Goal: Task Accomplishment & Management: Complete application form

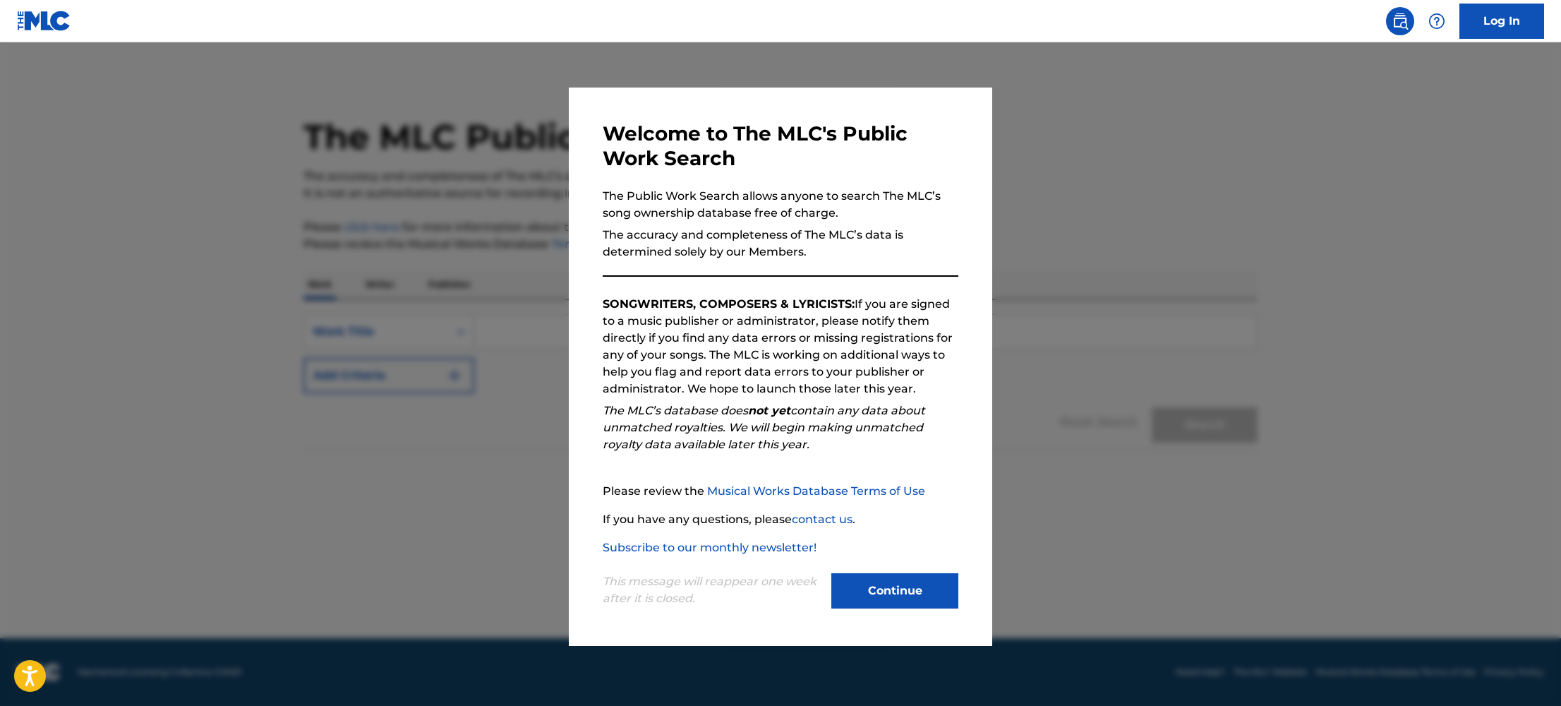
click at [869, 586] on button "Continue" at bounding box center [894, 590] width 127 height 35
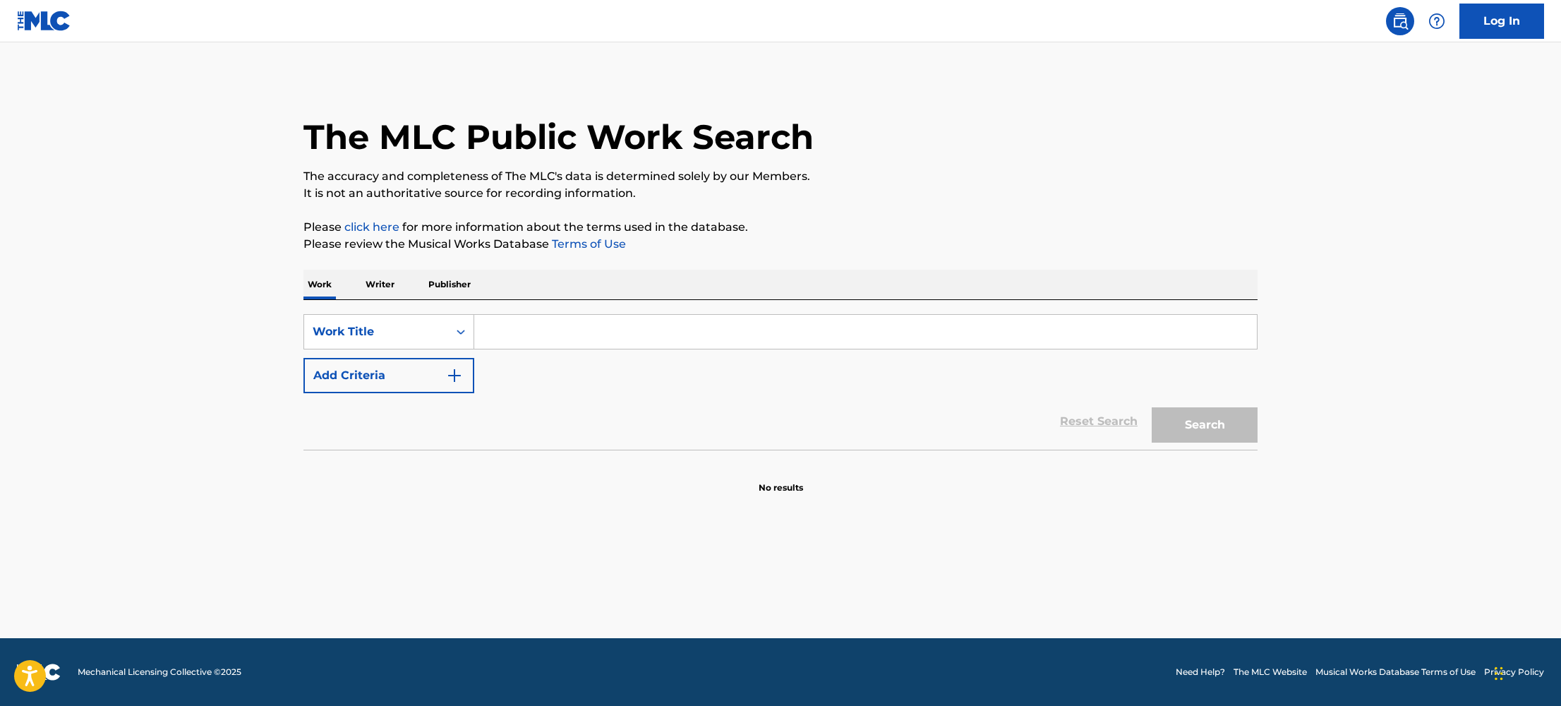
click at [380, 282] on p "Writer" at bounding box center [379, 285] width 37 height 30
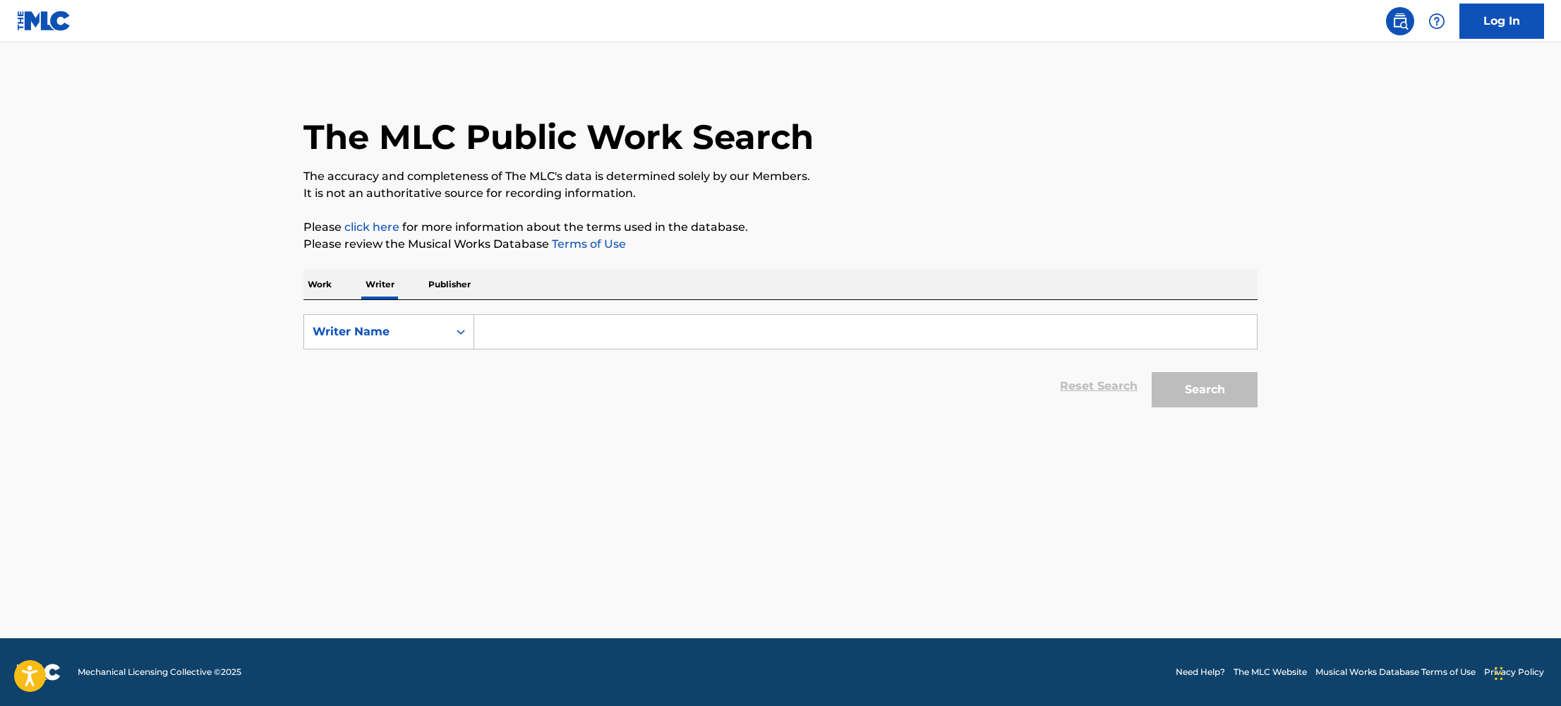
click at [536, 346] on input "Search Form" at bounding box center [865, 332] width 783 height 34
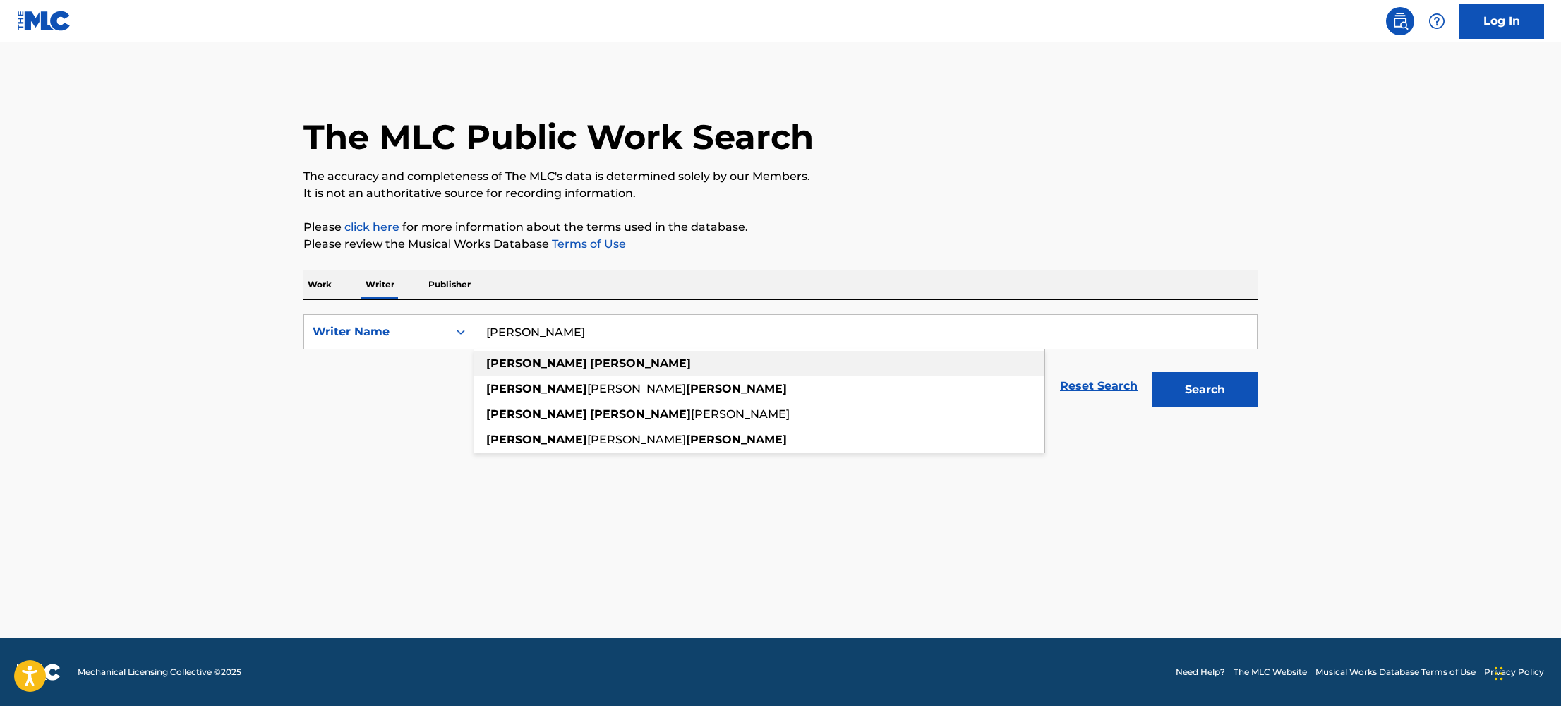
click at [590, 367] on strong "[PERSON_NAME]" at bounding box center [640, 362] width 101 height 13
type input "[PERSON_NAME]"
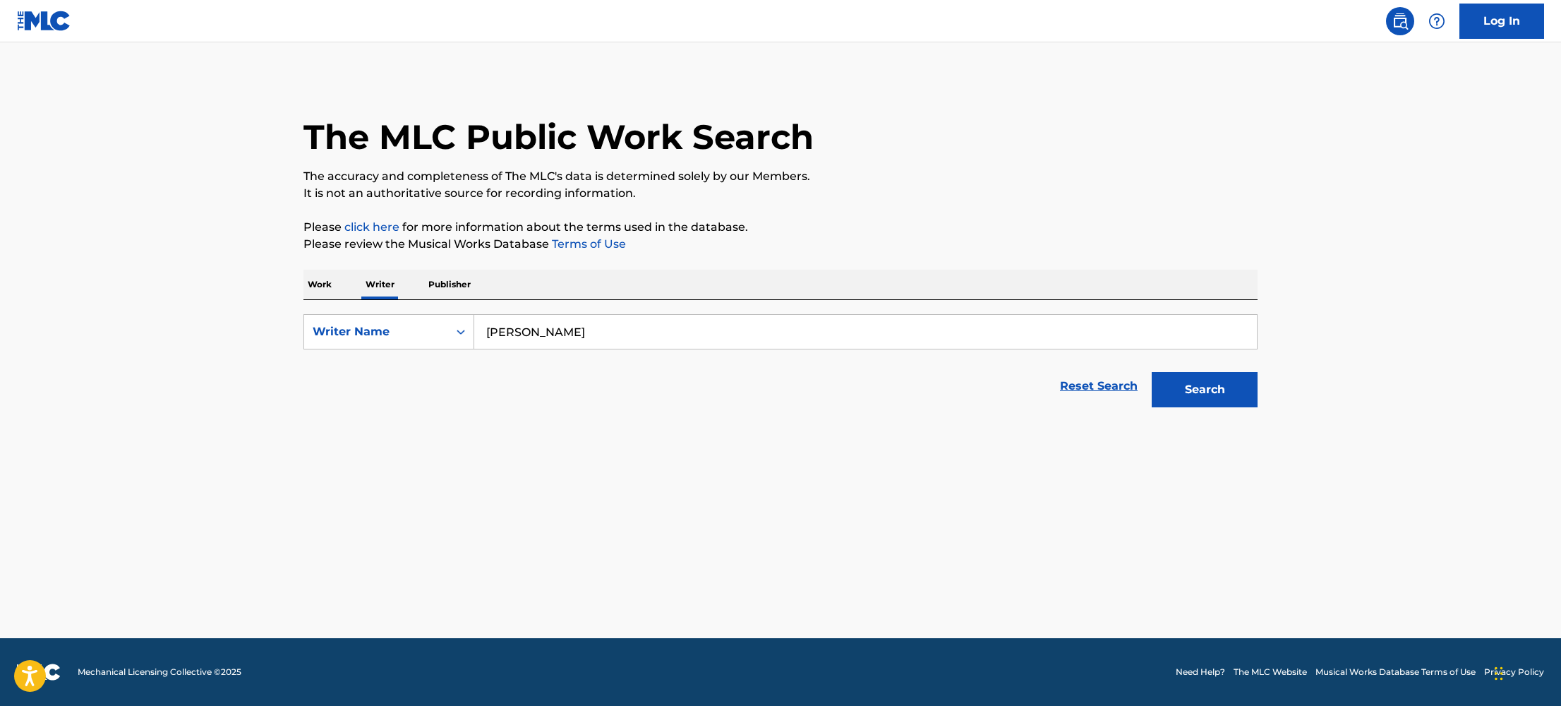
click at [1250, 390] on button "Search" at bounding box center [1205, 389] width 106 height 35
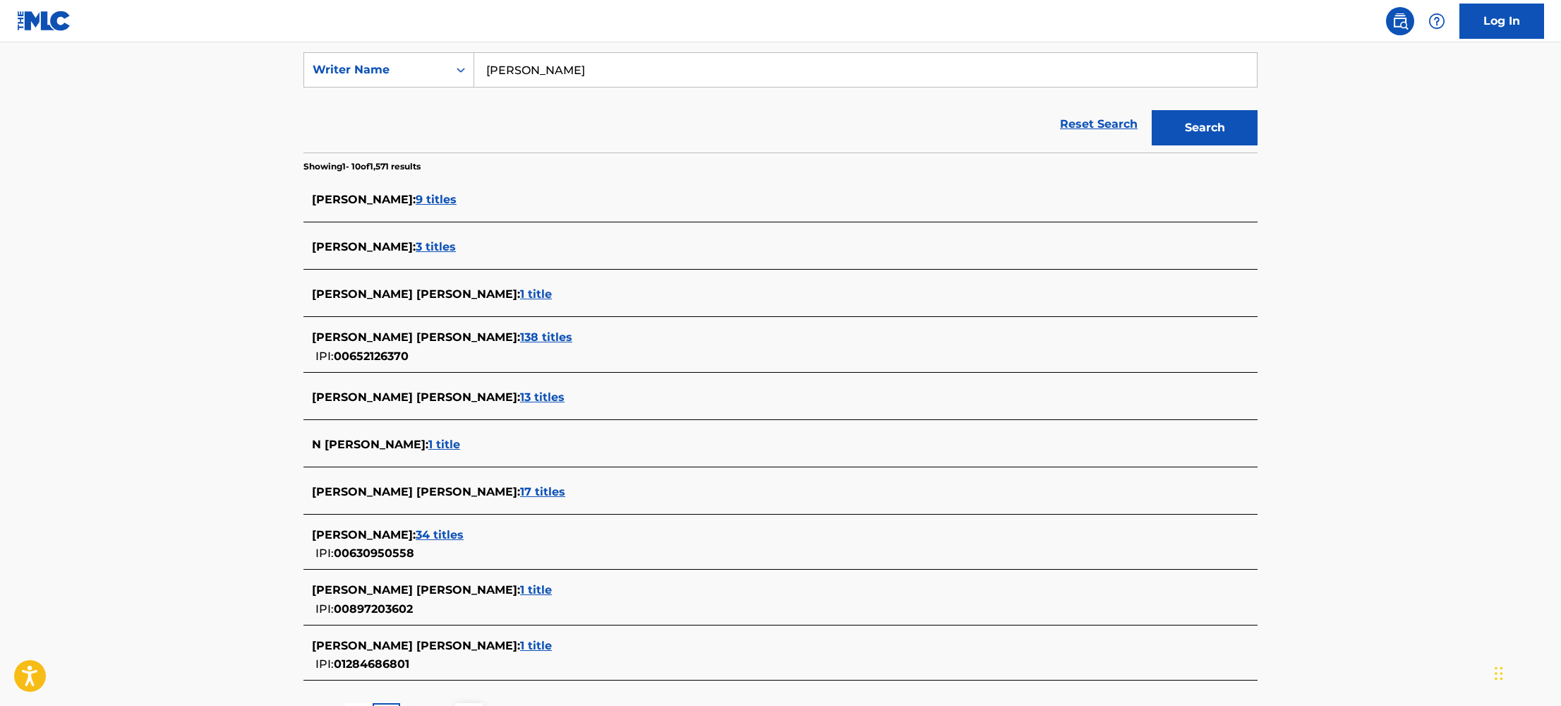
scroll to position [196, 0]
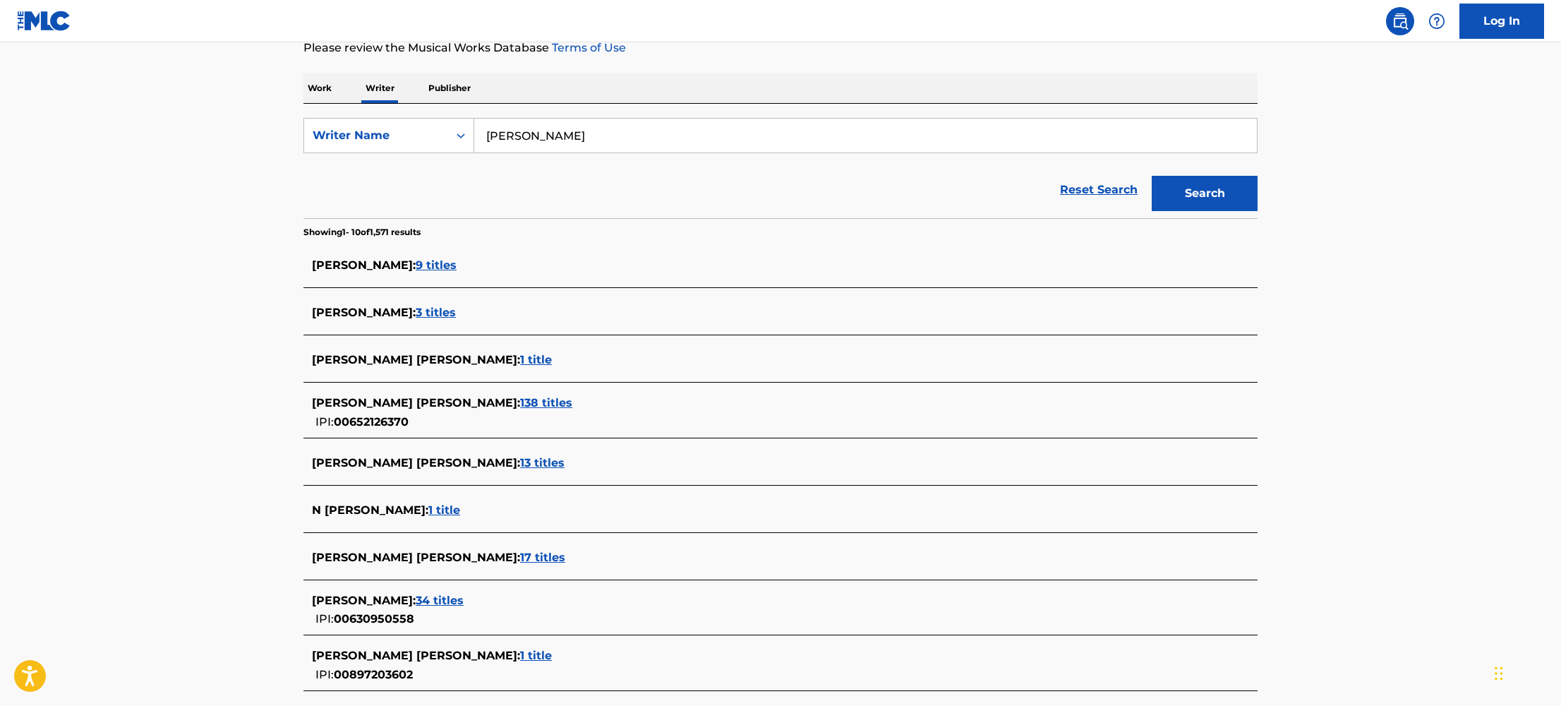
click at [441, 269] on span "9 titles" at bounding box center [436, 264] width 41 height 13
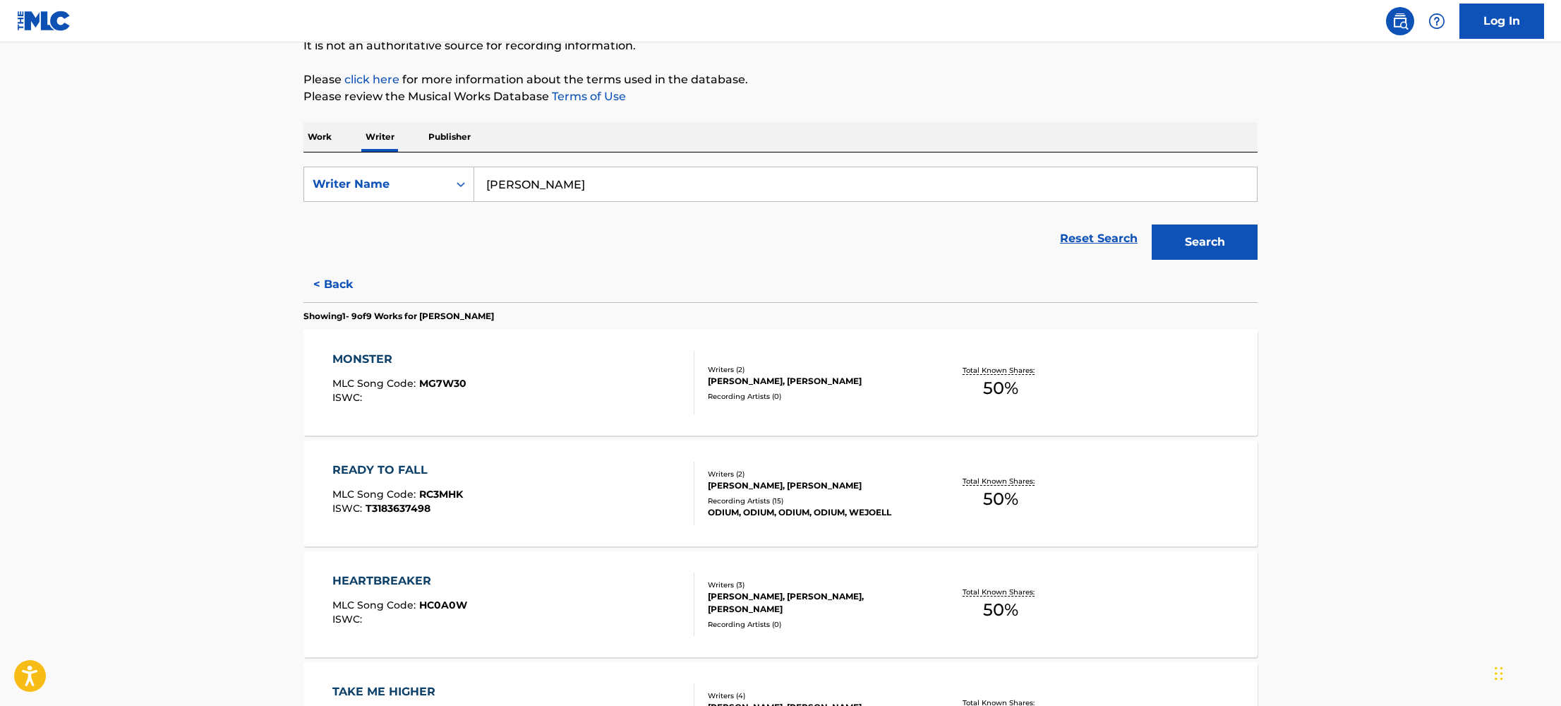
scroll to position [0, 0]
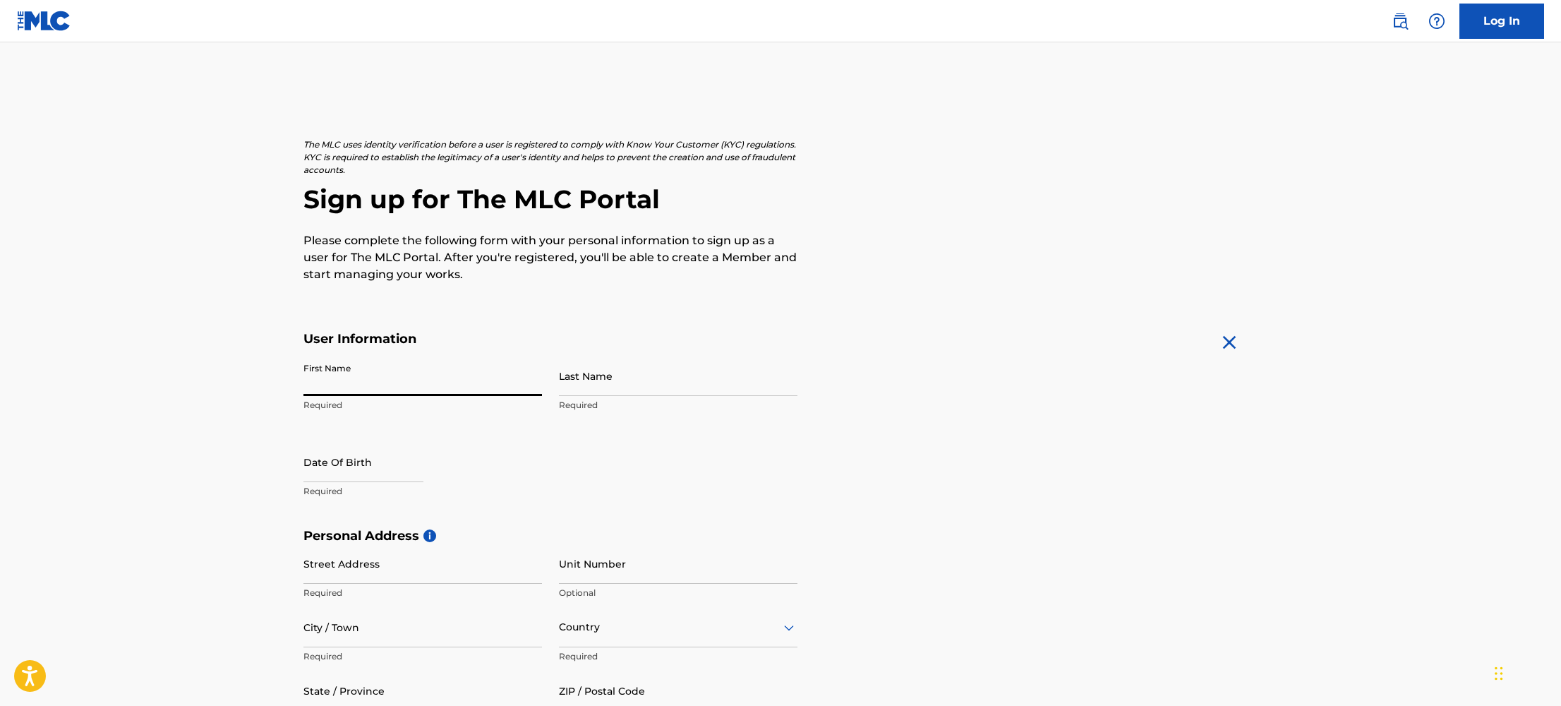
click at [406, 378] on input "First Name" at bounding box center [422, 376] width 239 height 40
type input "[PERSON_NAME]"
type input "[STREET_ADDRESS]"
type input "Apt 16"
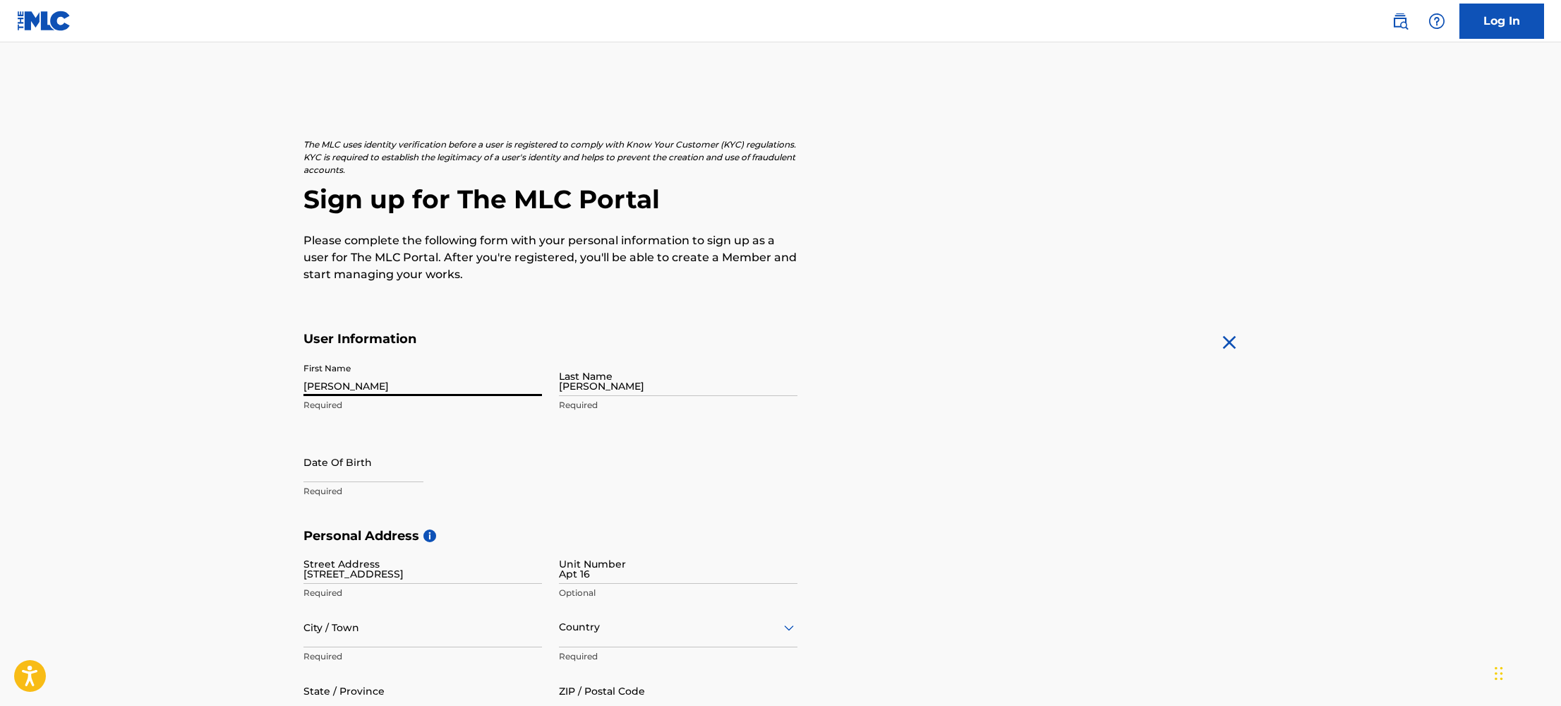
type input "[GEOGRAPHIC_DATA]"
type input "CA"
type input "91602"
type input "1"
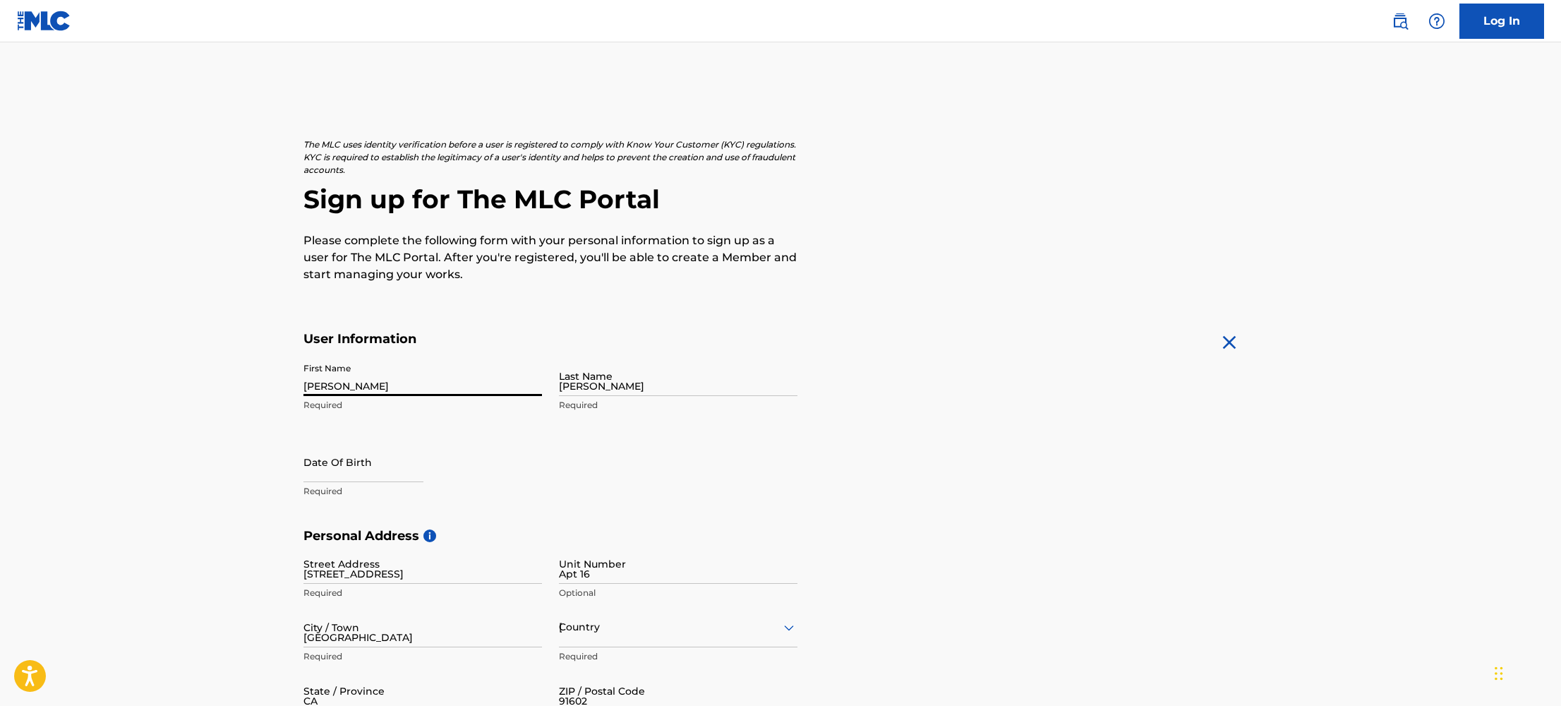
type input "847"
type input "2223775"
type input "[EMAIL_ADDRESS][DOMAIN_NAME]"
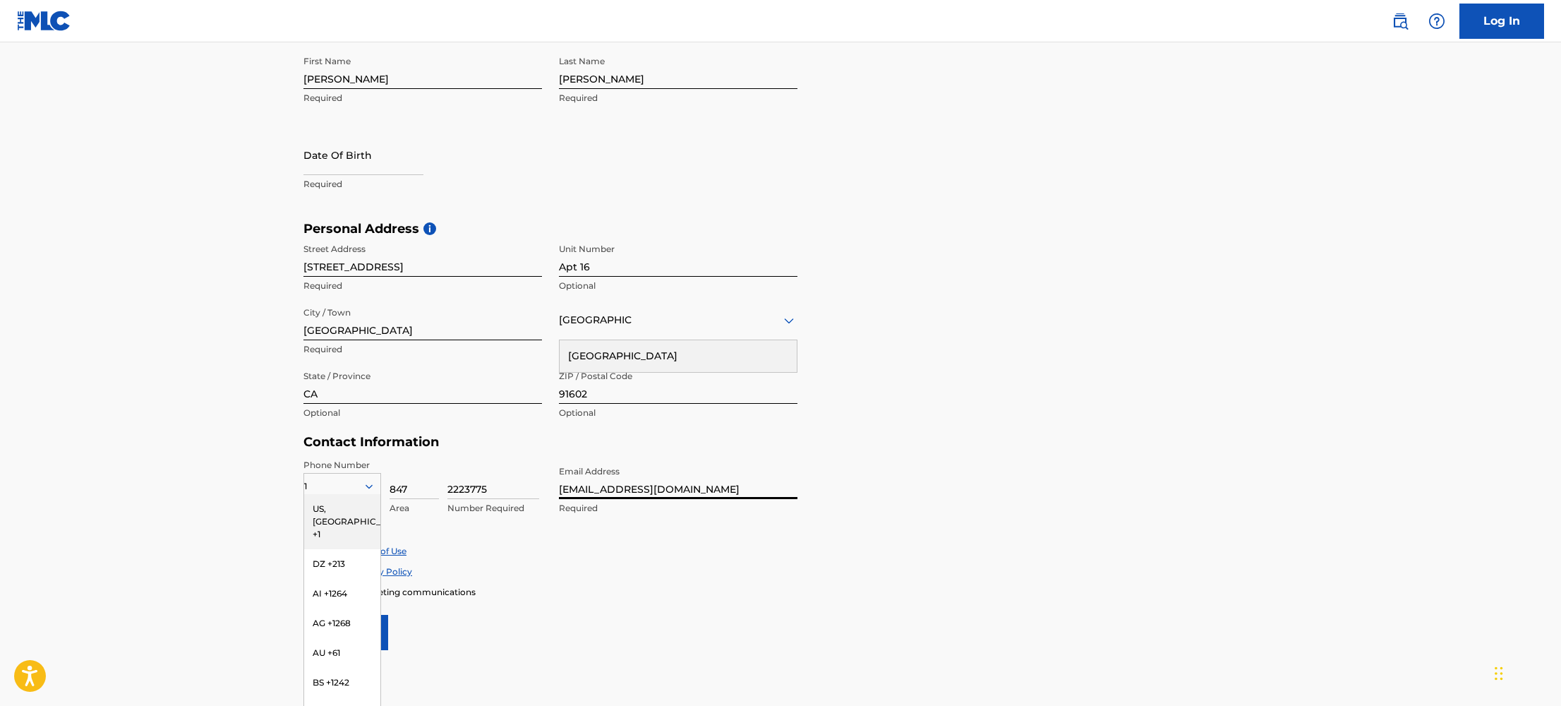
click at [654, 459] on input "[EMAIL_ADDRESS][DOMAIN_NAME]" at bounding box center [678, 479] width 239 height 40
click at [1016, 392] on div "Personal Address i Street Address [STREET_ADDRESS] Required Unit Number Apt 16 …" at bounding box center [780, 328] width 954 height 214
click at [143, 397] on main "The MLC uses identity verification before a user is registered to comply with K…" at bounding box center [780, 232] width 1561 height 994
drag, startPoint x: 143, startPoint y: 396, endPoint x: 159, endPoint y: 400, distance: 16.1
click at [150, 397] on main "The MLC uses identity verification before a user is registered to comply with K…" at bounding box center [780, 232] width 1561 height 994
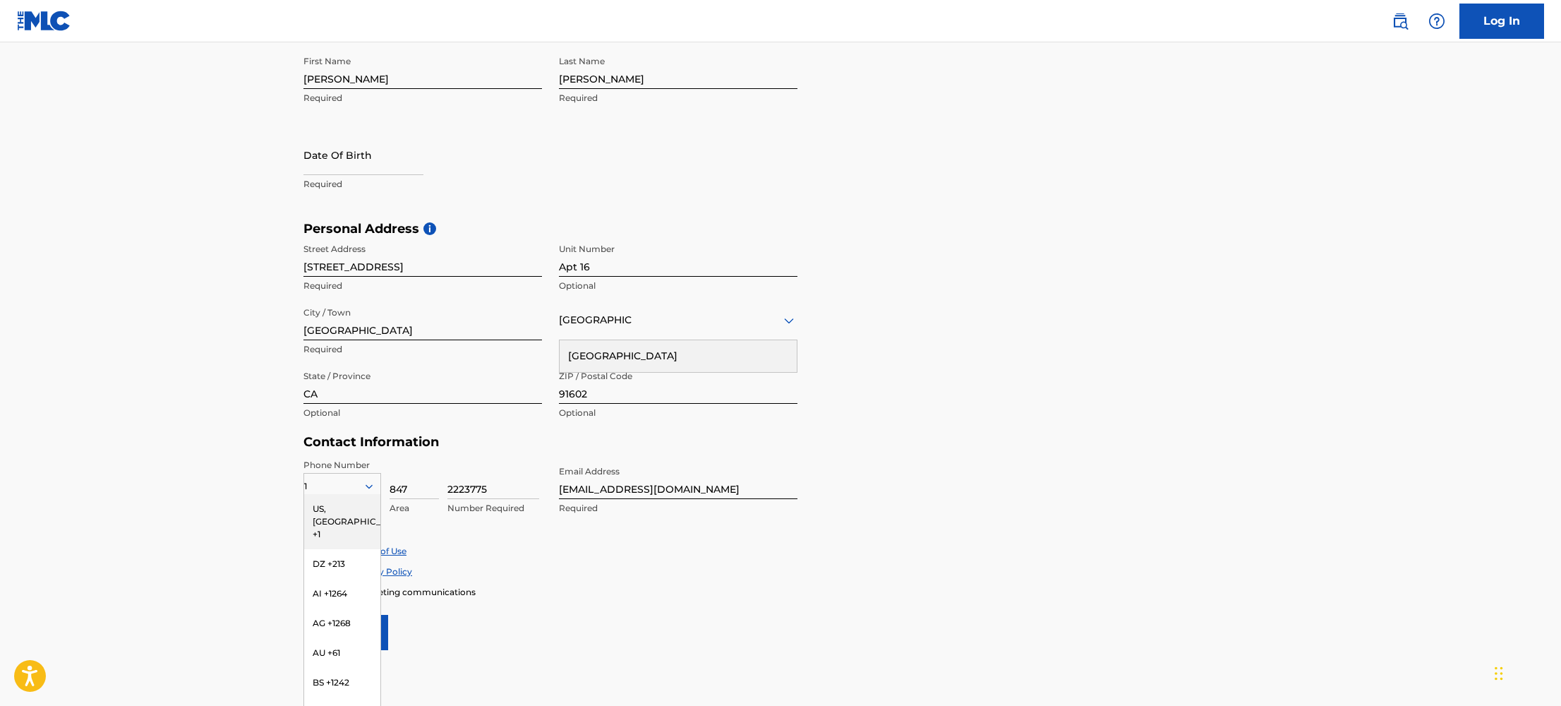
click at [823, 510] on form "User Information First Name [PERSON_NAME] Required Last Name [PERSON_NAME] Requ…" at bounding box center [780, 337] width 954 height 626
click at [344, 511] on div "US, [GEOGRAPHIC_DATA] +1" at bounding box center [342, 521] width 76 height 55
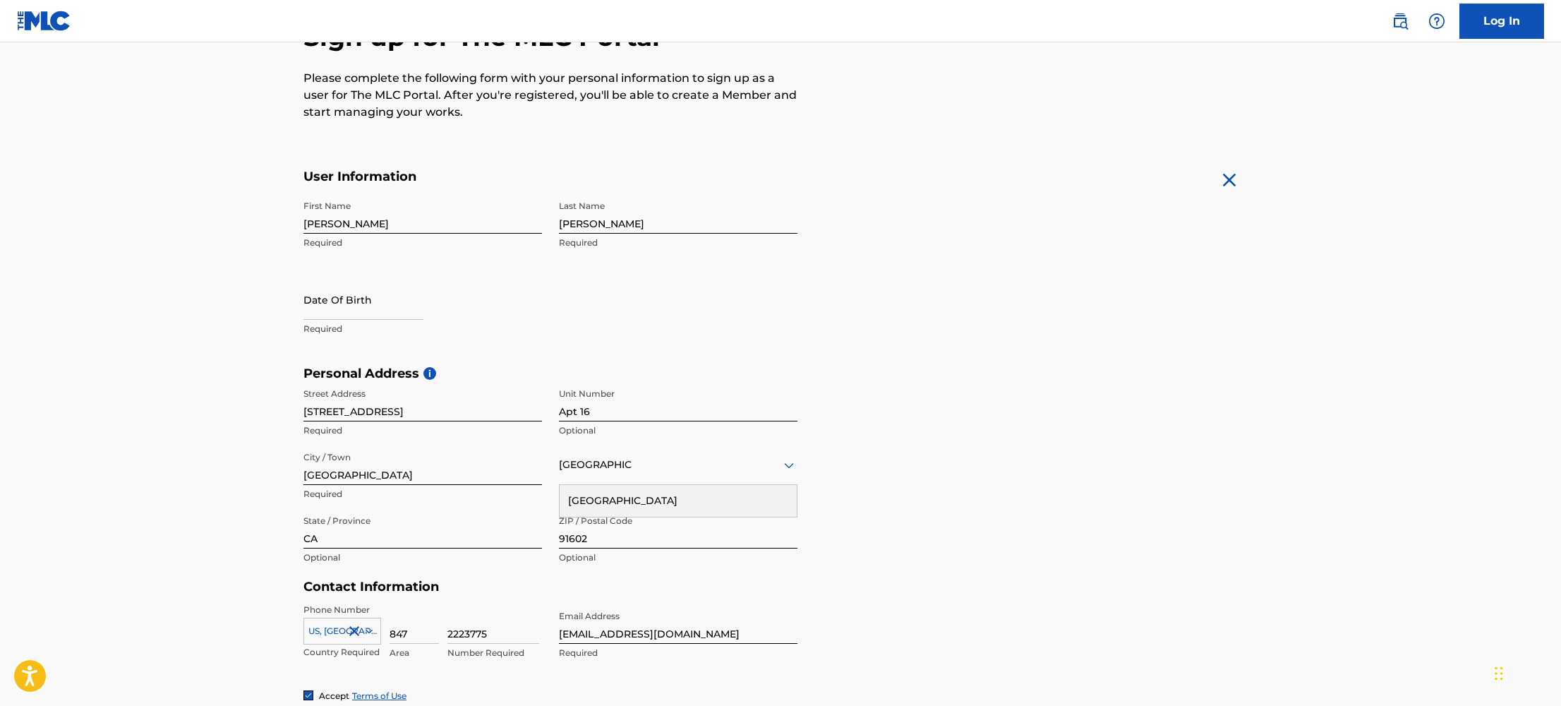
scroll to position [140, 0]
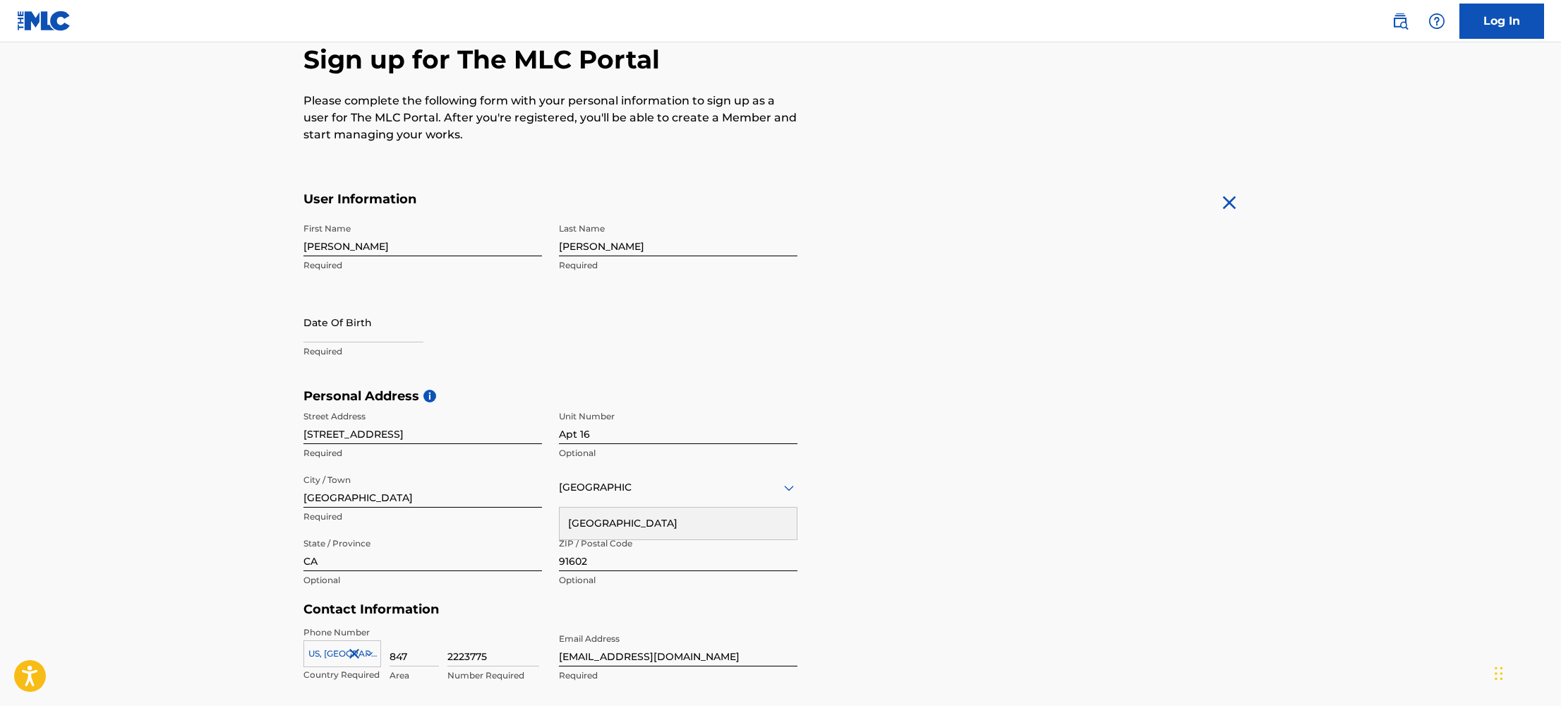
click at [337, 311] on input "text" at bounding box center [363, 322] width 120 height 40
select select "7"
select select "2025"
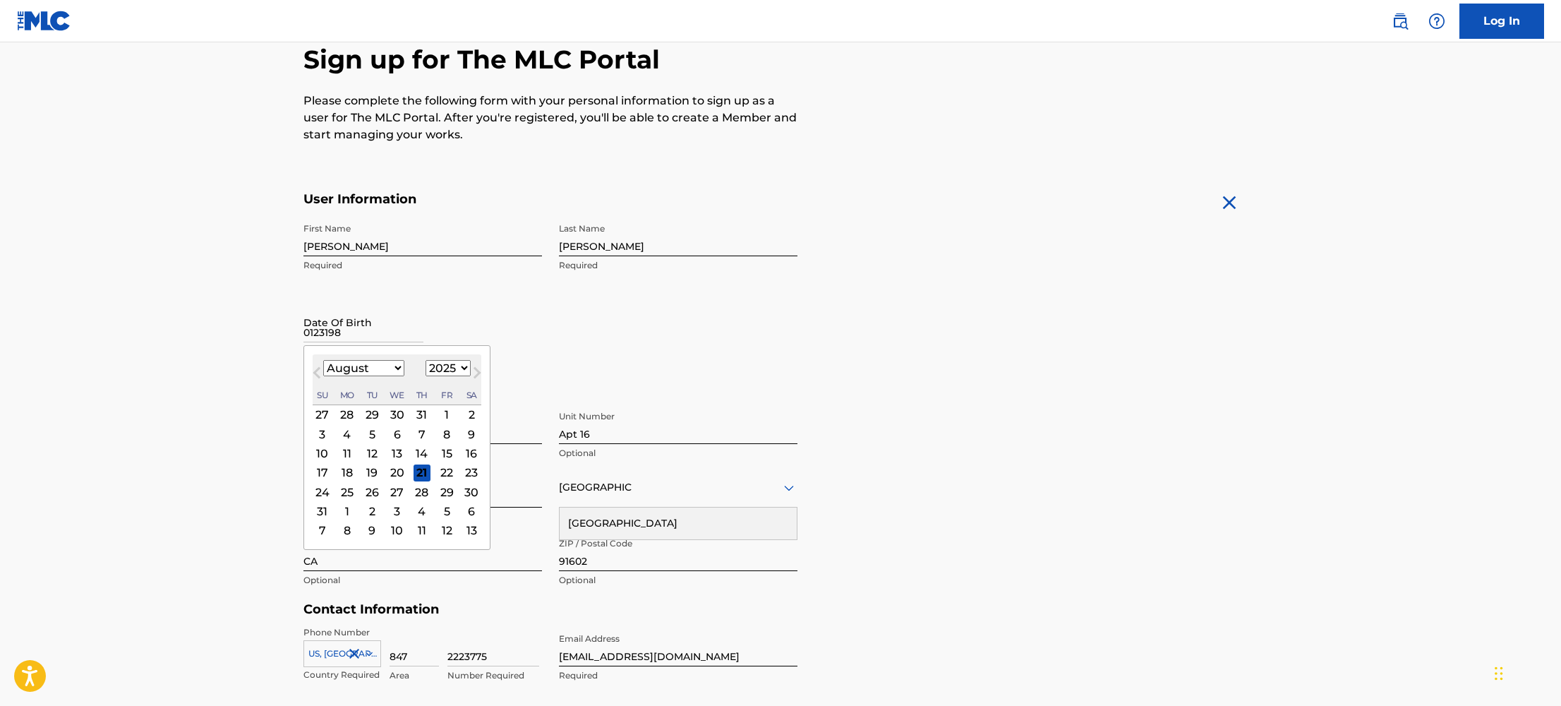
type input "01231989"
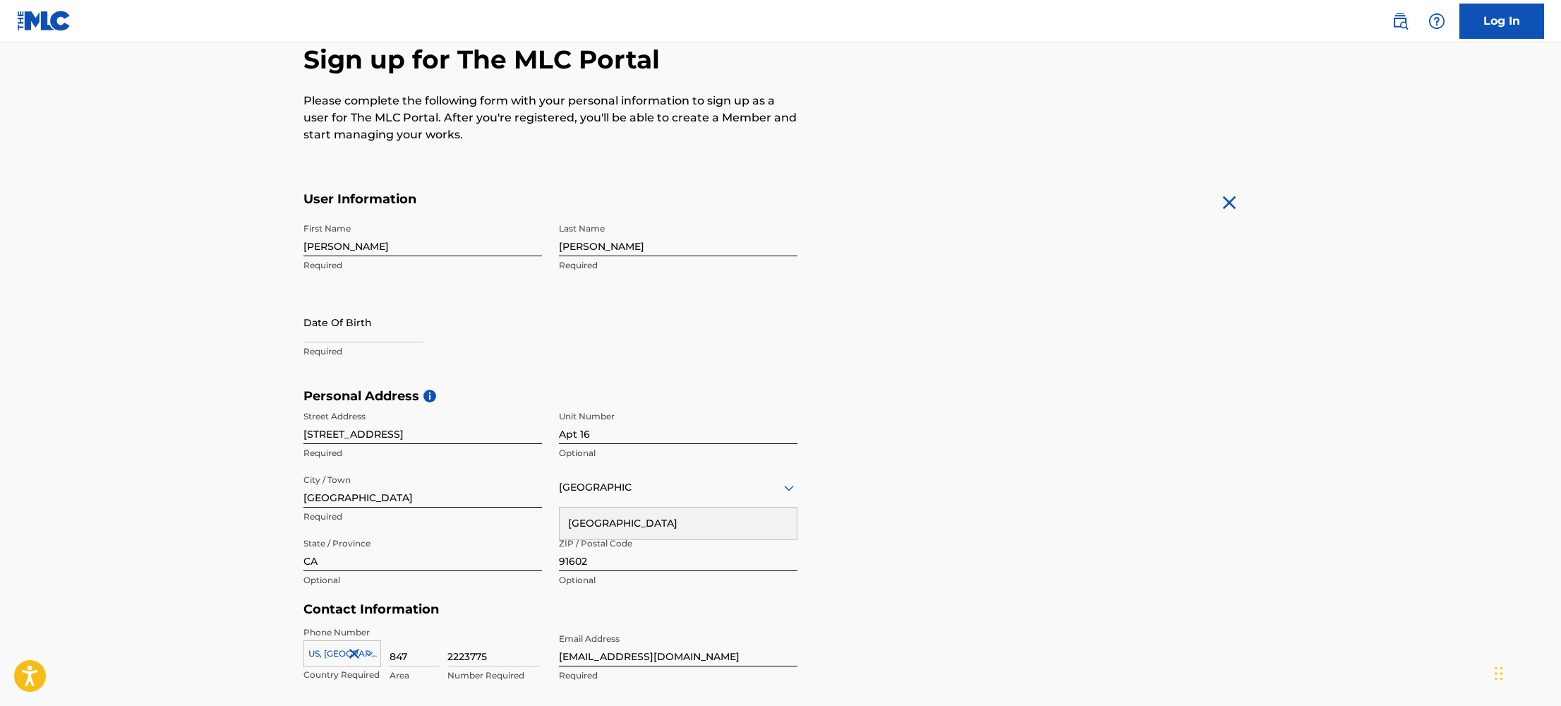
click at [625, 327] on div "First Name Natalie Required Last Name Semkiw Required Date Of Birth Required" at bounding box center [550, 302] width 494 height 172
click at [366, 340] on input "text" at bounding box center [363, 322] width 120 height 40
select select "7"
select select "2025"
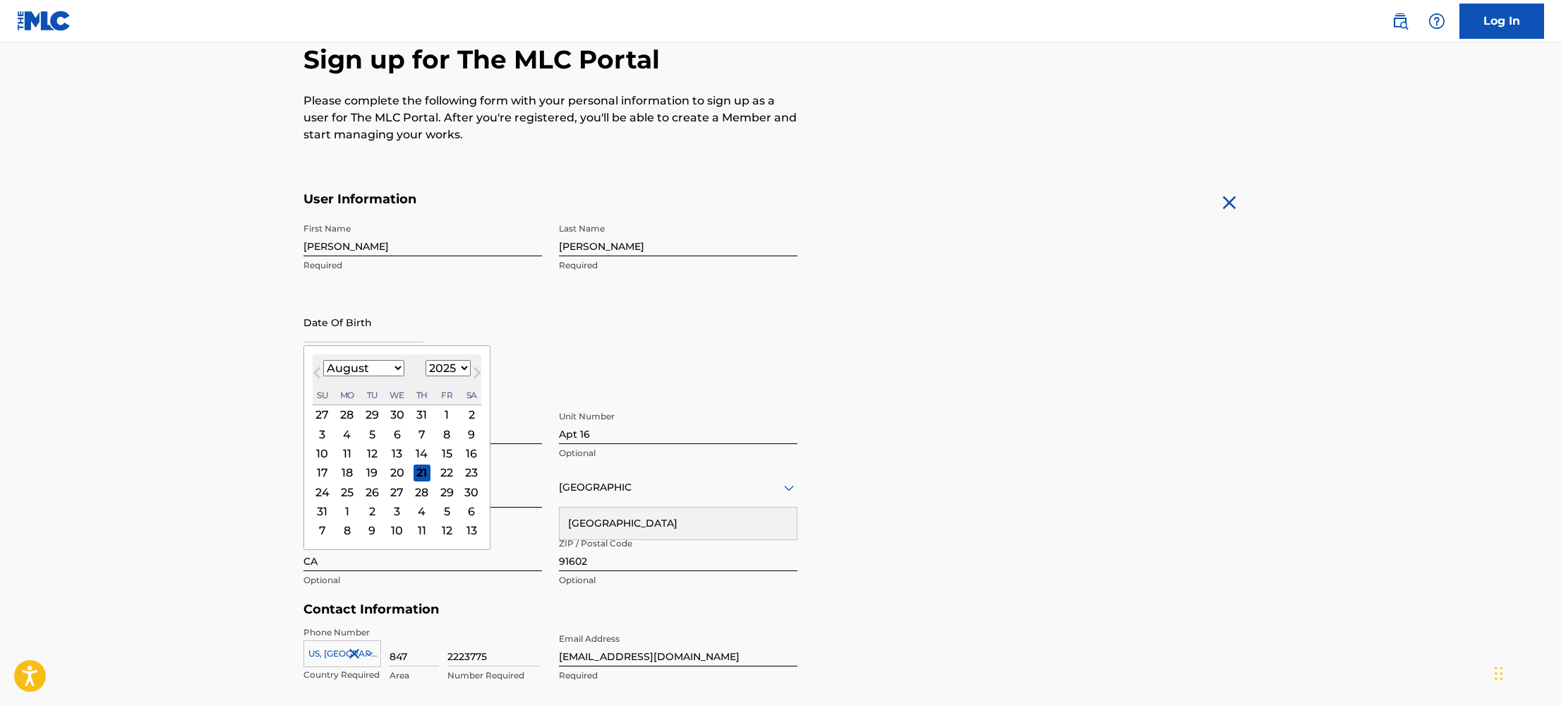
click at [318, 372] on span "Previous Month" at bounding box center [318, 374] width 0 height 21
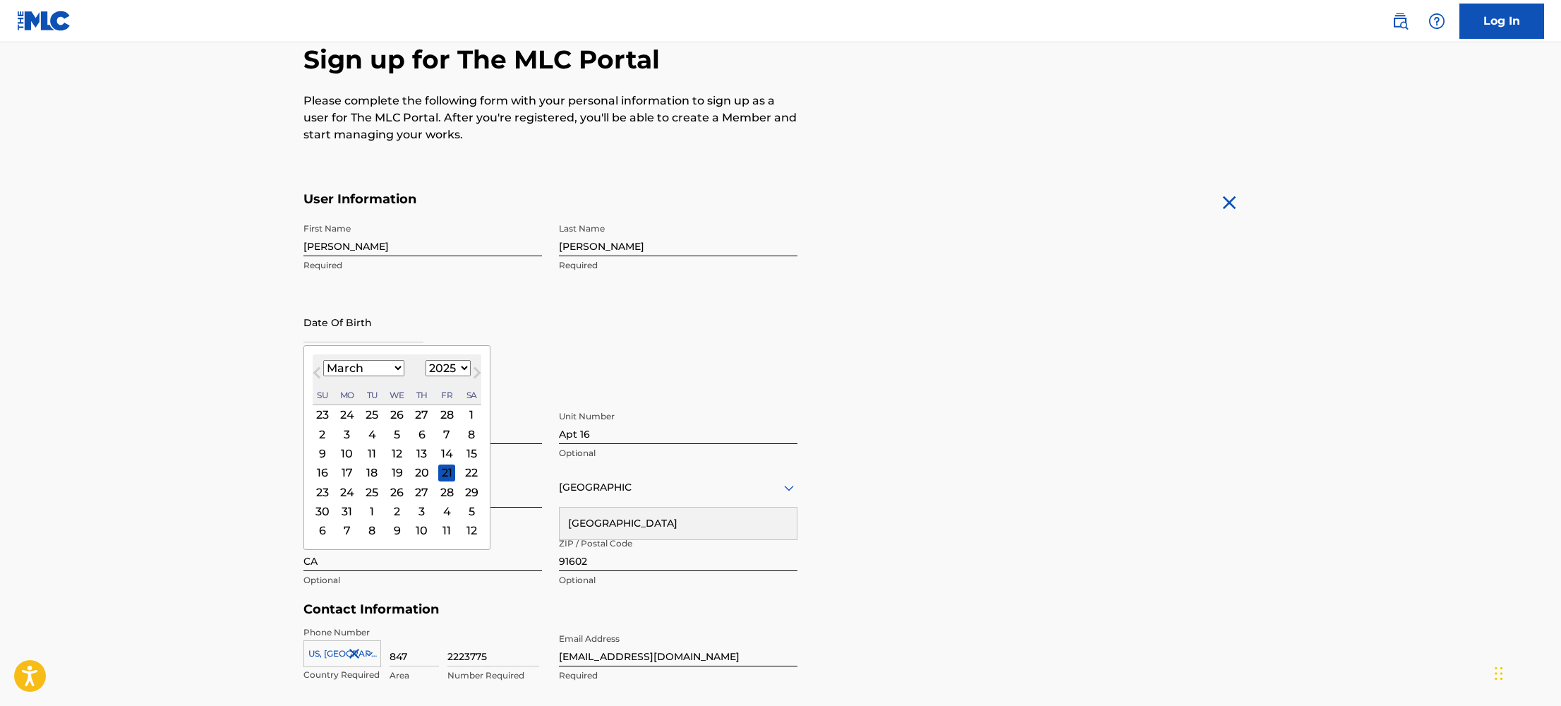
click at [318, 372] on span "Previous Month" at bounding box center [318, 374] width 0 height 21
click at [466, 364] on button "Next Month" at bounding box center [477, 375] width 23 height 23
click at [313, 369] on button "Previous Month" at bounding box center [317, 375] width 23 height 23
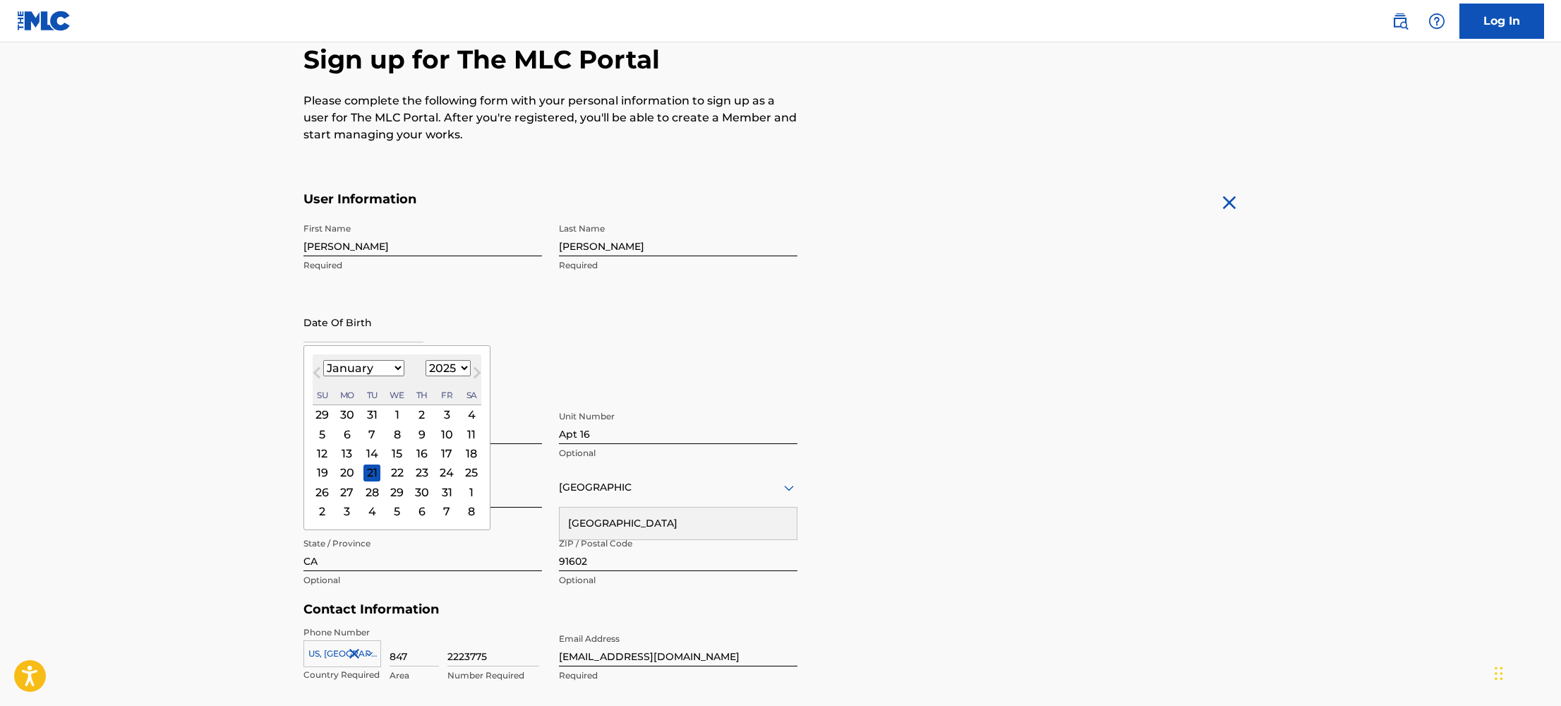
select select "11"
select select "2024"
click at [342, 308] on input "text" at bounding box center [363, 322] width 120 height 40
type input "01/23/1989"
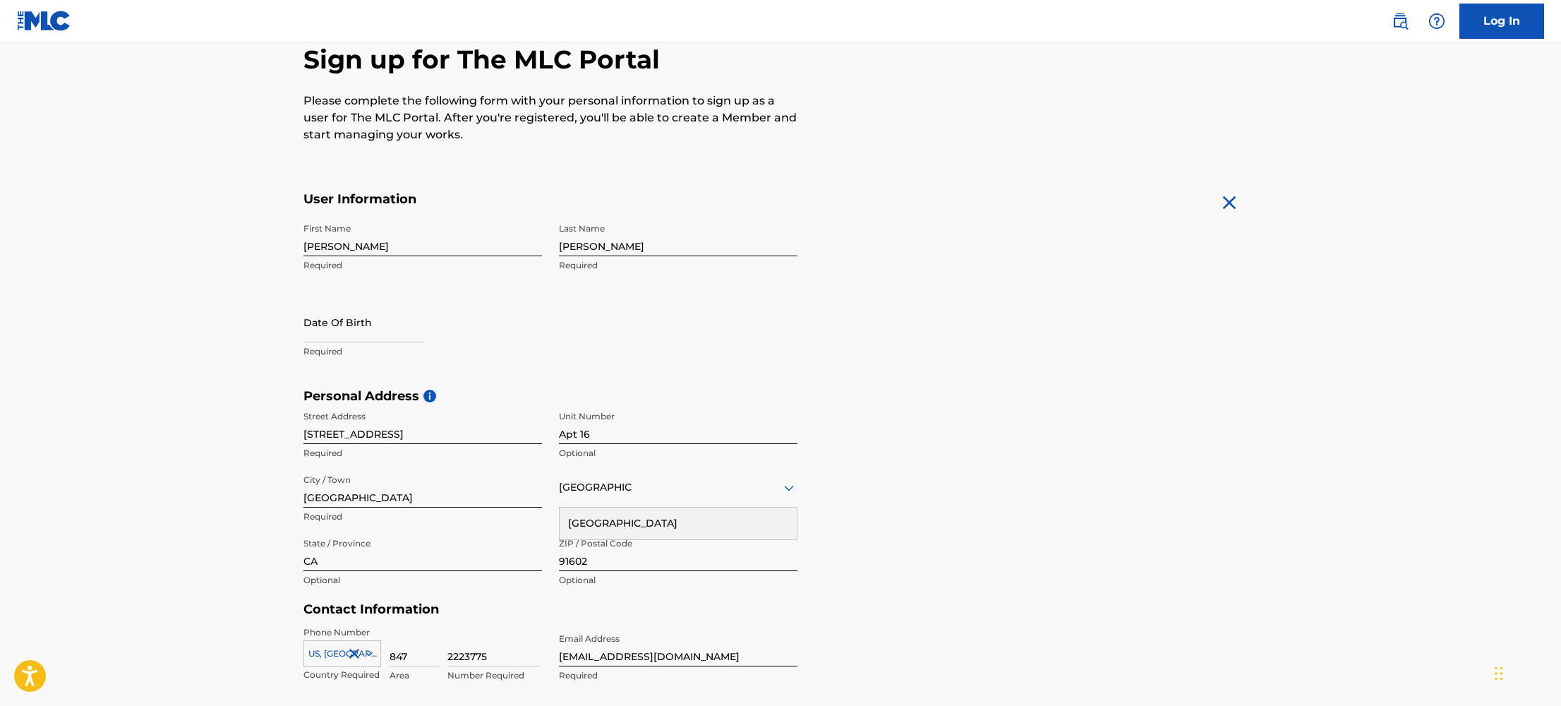
select select "7"
select select "2025"
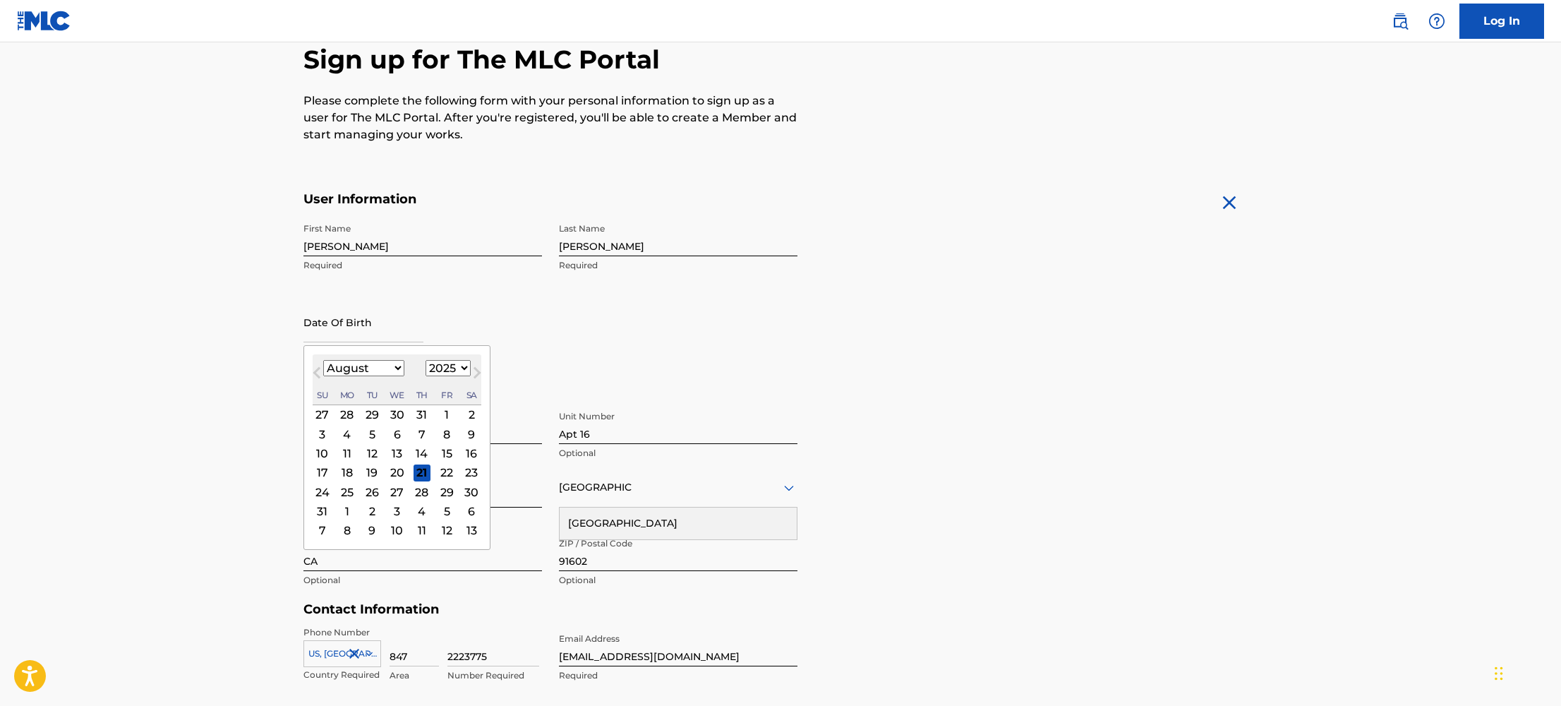
click at [356, 323] on input "text" at bounding box center [363, 322] width 120 height 40
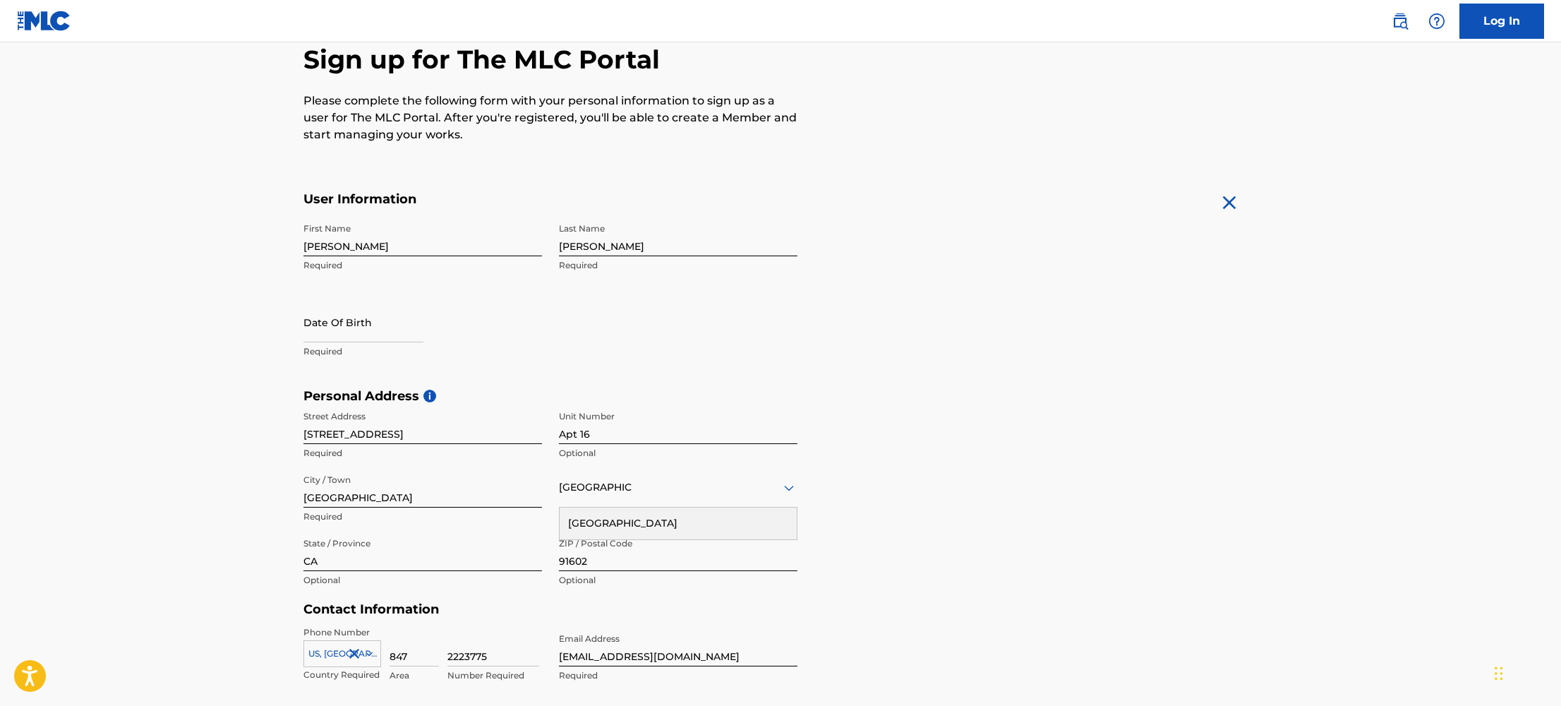
select select "7"
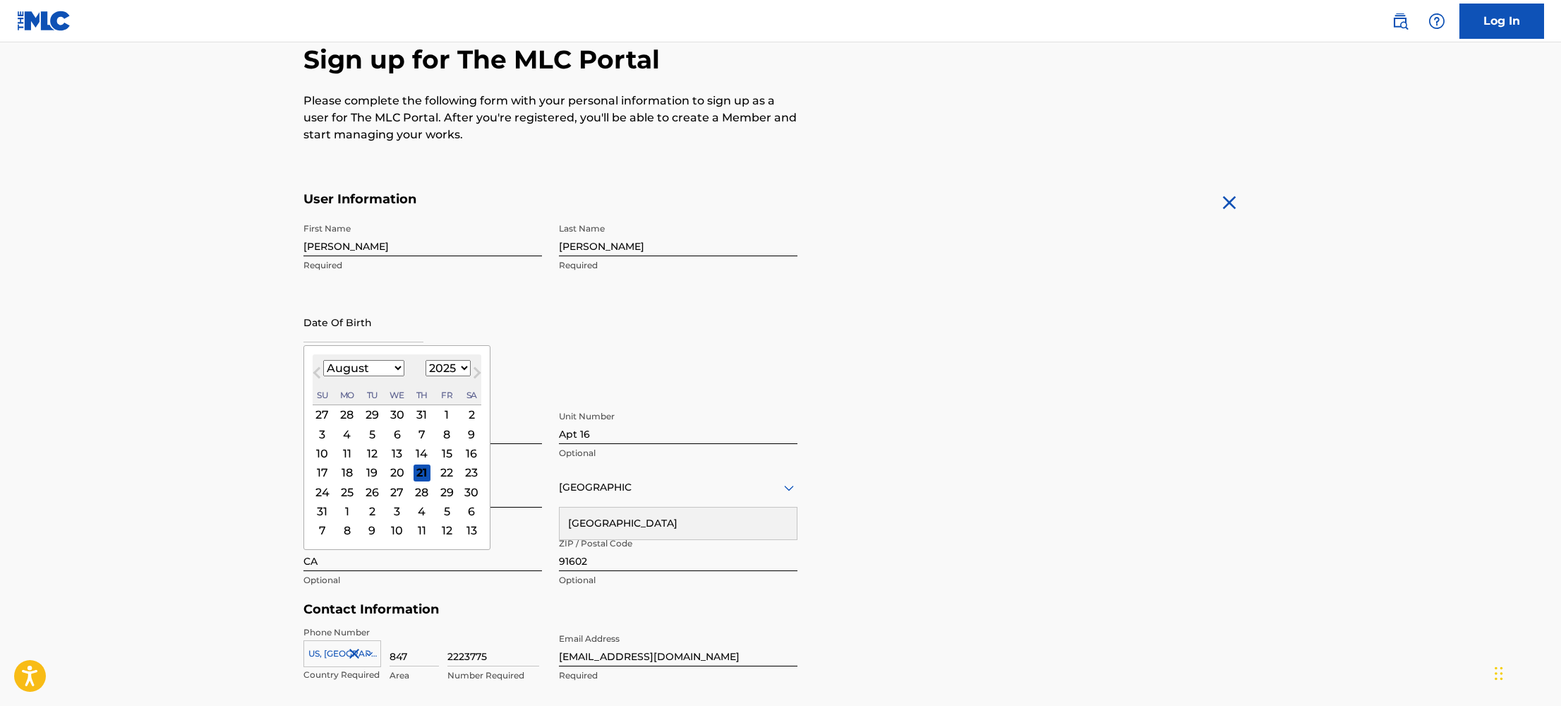
click at [383, 337] on input "text" at bounding box center [363, 322] width 120 height 40
click at [463, 369] on select "1899 1900 1901 1902 1903 1904 1905 1906 1907 1908 1909 1910 1911 1912 1913 1914…" at bounding box center [448, 368] width 45 height 16
select select "1989"
click at [366, 364] on select "January February March April May June July August September October November De…" at bounding box center [363, 368] width 81 height 16
select select "0"
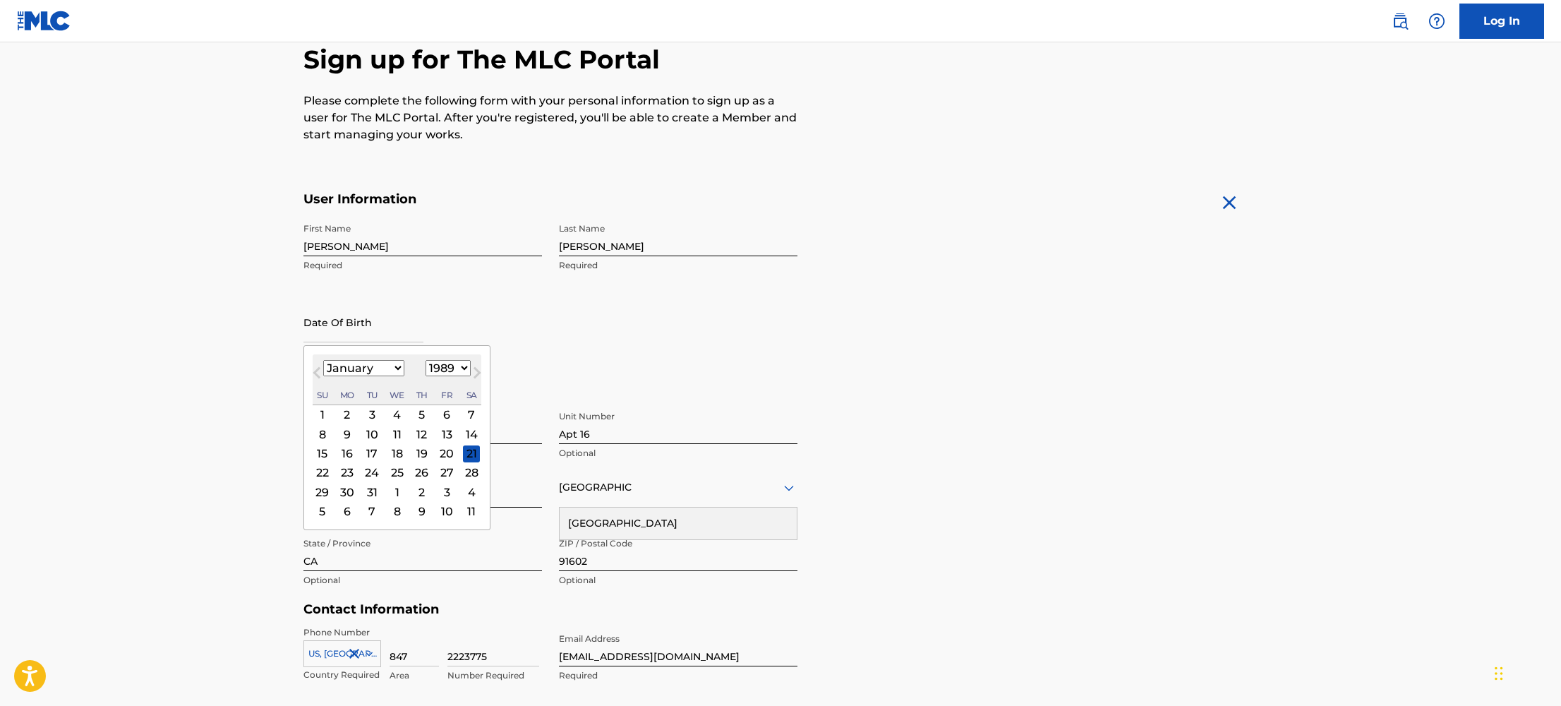
click at [350, 467] on div "23" at bounding box center [347, 472] width 17 height 17
type input "January 23 1989"
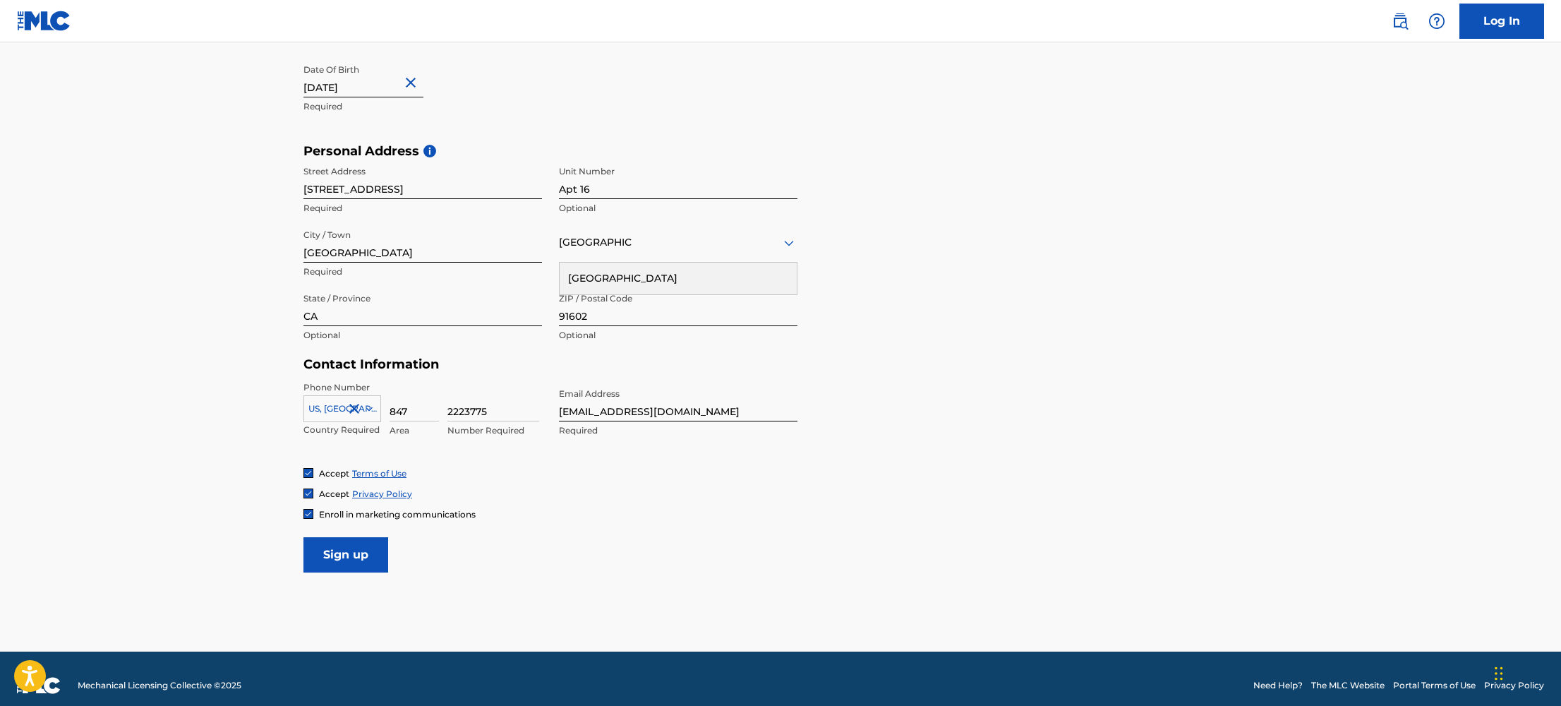
scroll to position [397, 0]
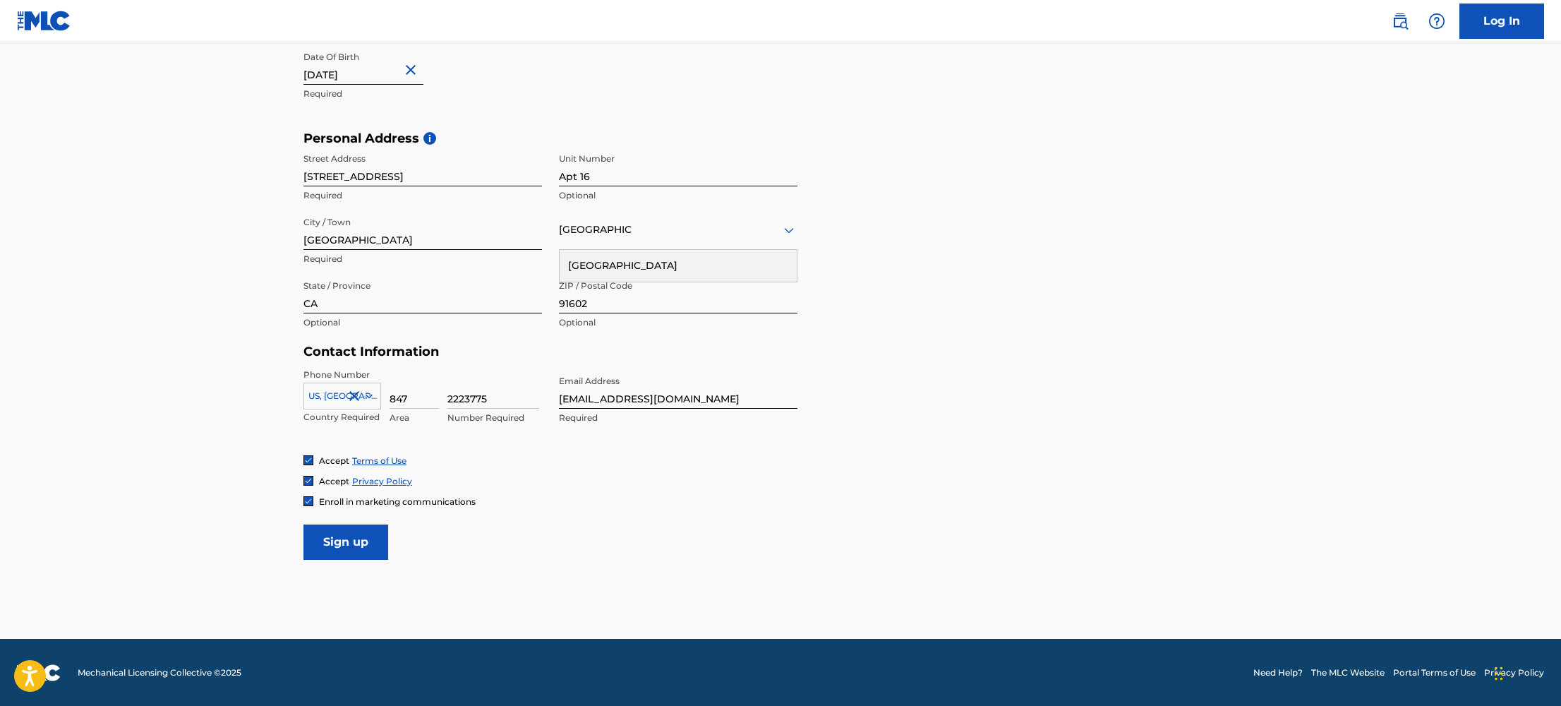
click at [373, 536] on input "Sign up" at bounding box center [345, 541] width 85 height 35
click at [354, 541] on input "Sign up" at bounding box center [345, 541] width 85 height 35
click at [762, 225] on div at bounding box center [678, 230] width 239 height 18
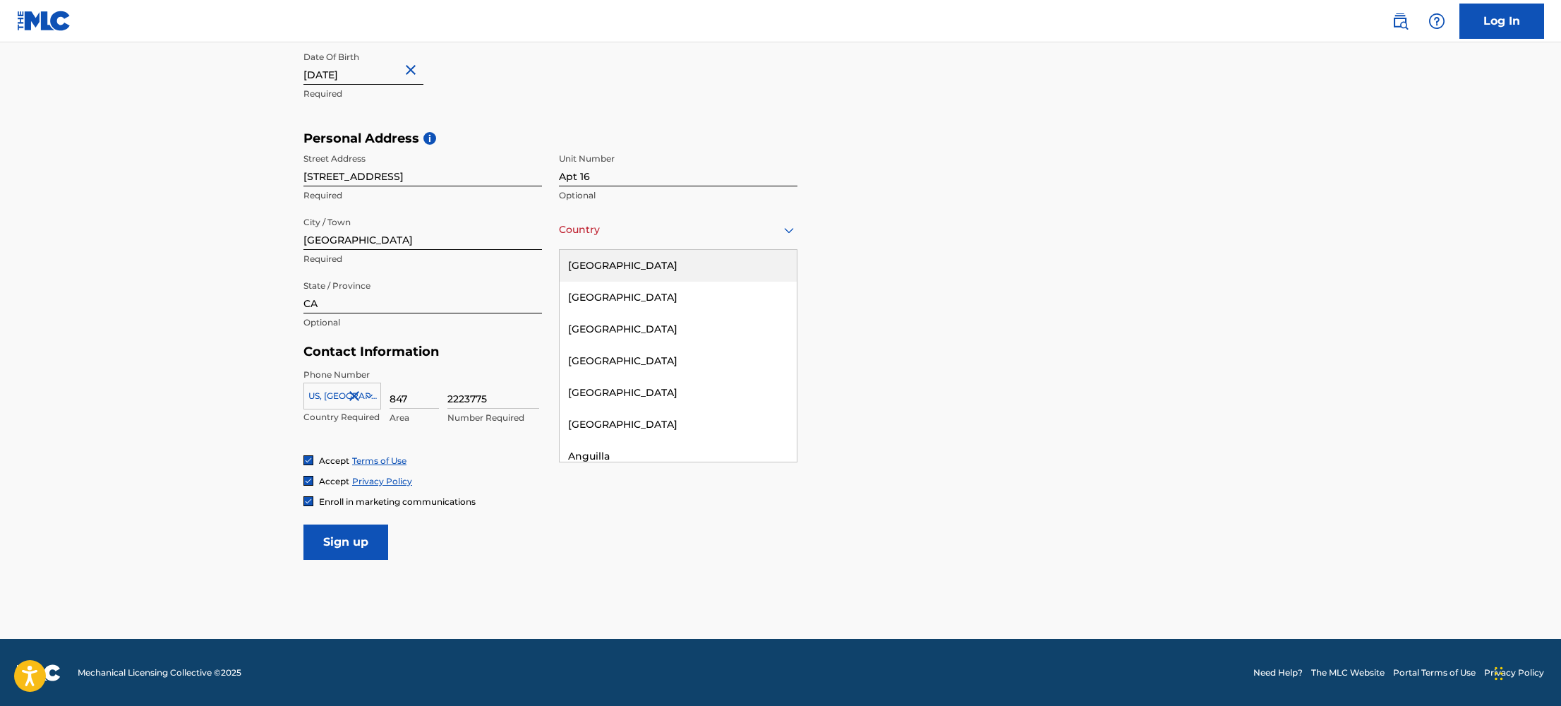
drag, startPoint x: 721, startPoint y: 271, endPoint x: 676, endPoint y: 283, distance: 46.0
click at [719, 272] on div "United States" at bounding box center [678, 266] width 237 height 32
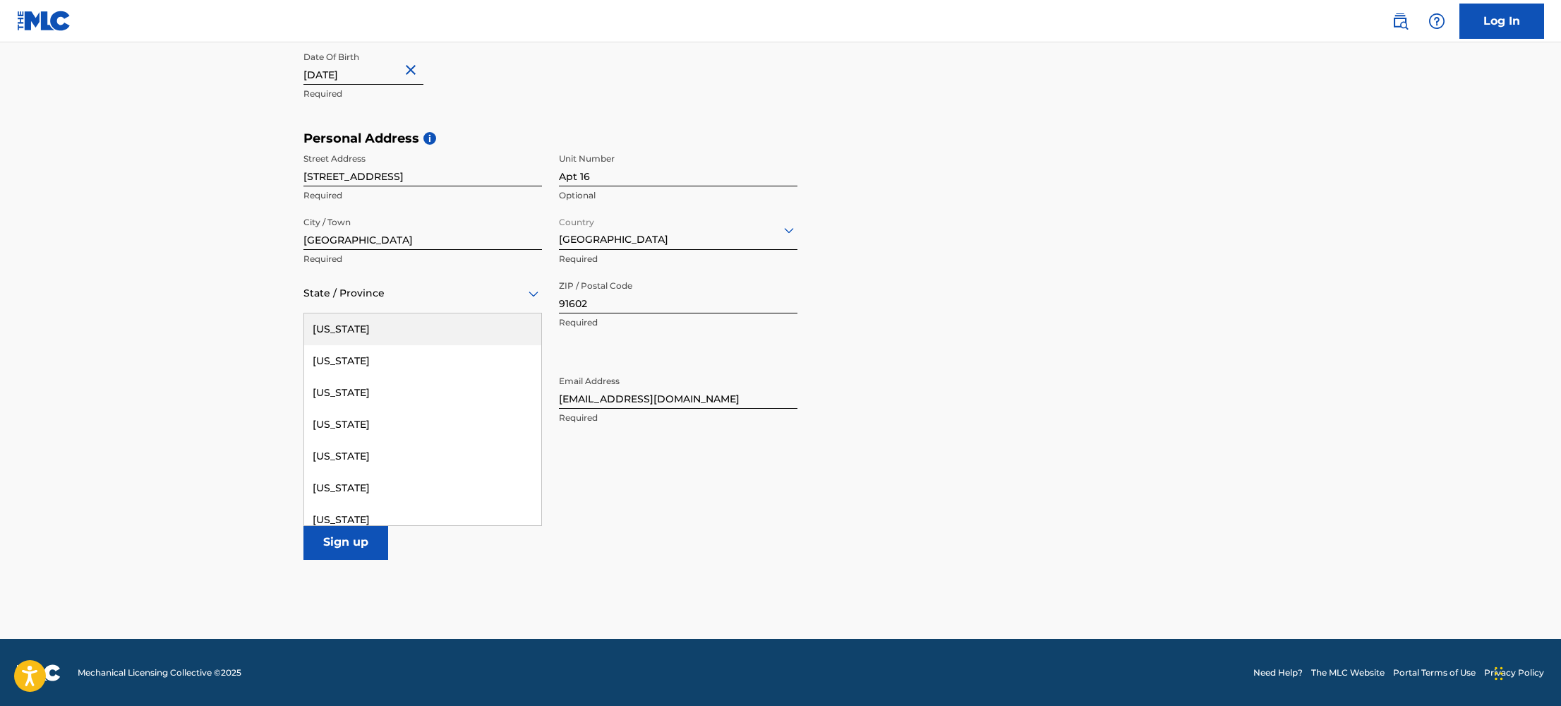
drag, startPoint x: 450, startPoint y: 306, endPoint x: 438, endPoint y: 320, distance: 18.5
click at [449, 307] on div "State / Province" at bounding box center [422, 293] width 239 height 40
drag, startPoint x: 450, startPoint y: 479, endPoint x: 403, endPoint y: 483, distance: 46.7
click at [450, 479] on div "California" at bounding box center [422, 488] width 237 height 32
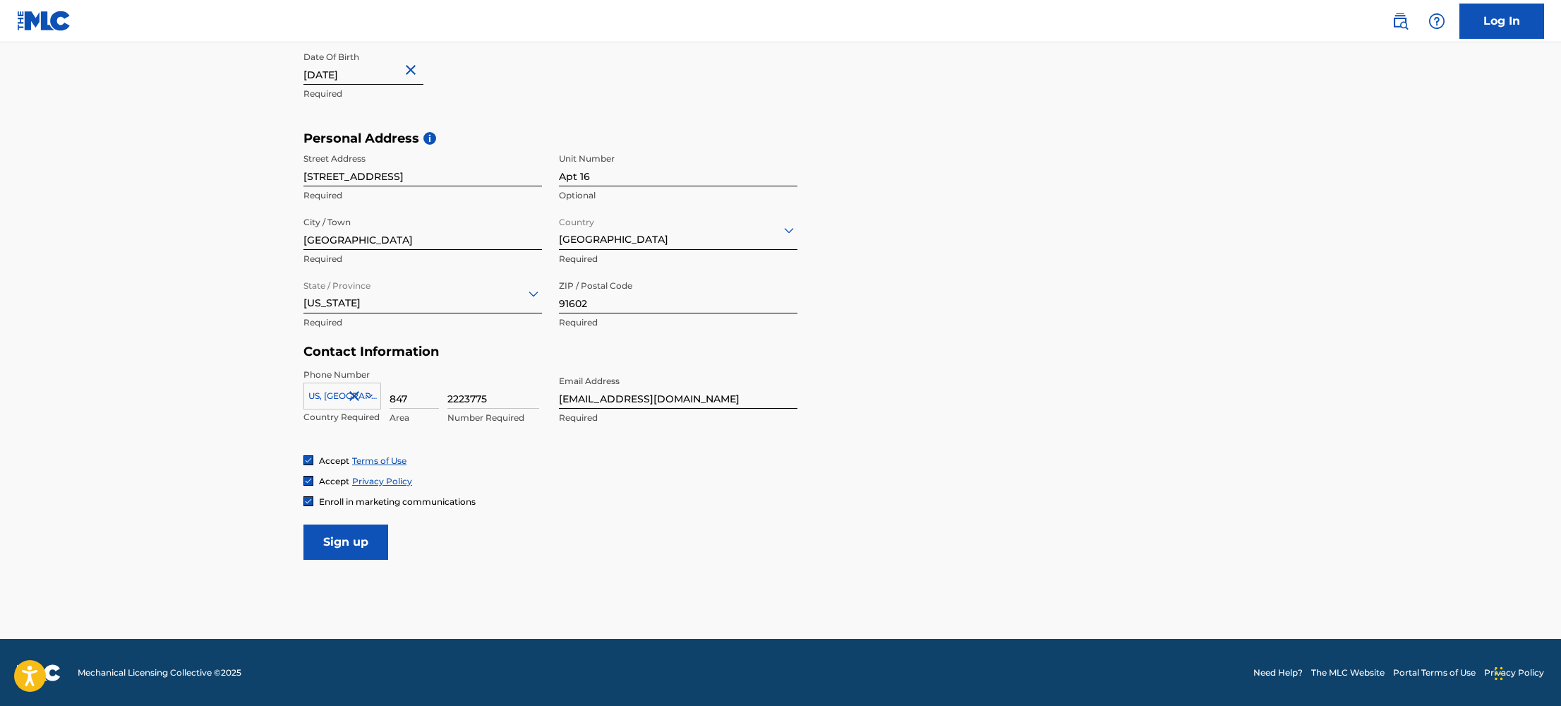
click at [356, 543] on input "Sign up" at bounding box center [345, 541] width 85 height 35
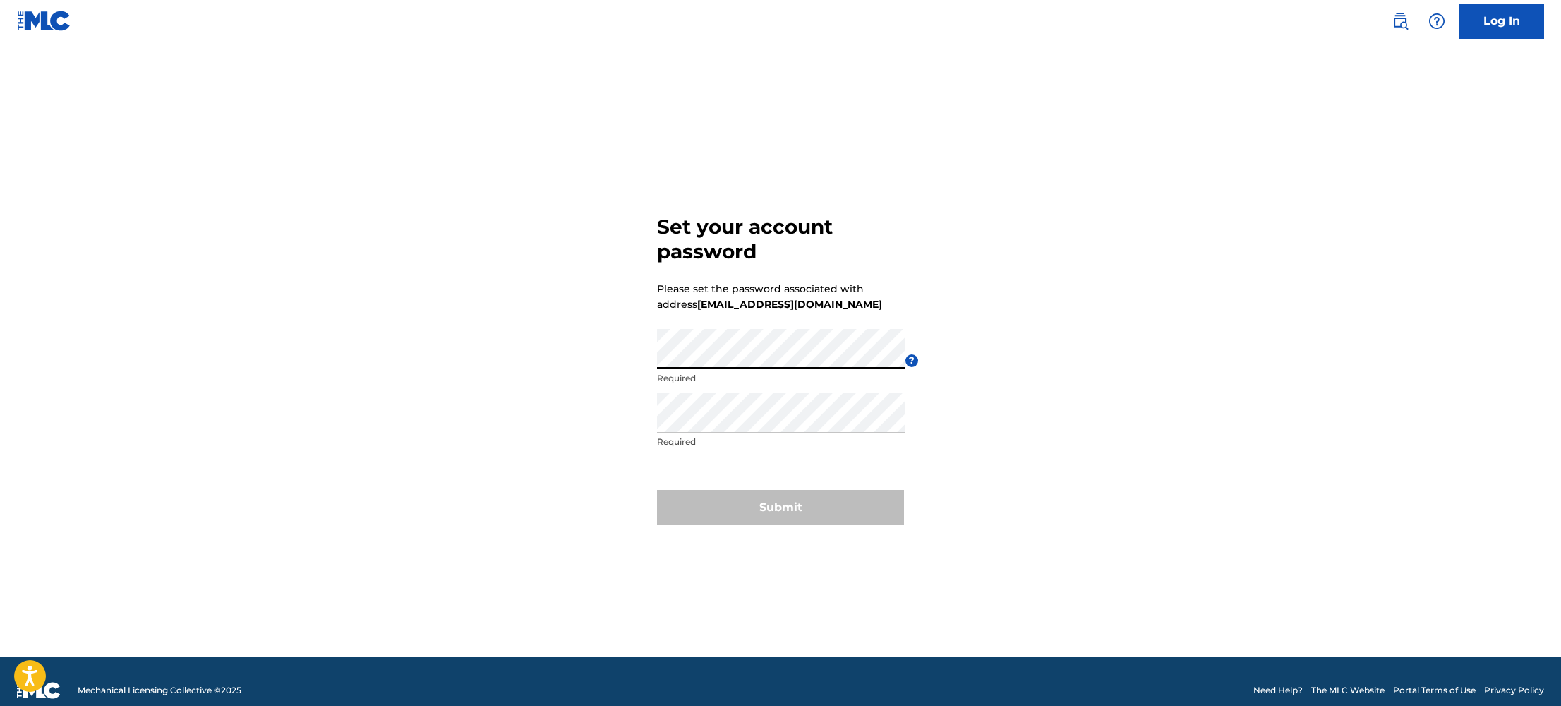
scroll to position [1, 0]
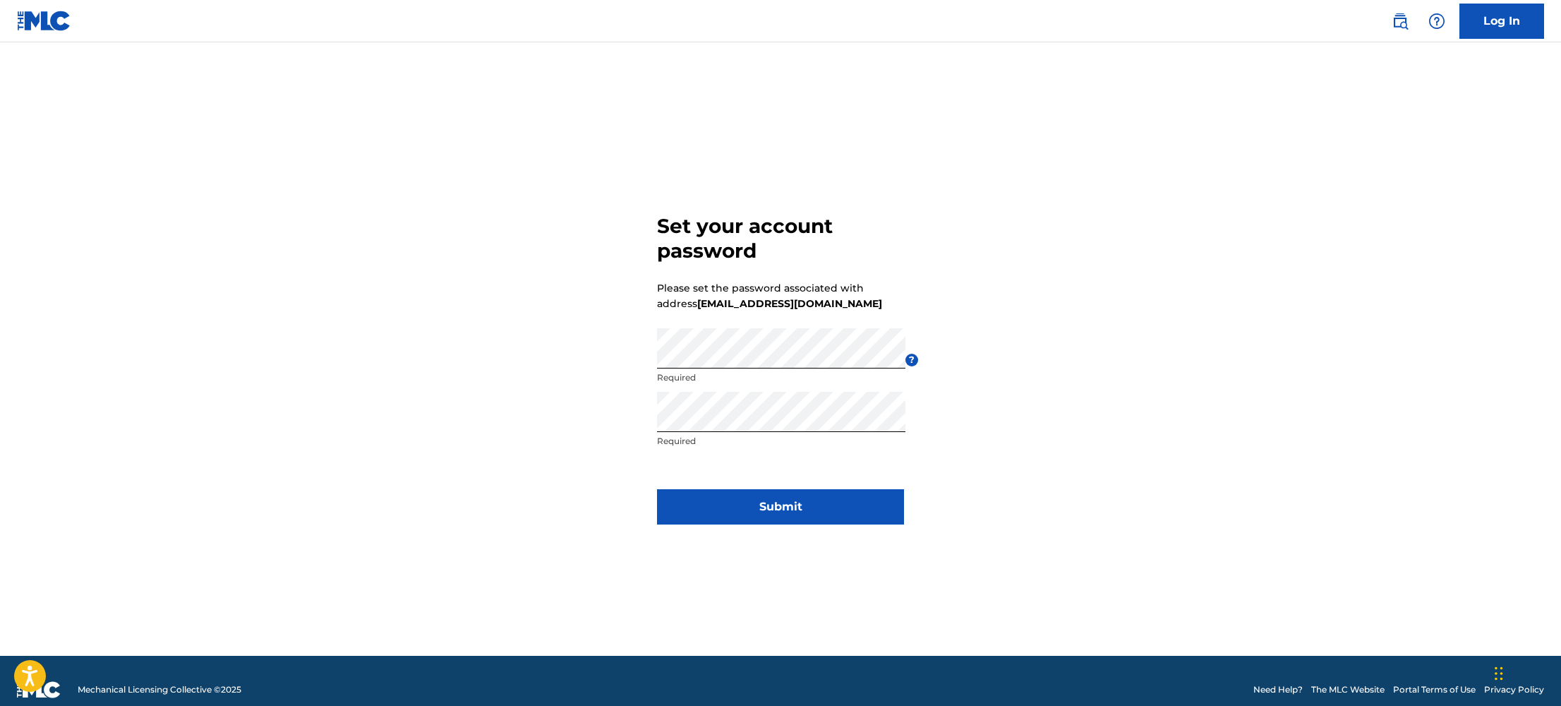
click at [840, 516] on button "Submit" at bounding box center [780, 506] width 247 height 35
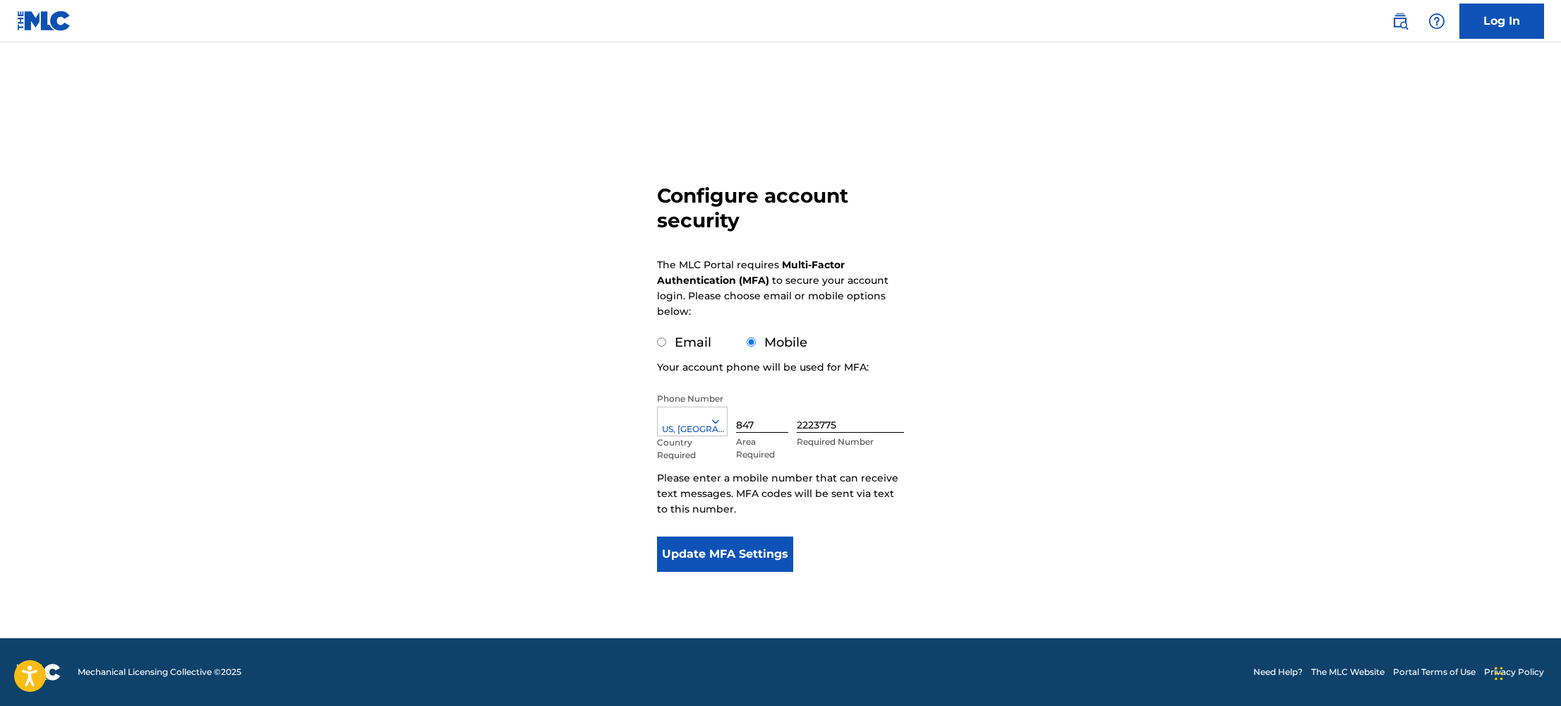
click at [739, 563] on button "Update MFA Settings" at bounding box center [725, 553] width 136 height 35
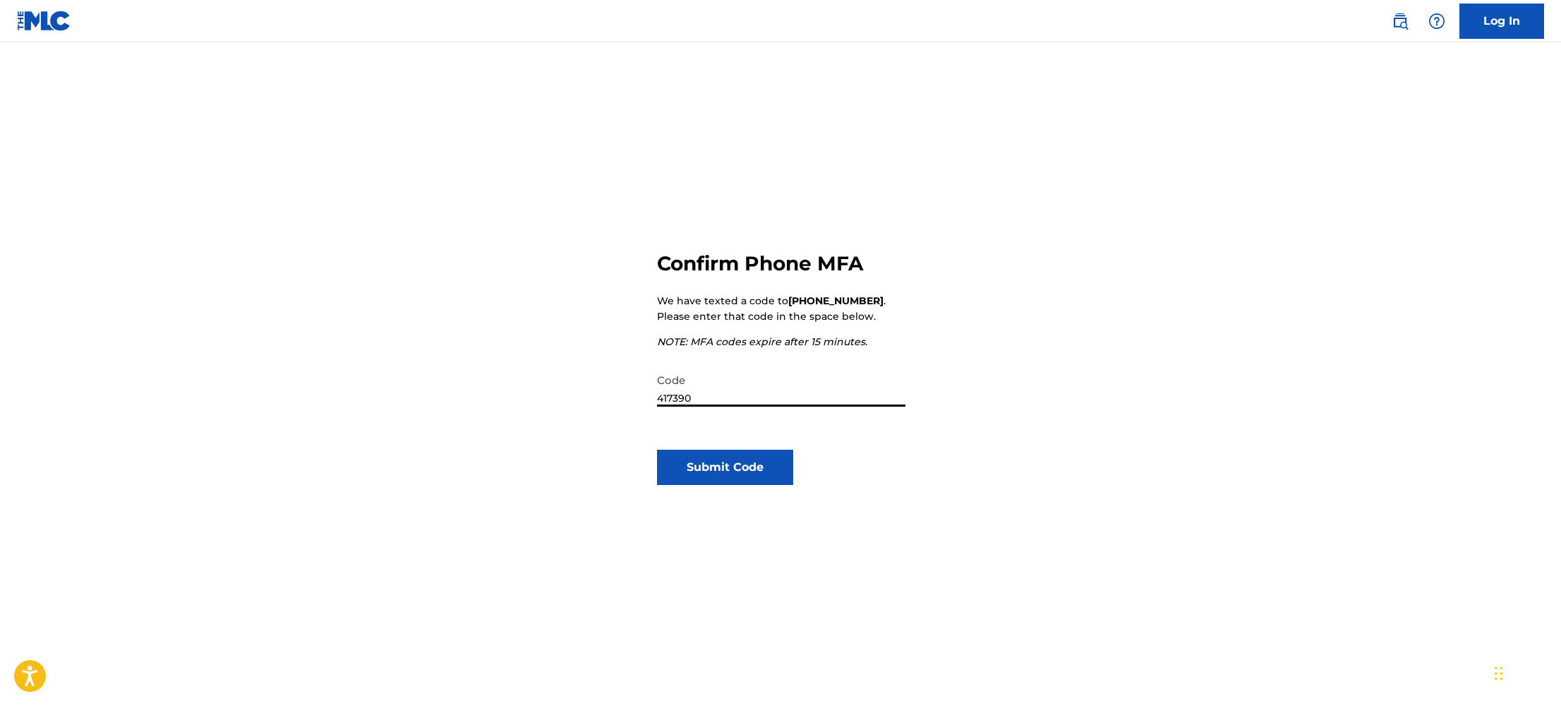
type input "417390"
click at [744, 466] on button "Submit Code" at bounding box center [725, 467] width 136 height 35
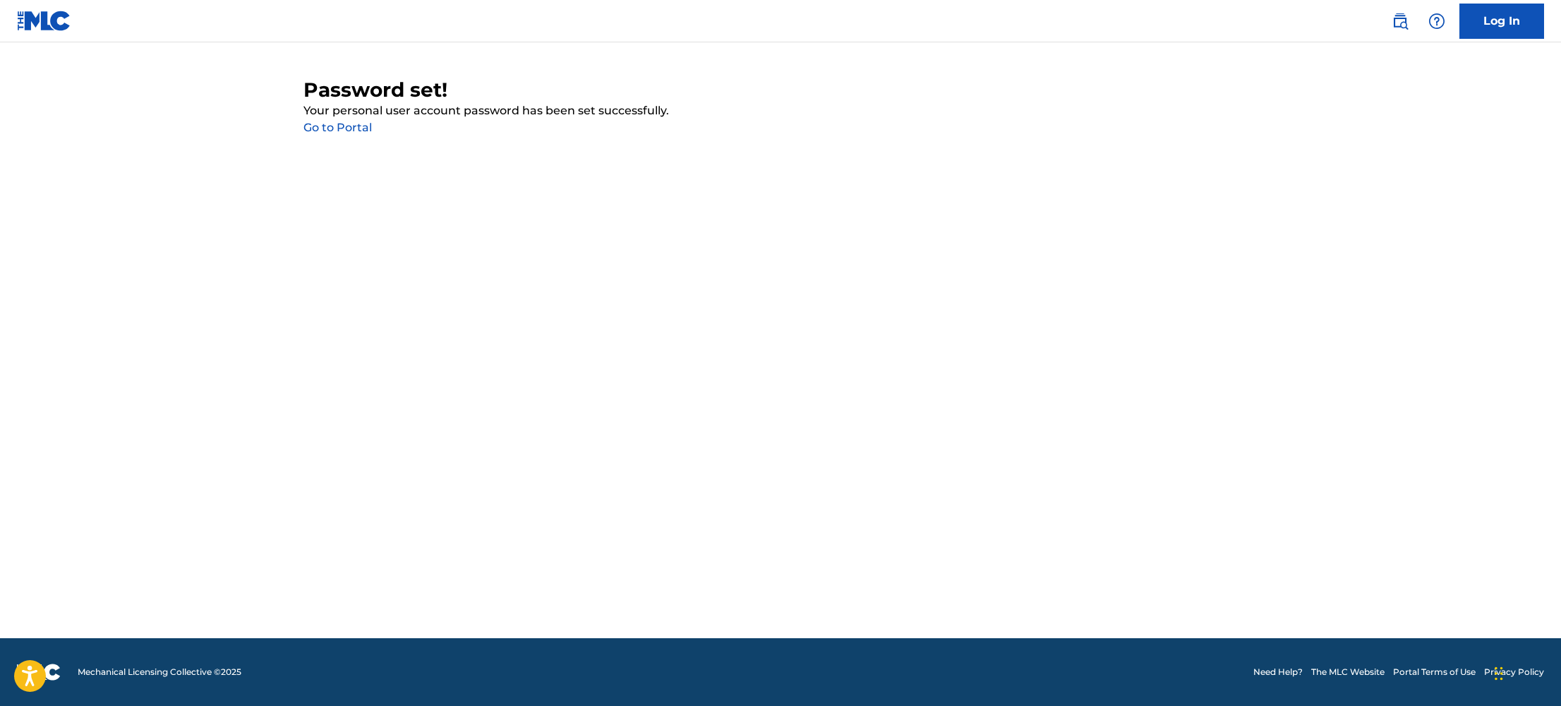
click at [325, 129] on link "Go to Portal" at bounding box center [337, 127] width 68 height 13
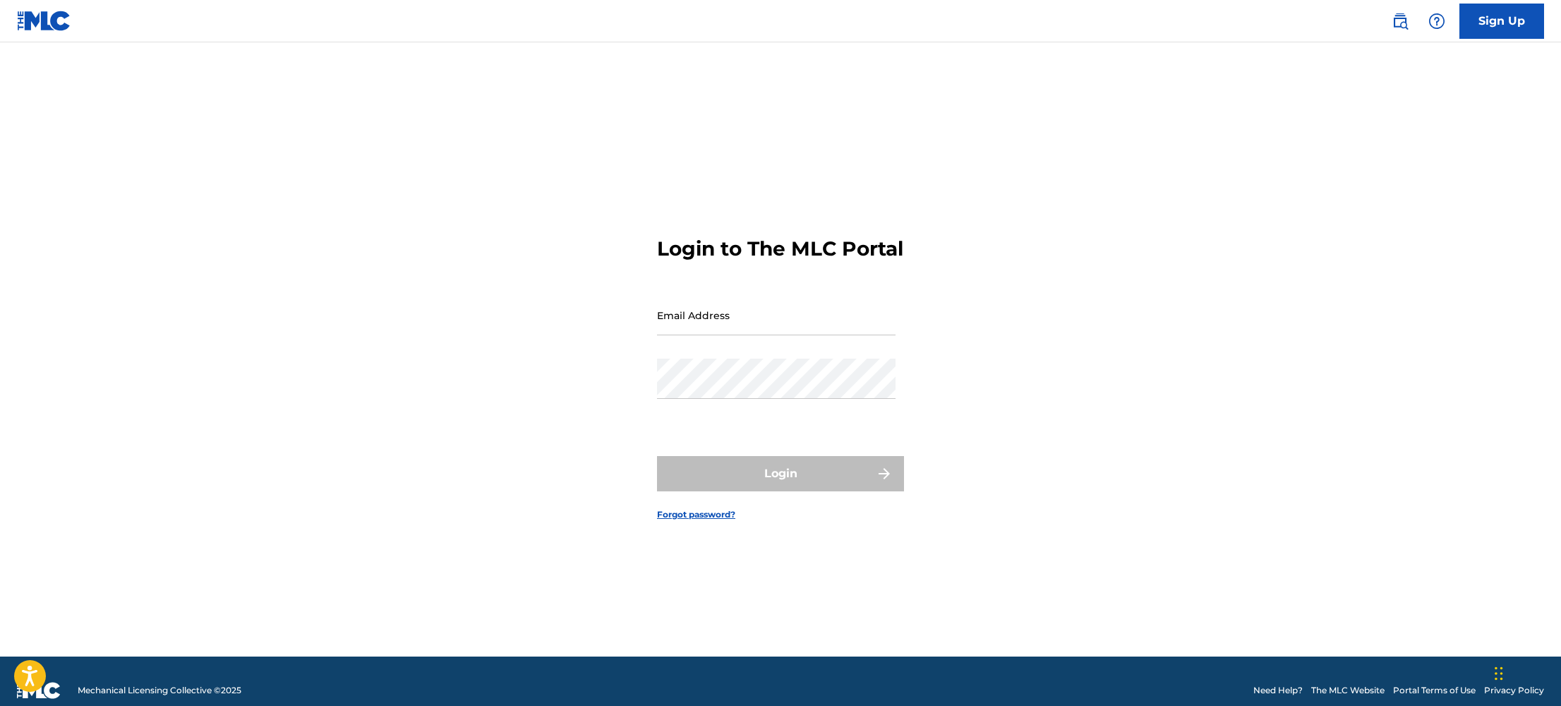
click at [742, 335] on input "Email Address" at bounding box center [776, 315] width 239 height 40
type input "[EMAIL_ADDRESS][DOMAIN_NAME]"
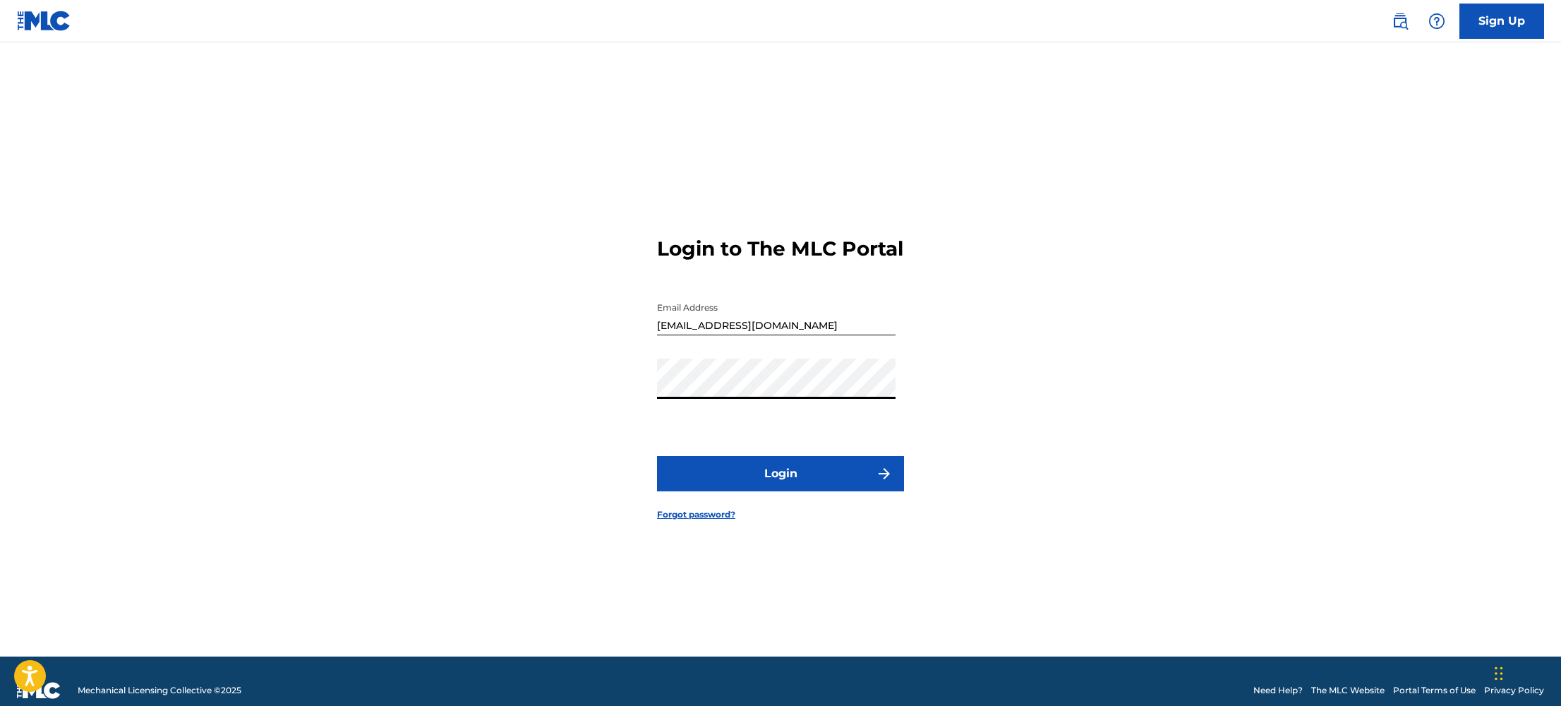
click at [657, 456] on button "Login" at bounding box center [780, 473] width 247 height 35
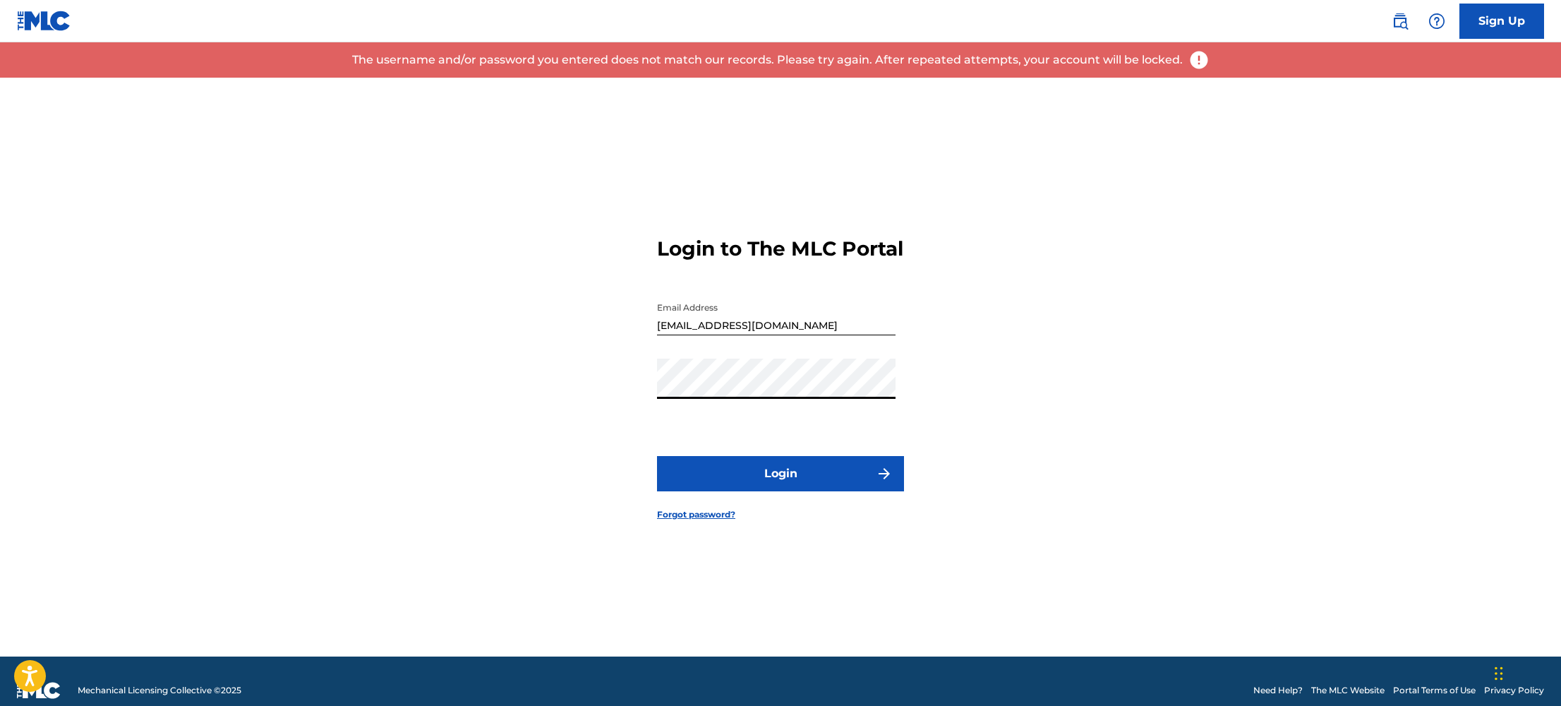
drag, startPoint x: 441, startPoint y: 300, endPoint x: 454, endPoint y: 301, distance: 13.5
click at [445, 300] on div "Login to The MLC Portal Email Address nataliemajormusic@gmail.com Password Logi…" at bounding box center [781, 367] width 988 height 579
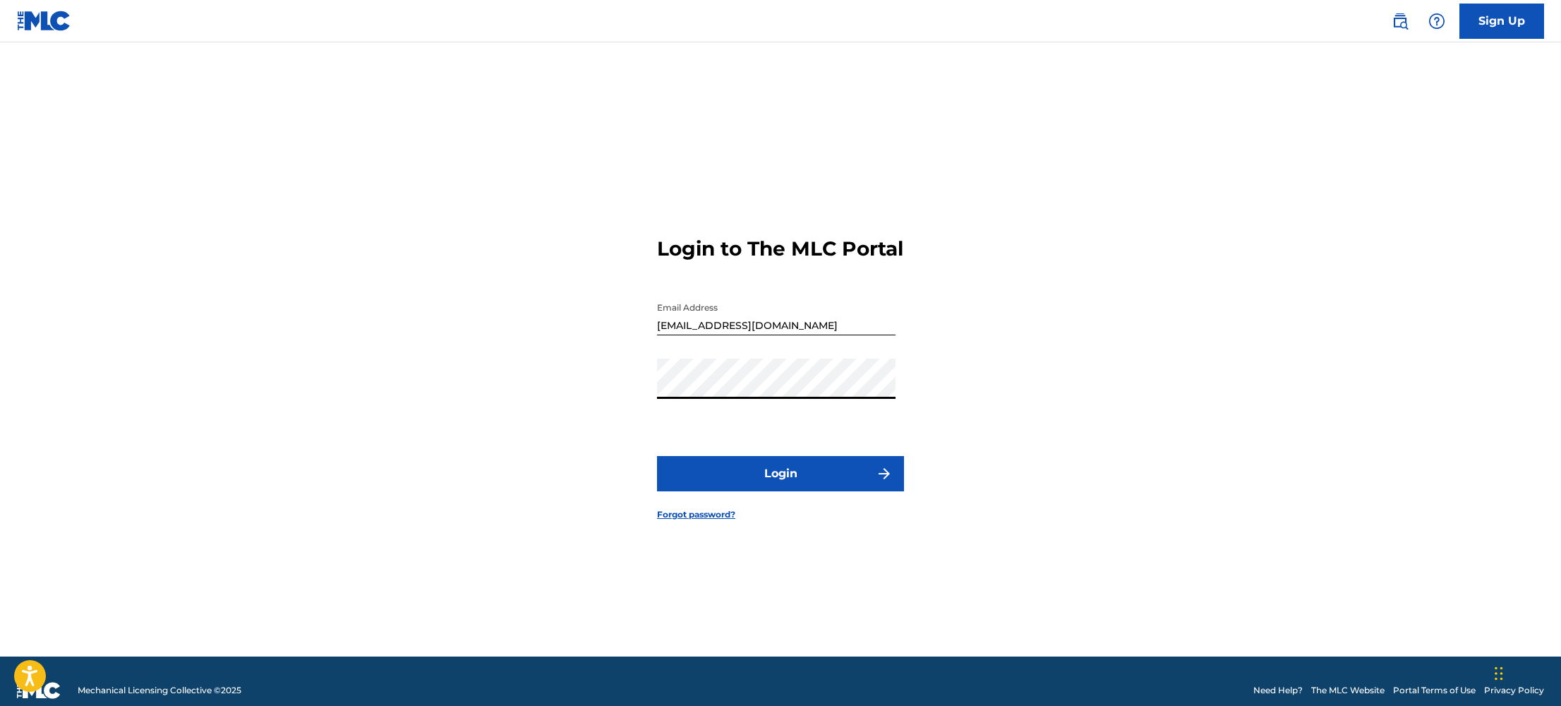
click at [657, 456] on button "Login" at bounding box center [780, 473] width 247 height 35
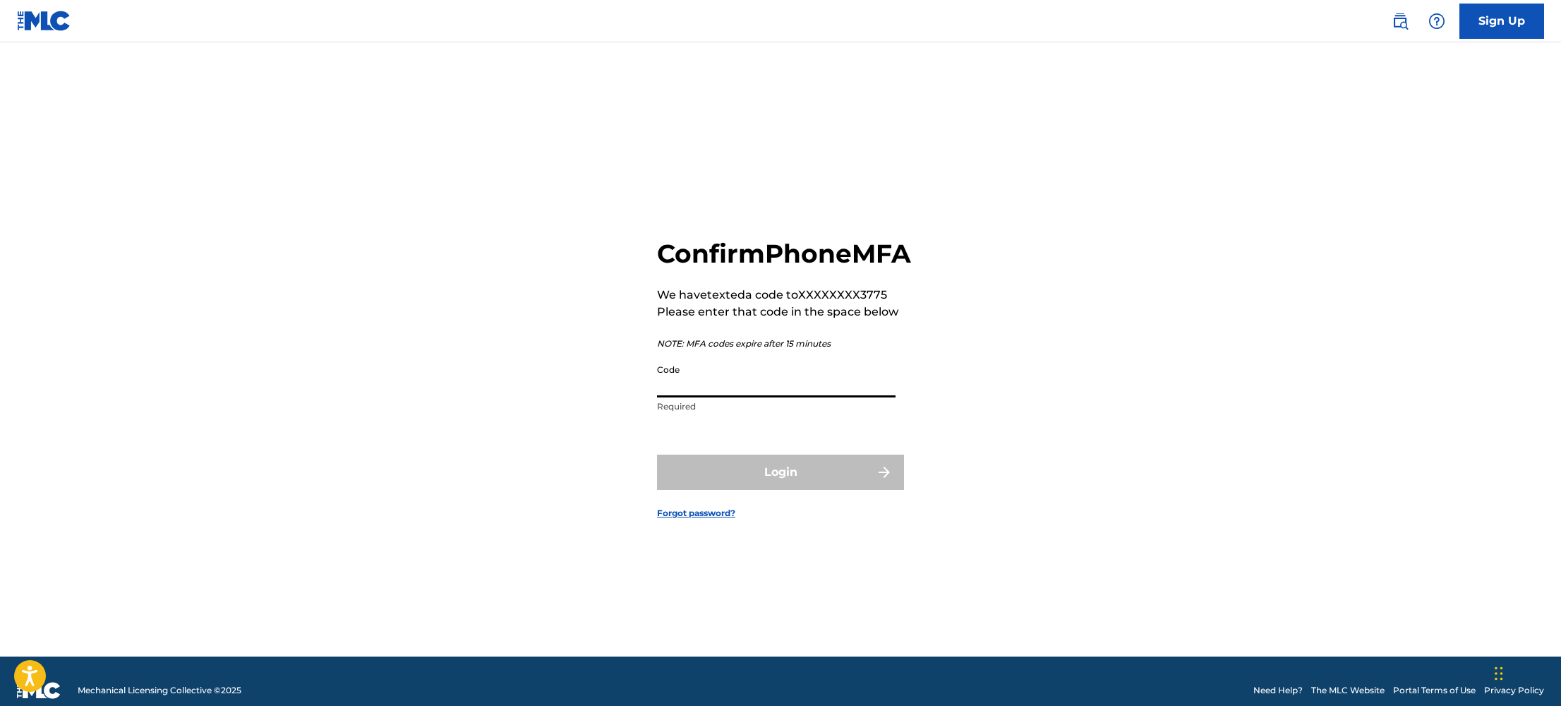
click at [776, 394] on input "Code" at bounding box center [776, 377] width 239 height 40
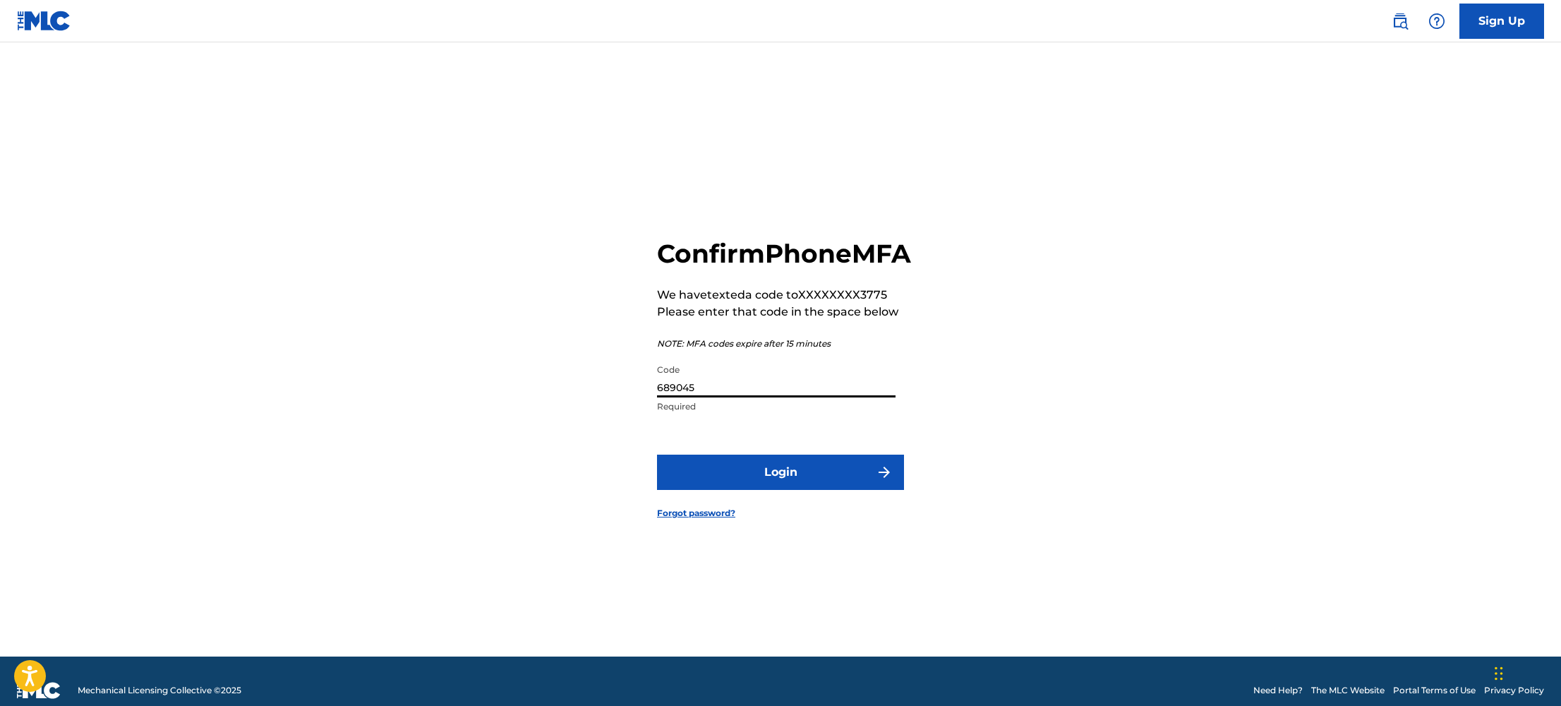
type input "689045"
click at [785, 489] on button "Login" at bounding box center [780, 471] width 247 height 35
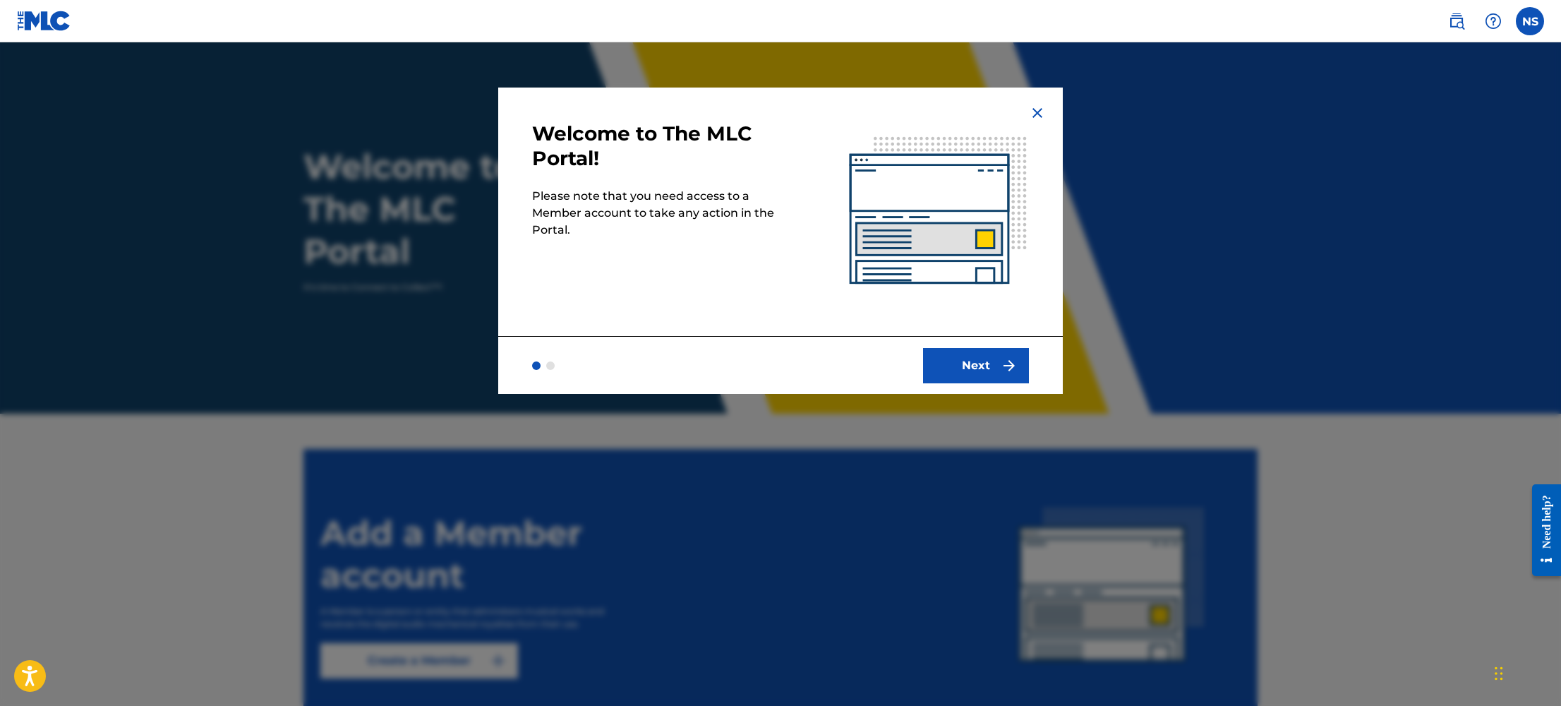
click at [988, 382] on div "Next" at bounding box center [780, 365] width 565 height 58
click at [982, 365] on button "Next" at bounding box center [976, 365] width 106 height 35
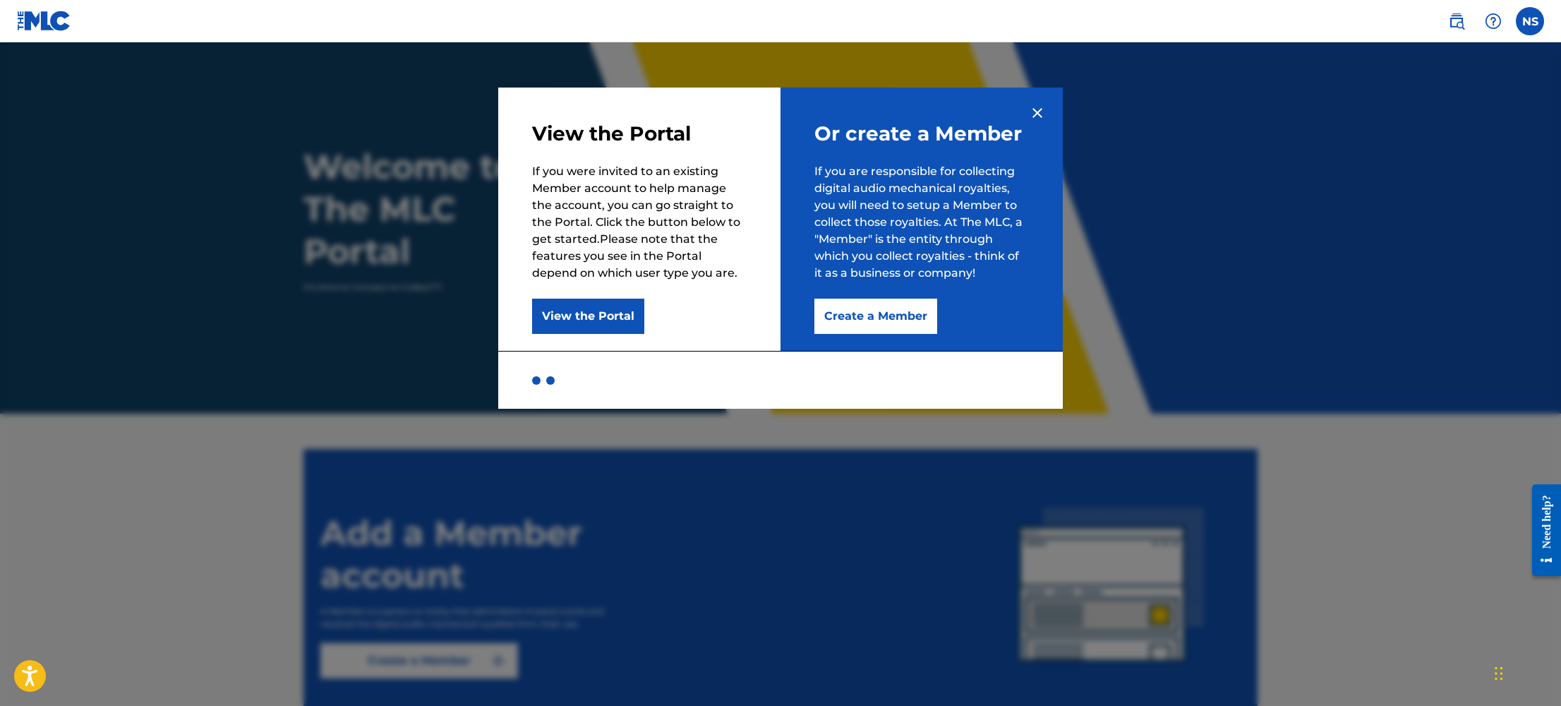
click at [893, 313] on button "Create a Member" at bounding box center [875, 316] width 123 height 35
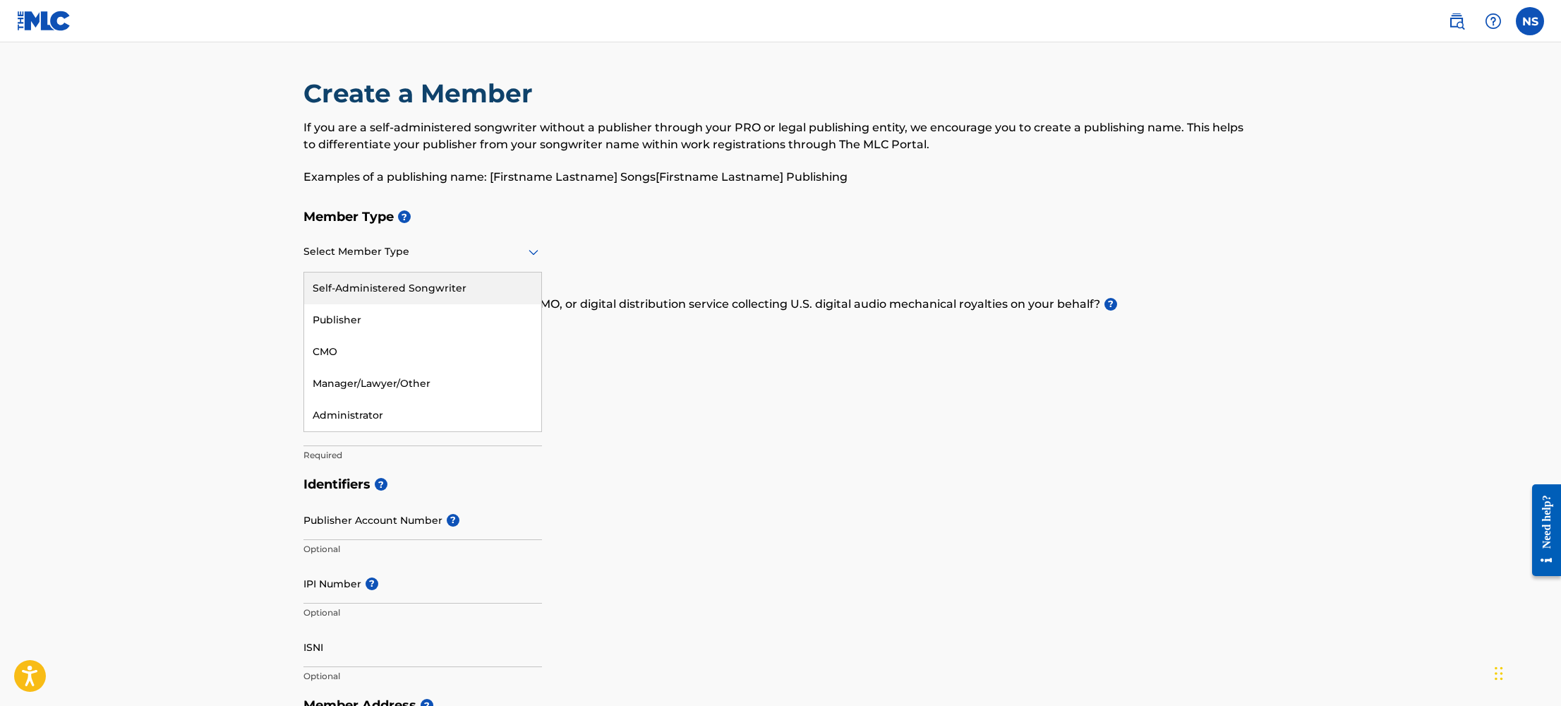
click at [383, 260] on div "Select Member Type" at bounding box center [422, 252] width 239 height 40
click at [395, 287] on div "Self-Administered Songwriter" at bounding box center [422, 288] width 237 height 32
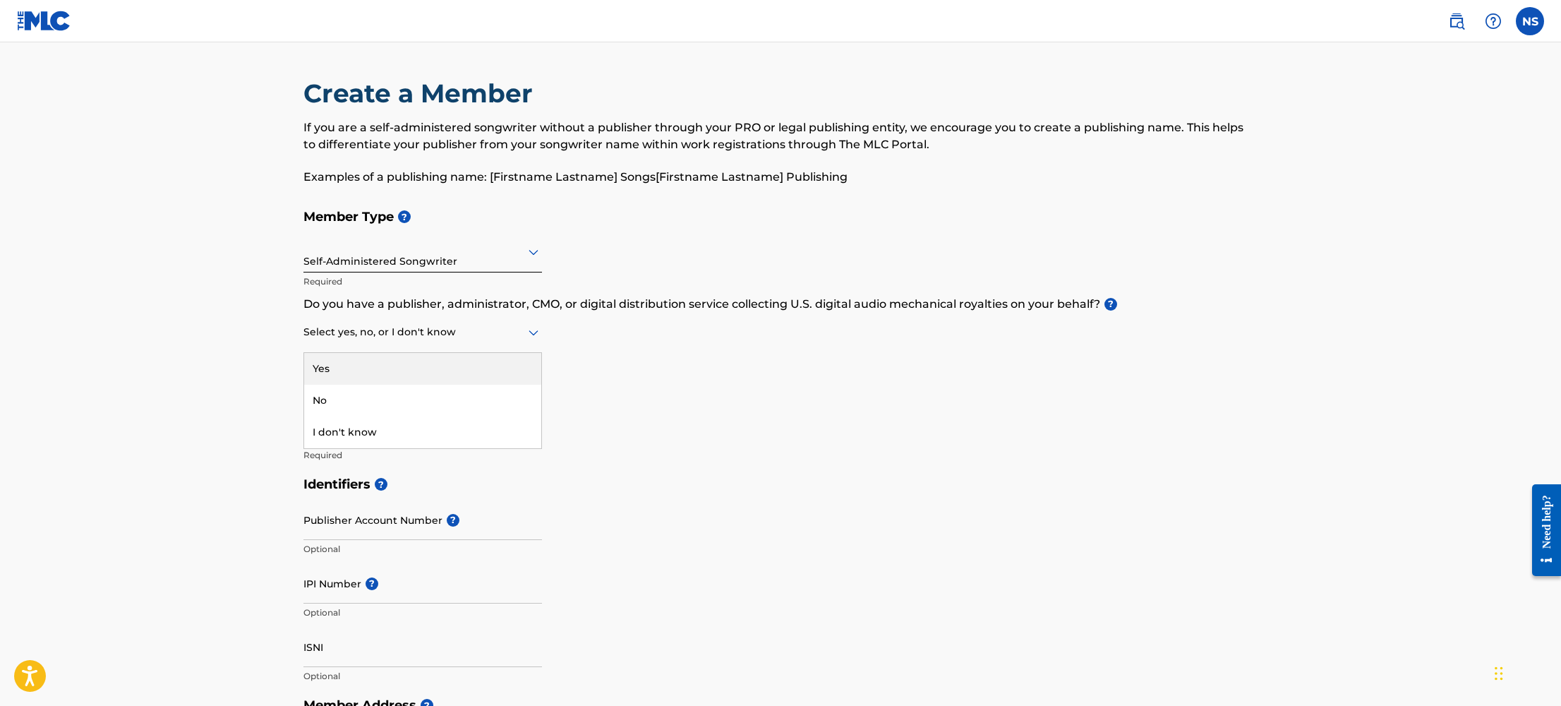
click at [394, 340] on div at bounding box center [422, 332] width 239 height 18
click at [415, 436] on div "I don't know" at bounding box center [422, 432] width 237 height 32
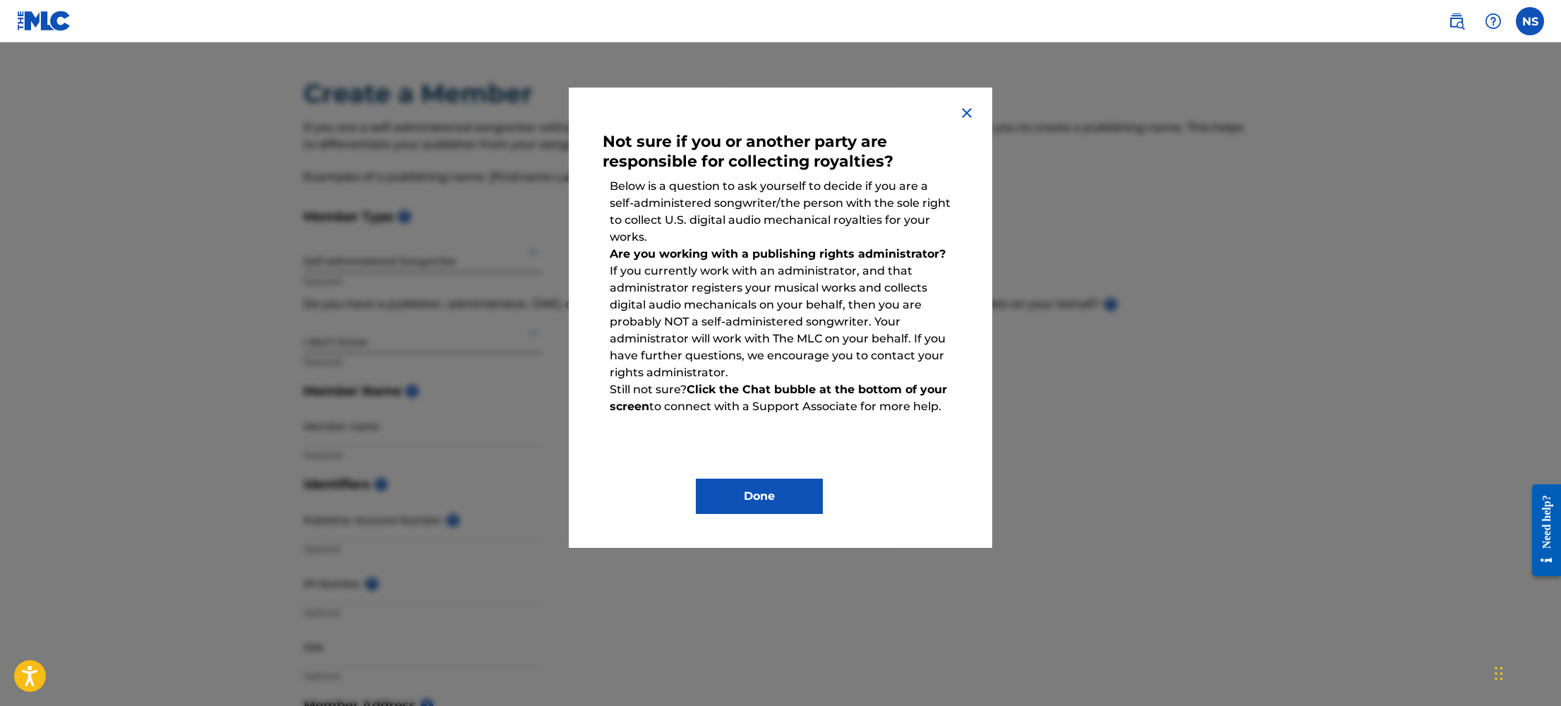
click at [972, 110] on img at bounding box center [966, 112] width 17 height 17
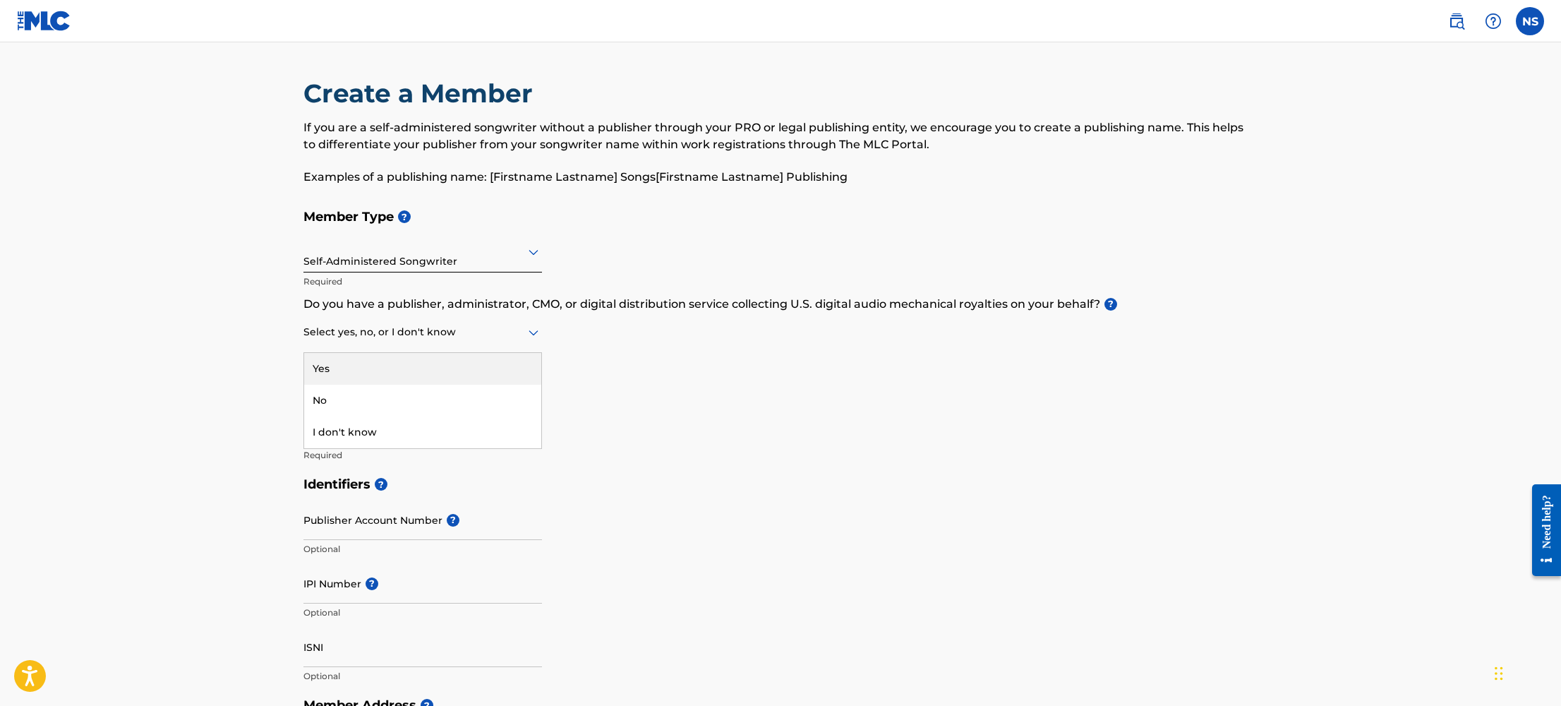
click at [426, 341] on div "Select yes, no, or I don't know" at bounding box center [422, 333] width 239 height 40
click at [421, 391] on div "No" at bounding box center [422, 401] width 237 height 32
click at [440, 435] on input "Member name" at bounding box center [422, 426] width 239 height 40
type input "[PERSON_NAME]"
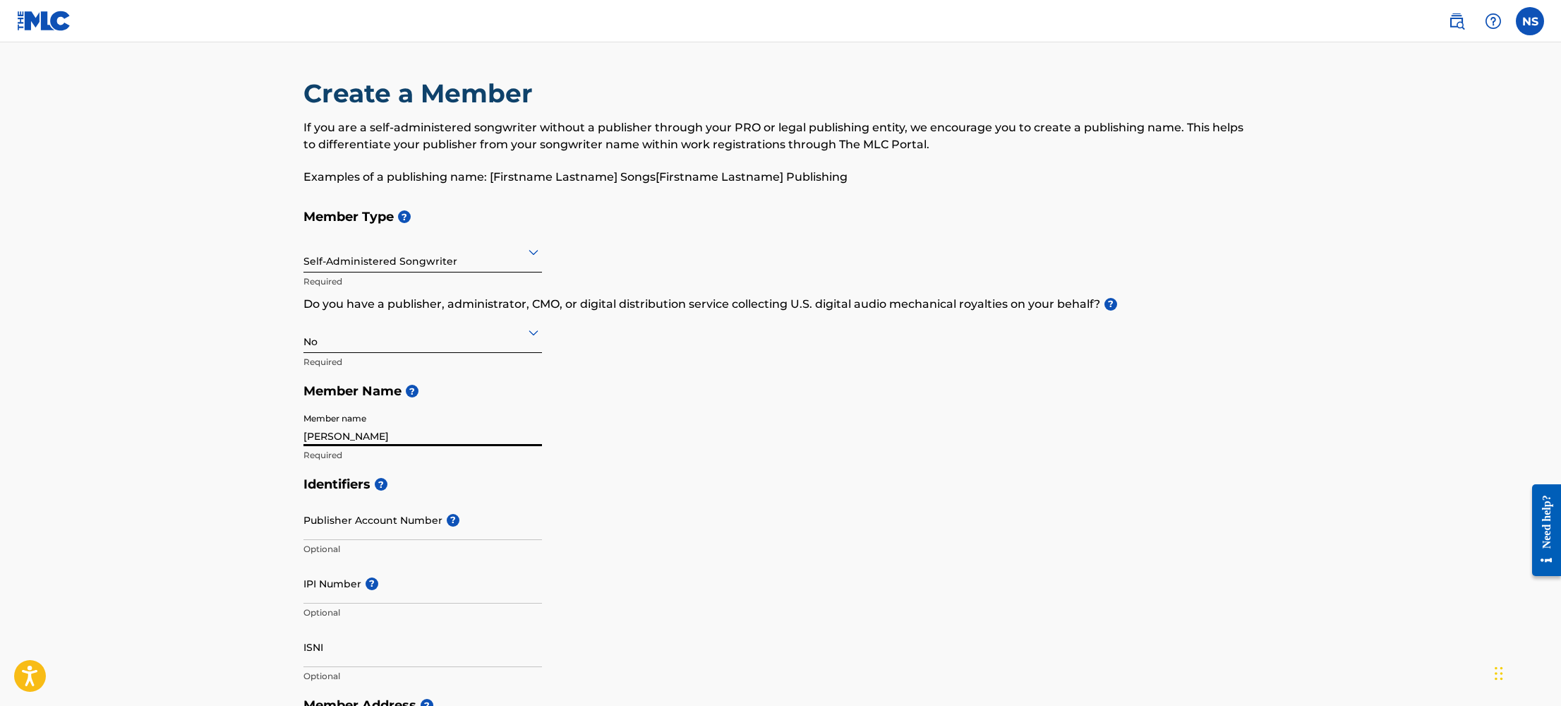
type input "11460 Riverside Drive"
type input "Apt 16"
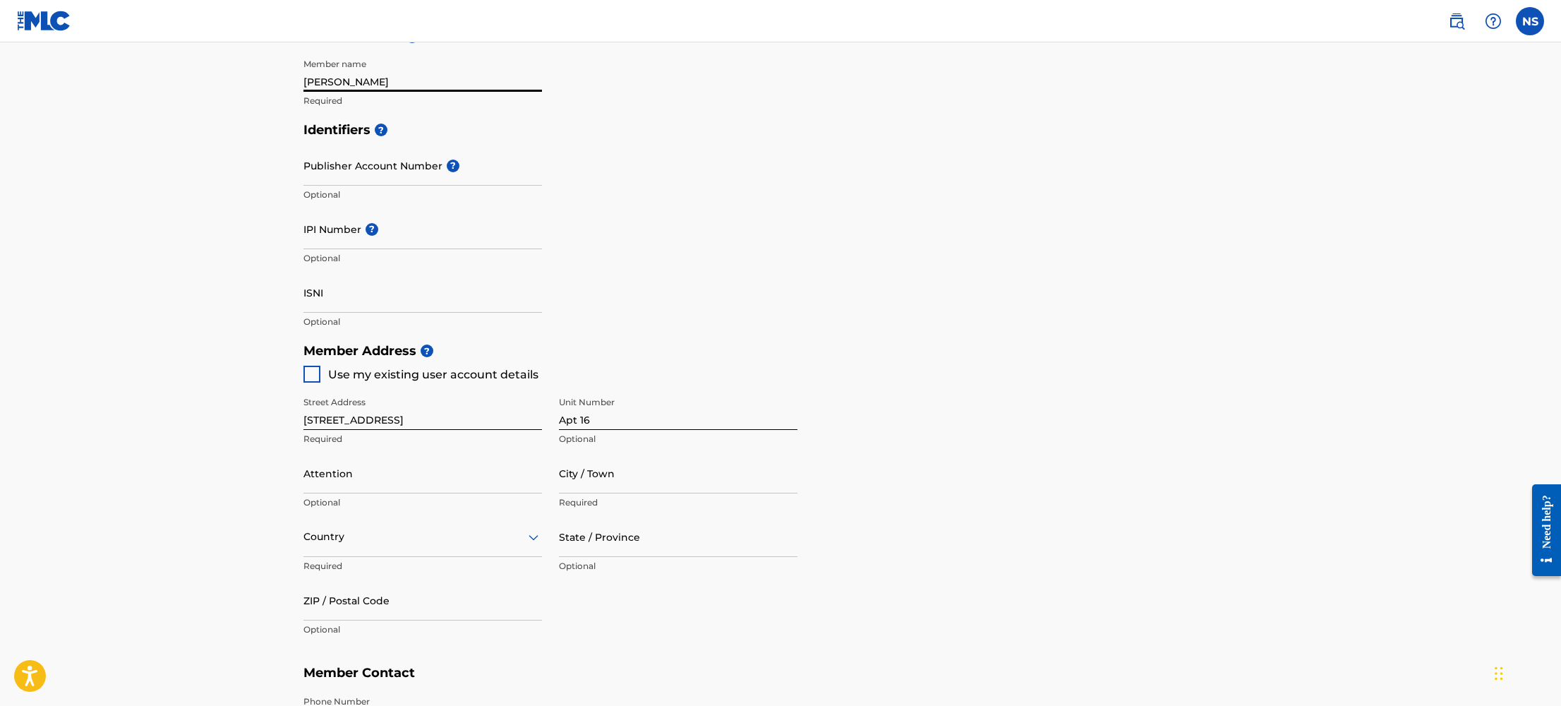
scroll to position [381, 0]
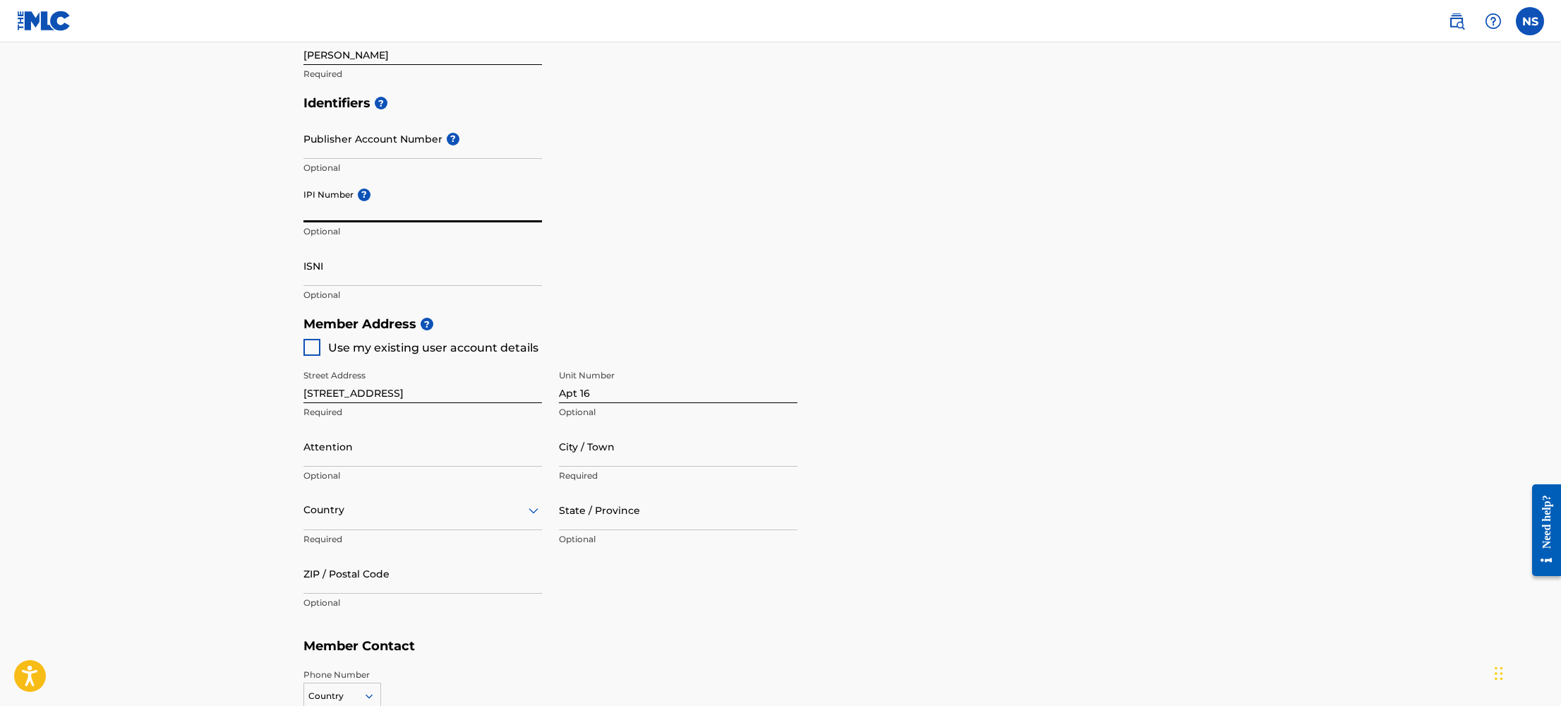
click at [329, 210] on input "IPI Number ?" at bounding box center [422, 202] width 239 height 40
paste input "00873119623"
type input "00873119623"
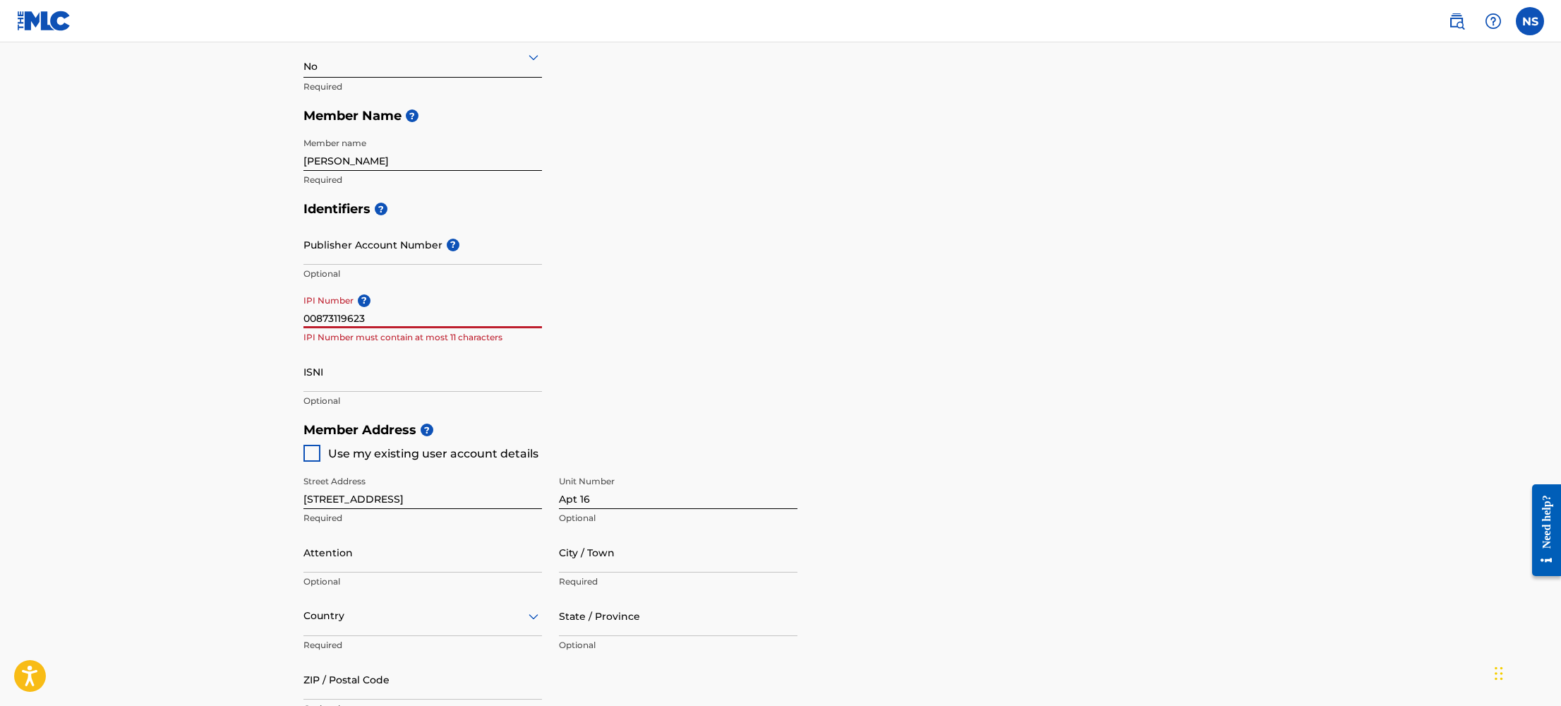
scroll to position [266, 0]
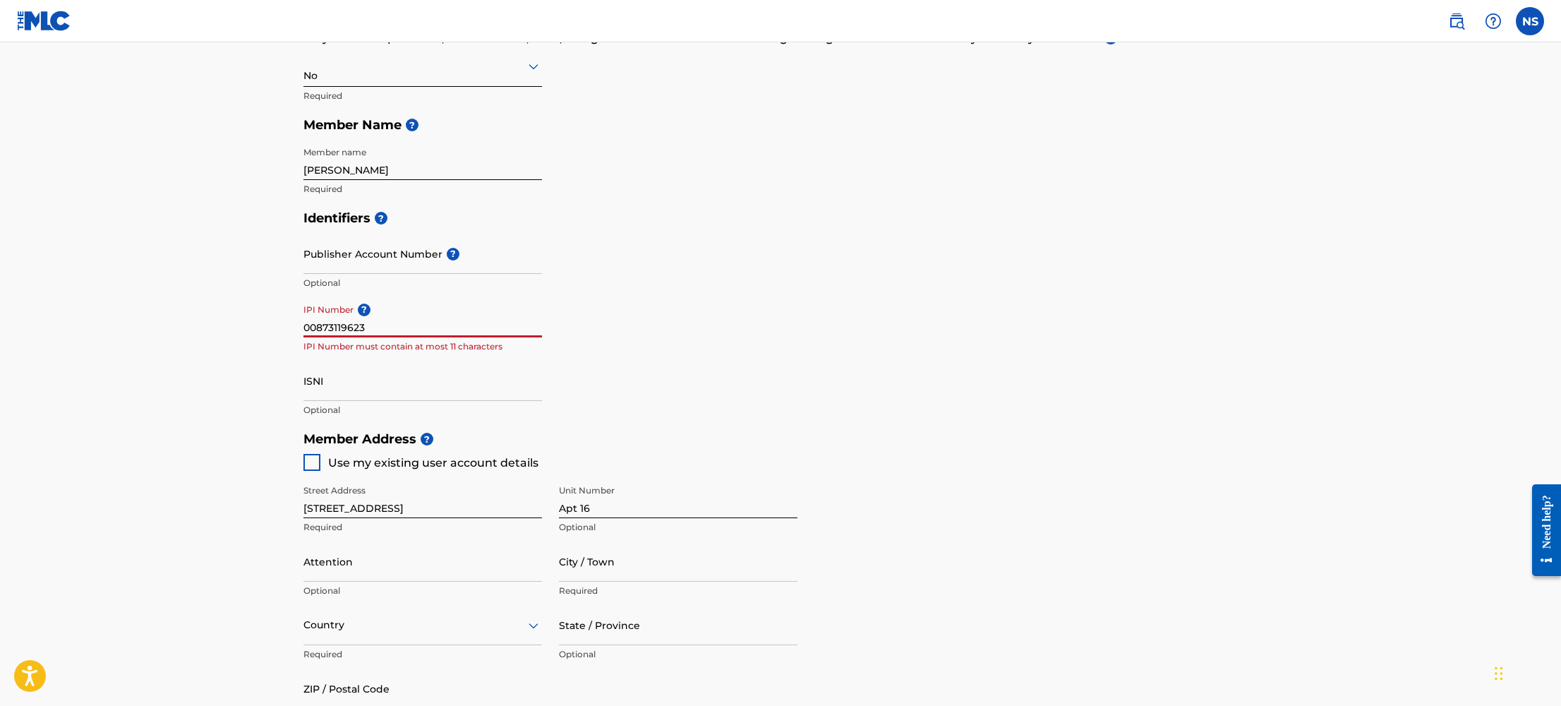
click at [385, 330] on input "00873119623" at bounding box center [422, 317] width 239 height 40
click at [670, 295] on div "Identifiers ? Publisher Account Number ? Optional IPI Number ? Optional ISNI Op…" at bounding box center [780, 313] width 954 height 221
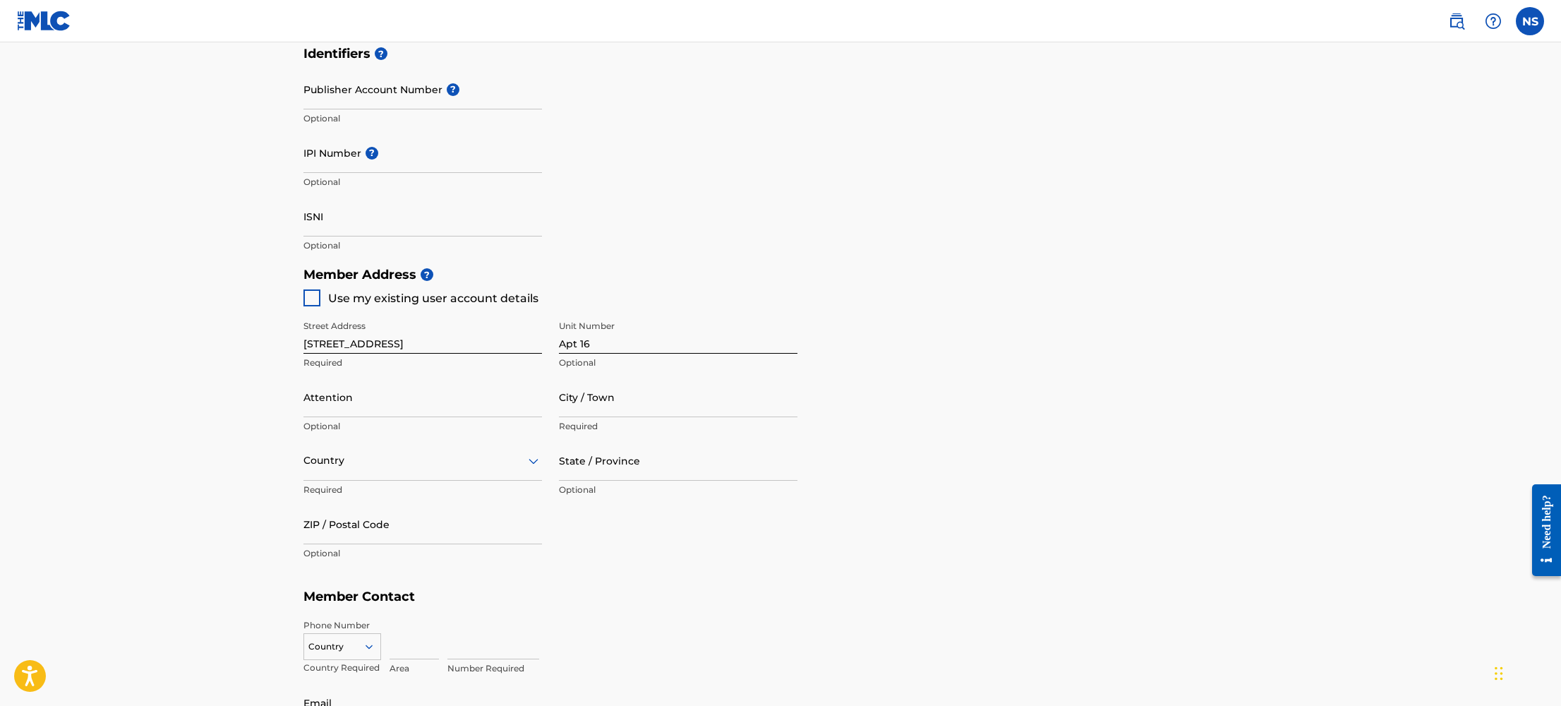
scroll to position [446, 0]
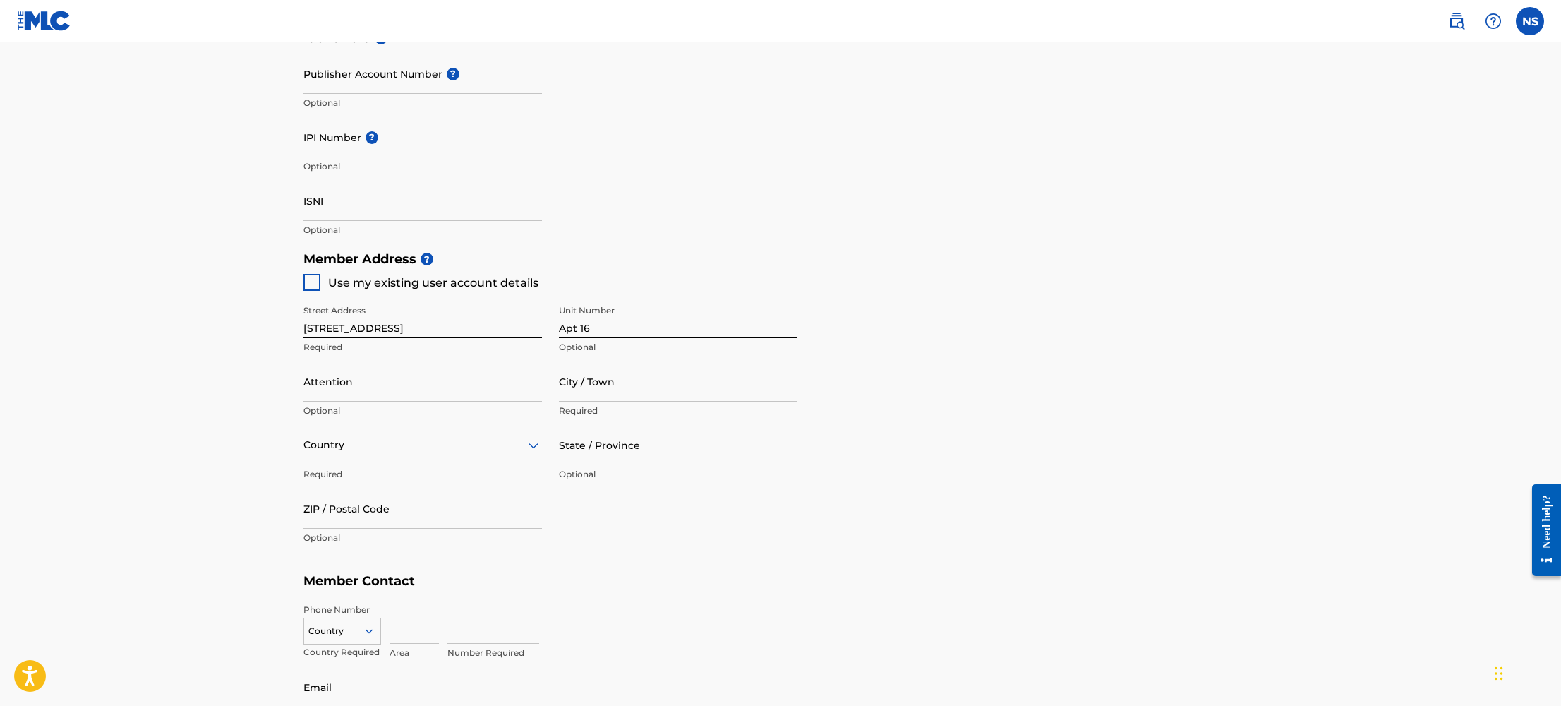
click at [311, 280] on div at bounding box center [311, 282] width 17 height 17
type input "North Hollywood"
type input "91602"
type input "847"
type input "2223775"
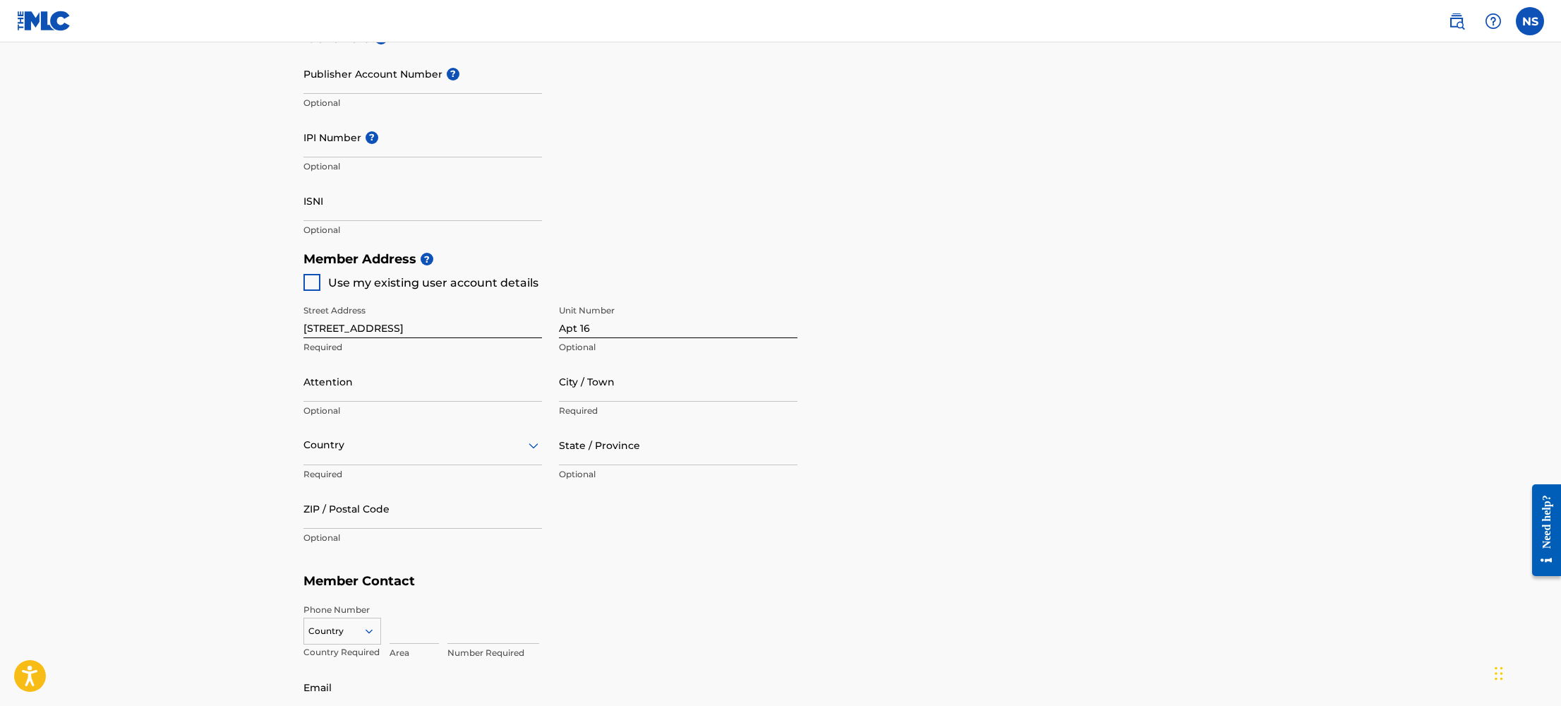
type input "nataliemajormusic@gmail.com"
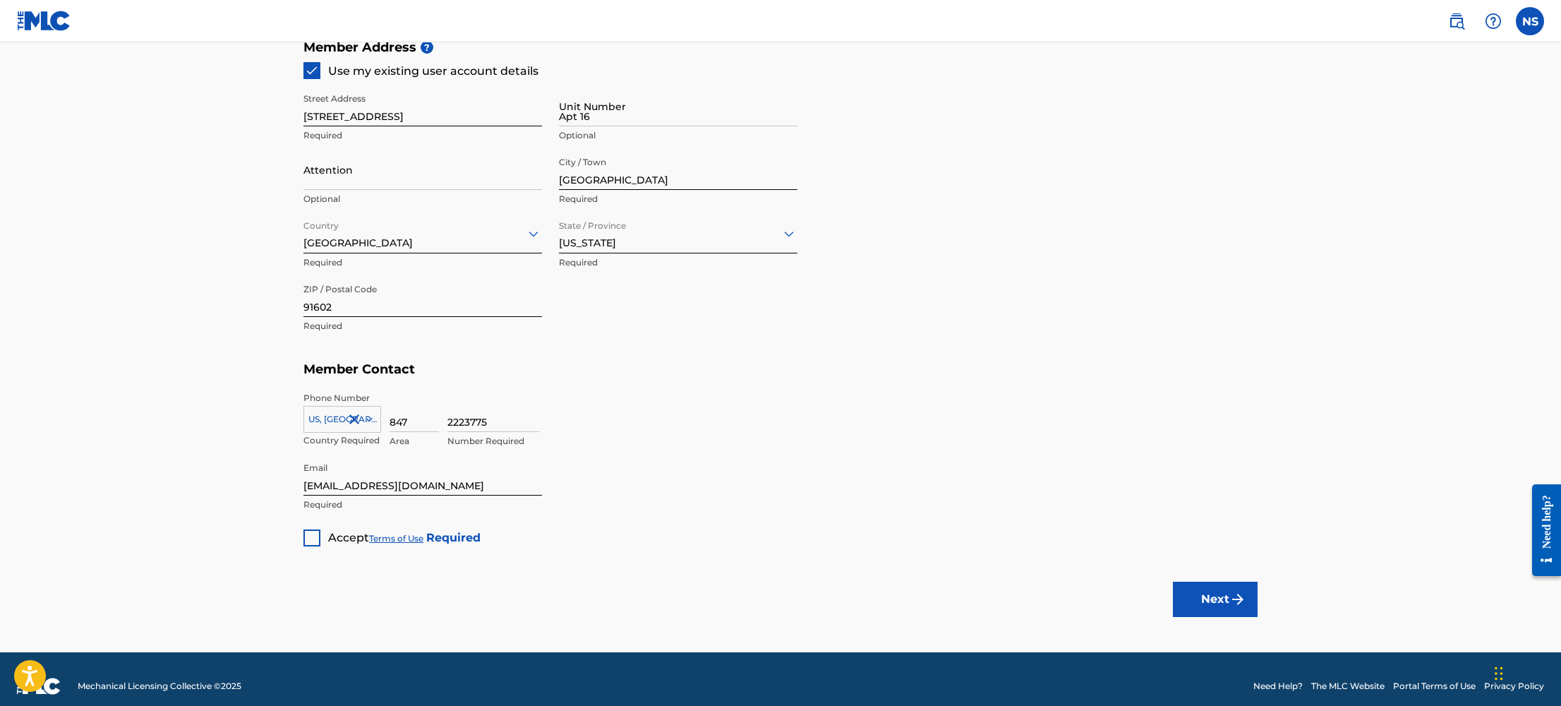
scroll to position [671, 0]
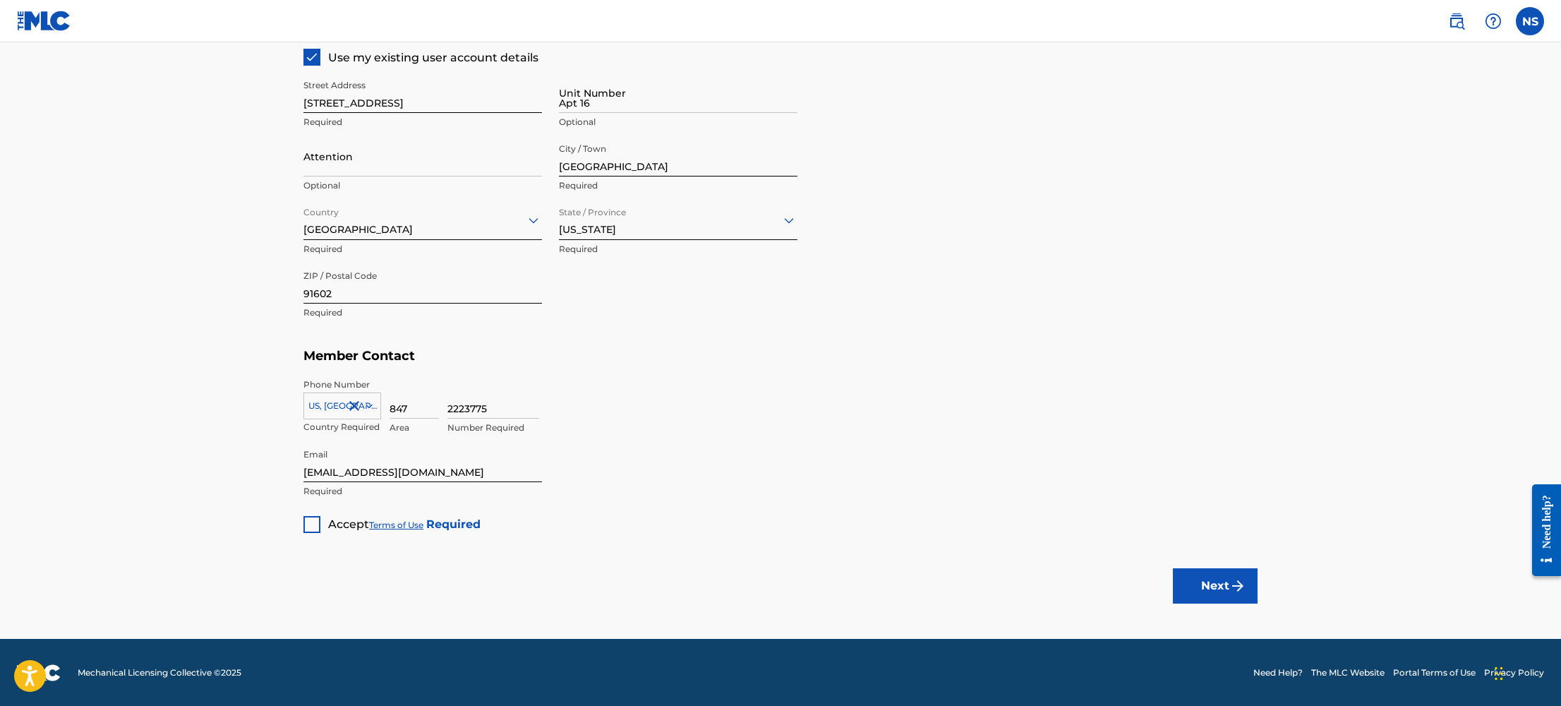
click at [309, 519] on div at bounding box center [311, 524] width 17 height 17
click at [1192, 571] on button "Next" at bounding box center [1215, 585] width 85 height 35
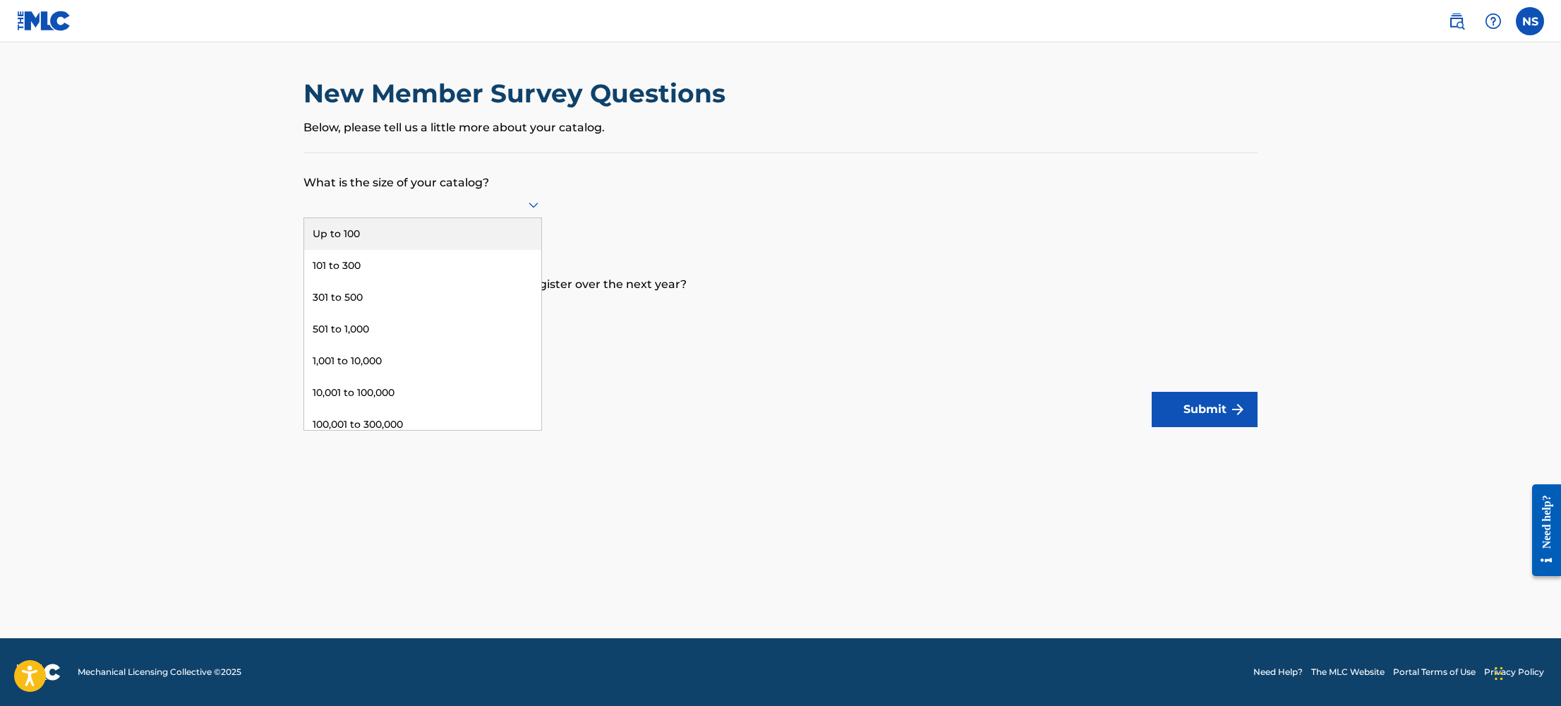
click at [484, 201] on div at bounding box center [422, 204] width 239 height 18
click at [469, 332] on div "501 to 1,000" at bounding box center [422, 329] width 237 height 32
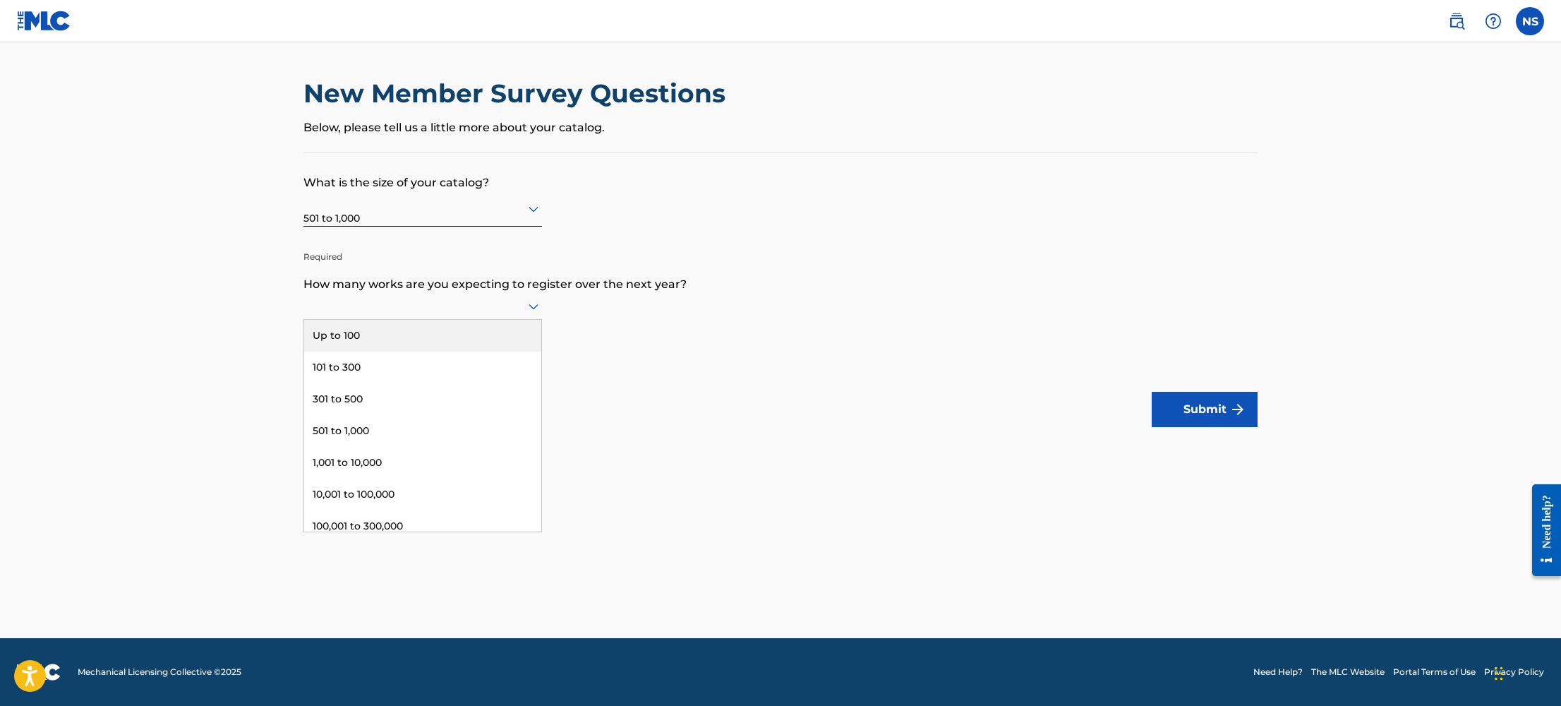
click at [423, 305] on div at bounding box center [422, 306] width 239 height 18
drag, startPoint x: 442, startPoint y: 340, endPoint x: 450, endPoint y: 339, distance: 7.9
click at [442, 340] on div "Up to 100" at bounding box center [422, 336] width 237 height 32
drag, startPoint x: 390, startPoint y: 310, endPoint x: 404, endPoint y: 347, distance: 40.0
click at [389, 310] on div at bounding box center [422, 310] width 239 height 18
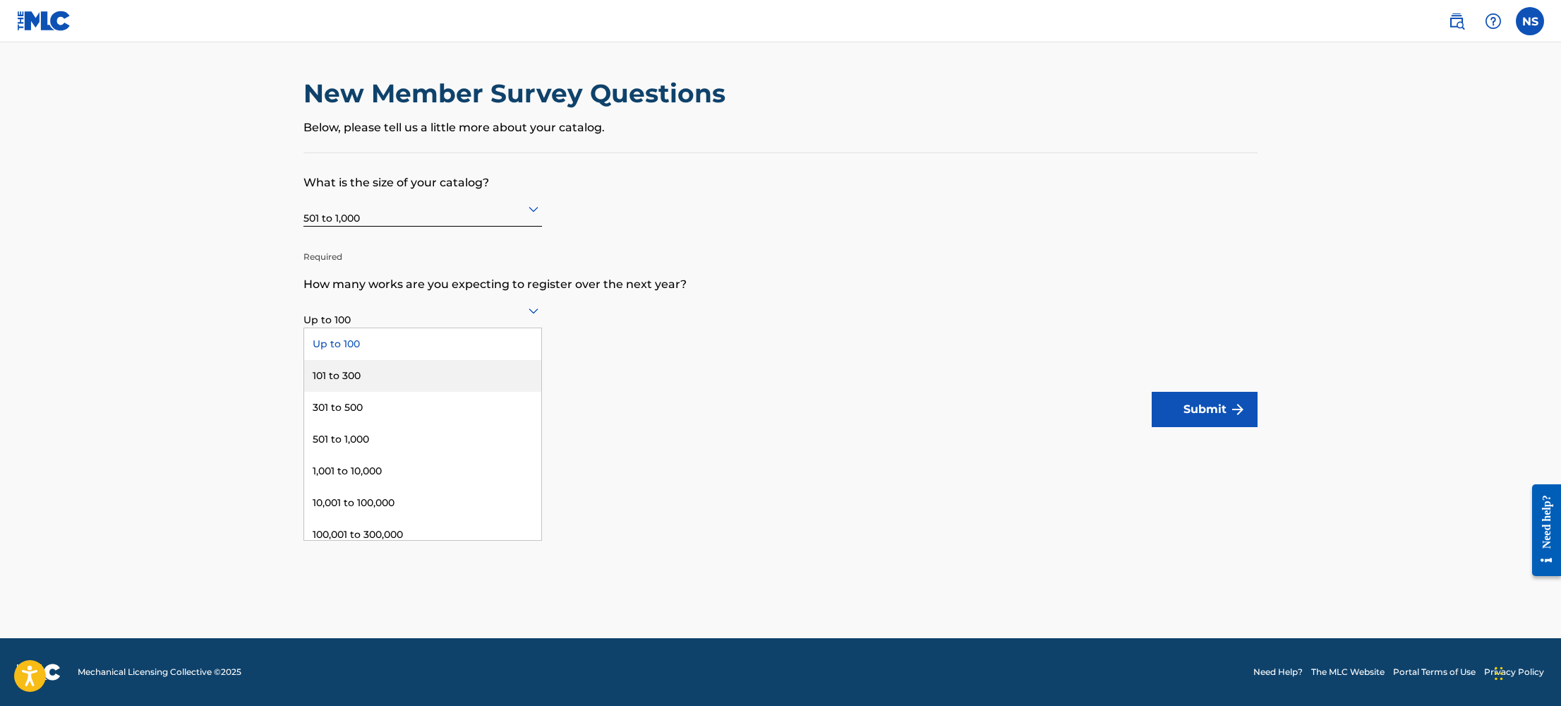
click at [400, 366] on div "101 to 300" at bounding box center [422, 376] width 237 height 32
click at [1195, 414] on button "Submit" at bounding box center [1205, 409] width 106 height 35
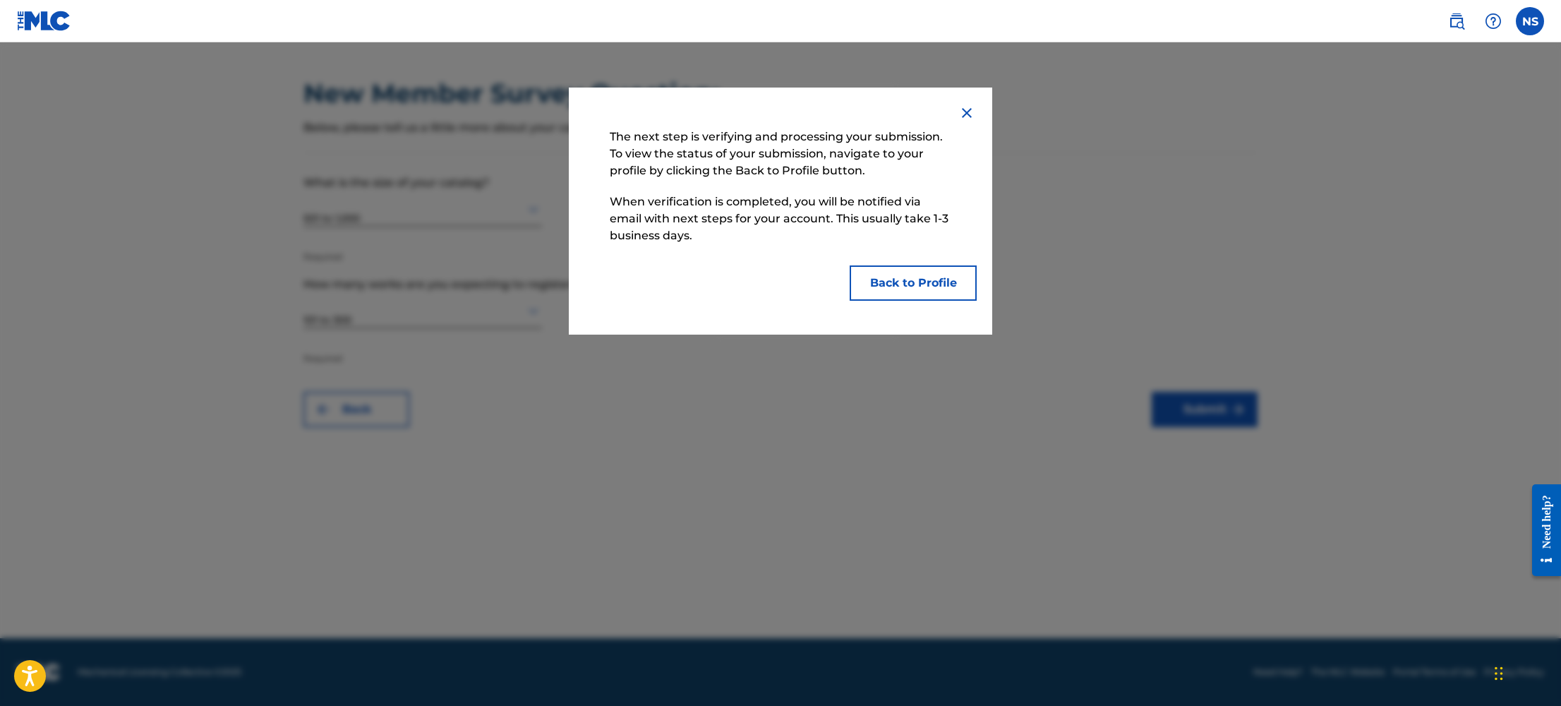
click at [900, 283] on button "Back to Profile" at bounding box center [913, 282] width 127 height 35
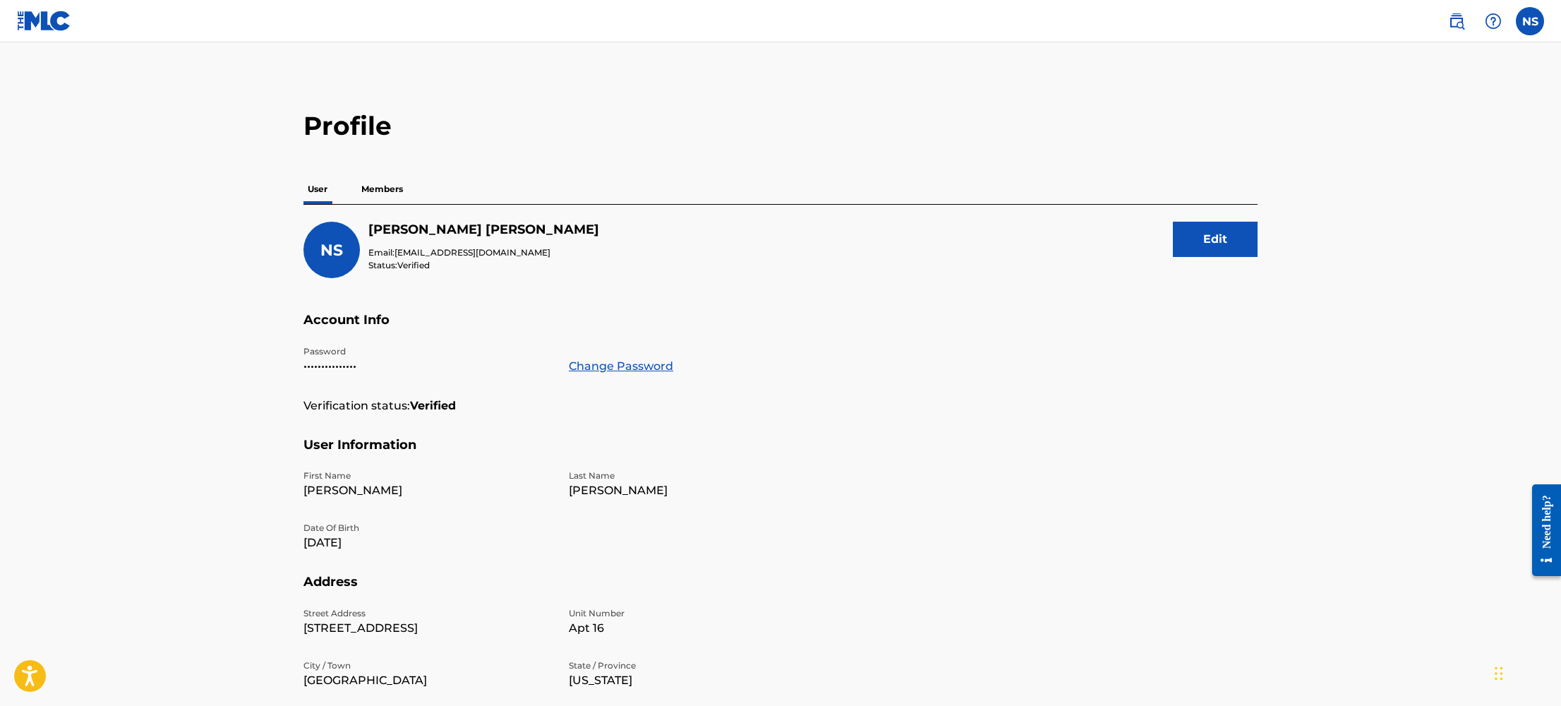
click at [378, 186] on p "Members" at bounding box center [382, 189] width 50 height 30
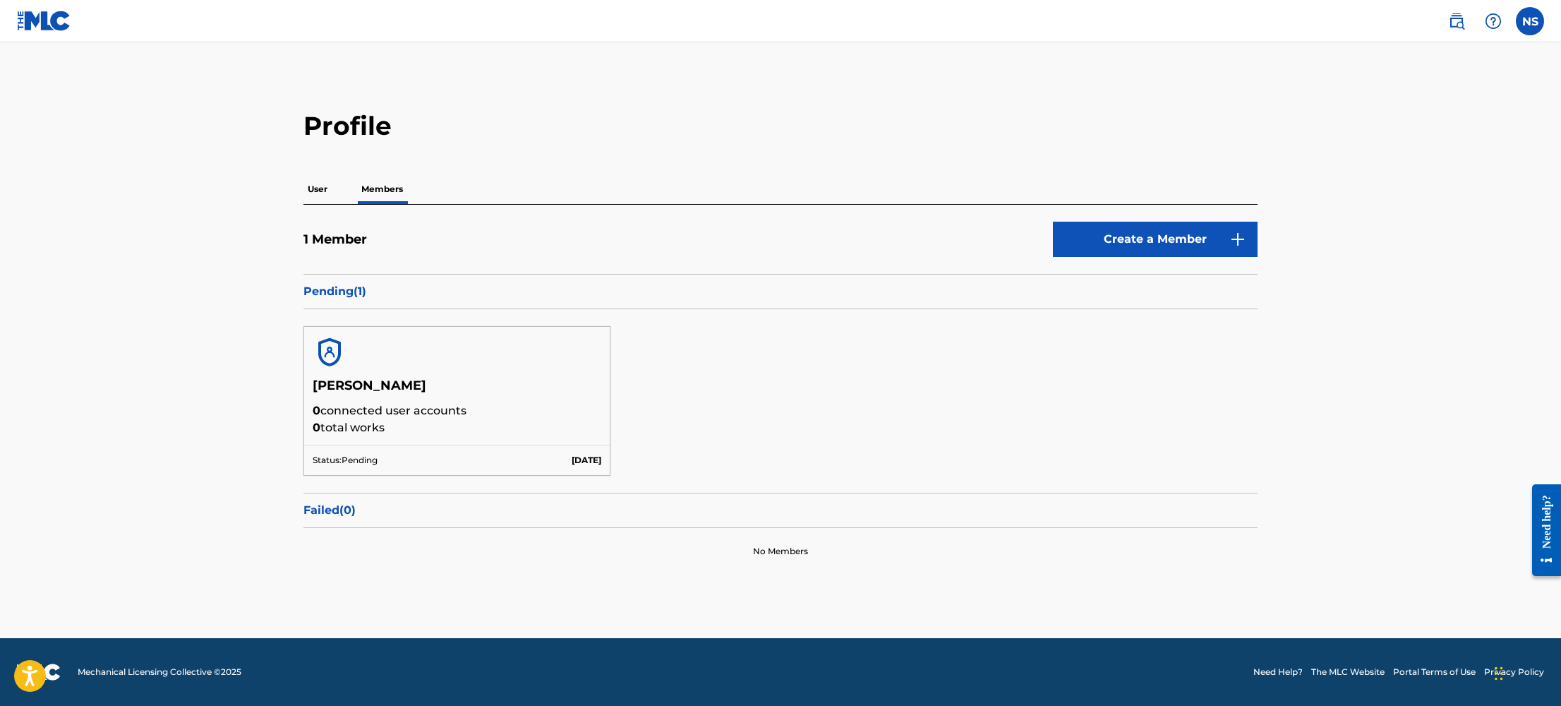
click at [502, 394] on h5 "[PERSON_NAME]" at bounding box center [457, 390] width 289 height 25
click at [340, 380] on h5 "[PERSON_NAME]" at bounding box center [457, 390] width 289 height 25
click at [318, 342] on img at bounding box center [330, 352] width 34 height 34
click at [517, 467] on div "Status: Pending Aug 21 2025" at bounding box center [457, 460] width 306 height 30
click at [885, 386] on div "Natalie Semkiw 0 connected user accounts 0 total works Status: Pending Aug 21 2…" at bounding box center [780, 400] width 954 height 183
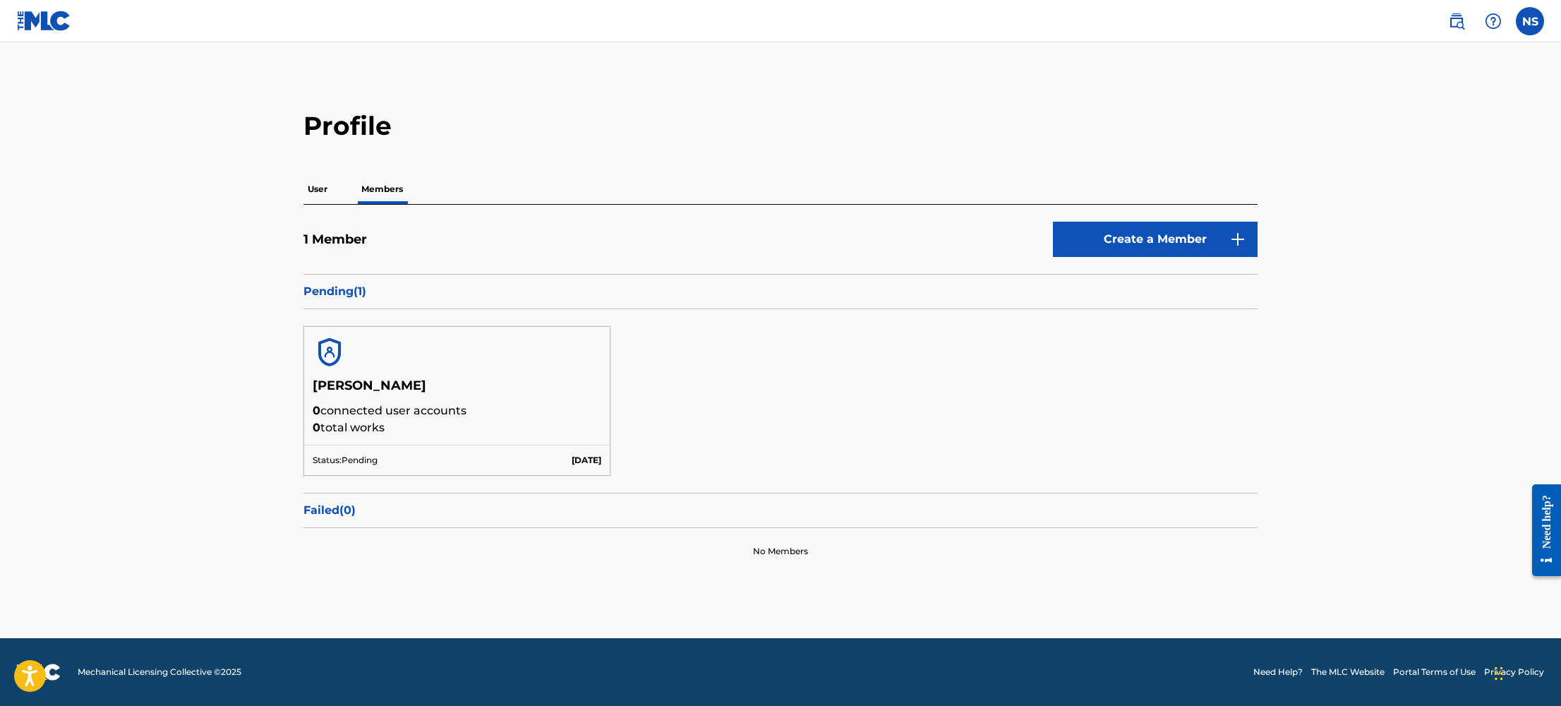
click at [318, 193] on p "User" at bounding box center [317, 189] width 28 height 30
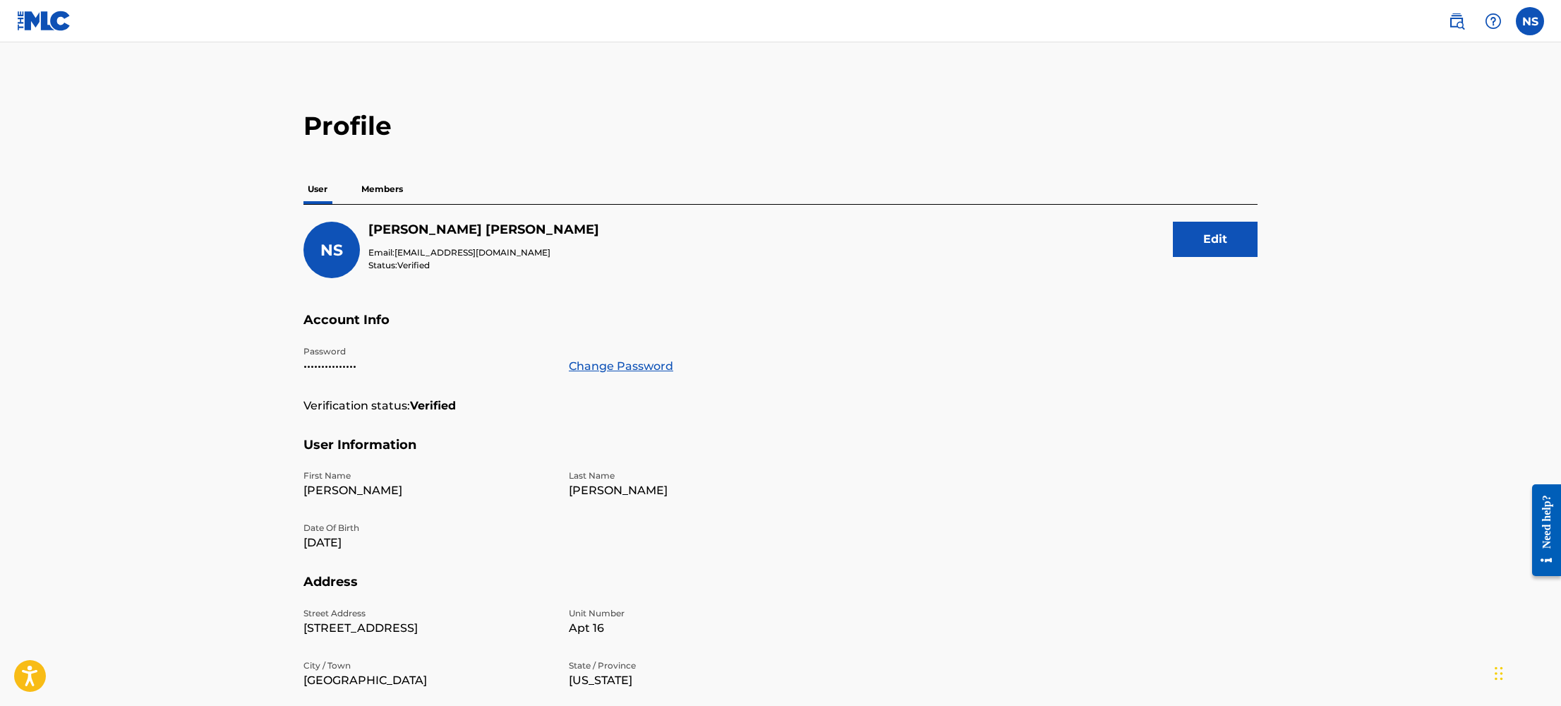
click at [45, 23] on img at bounding box center [44, 21] width 54 height 20
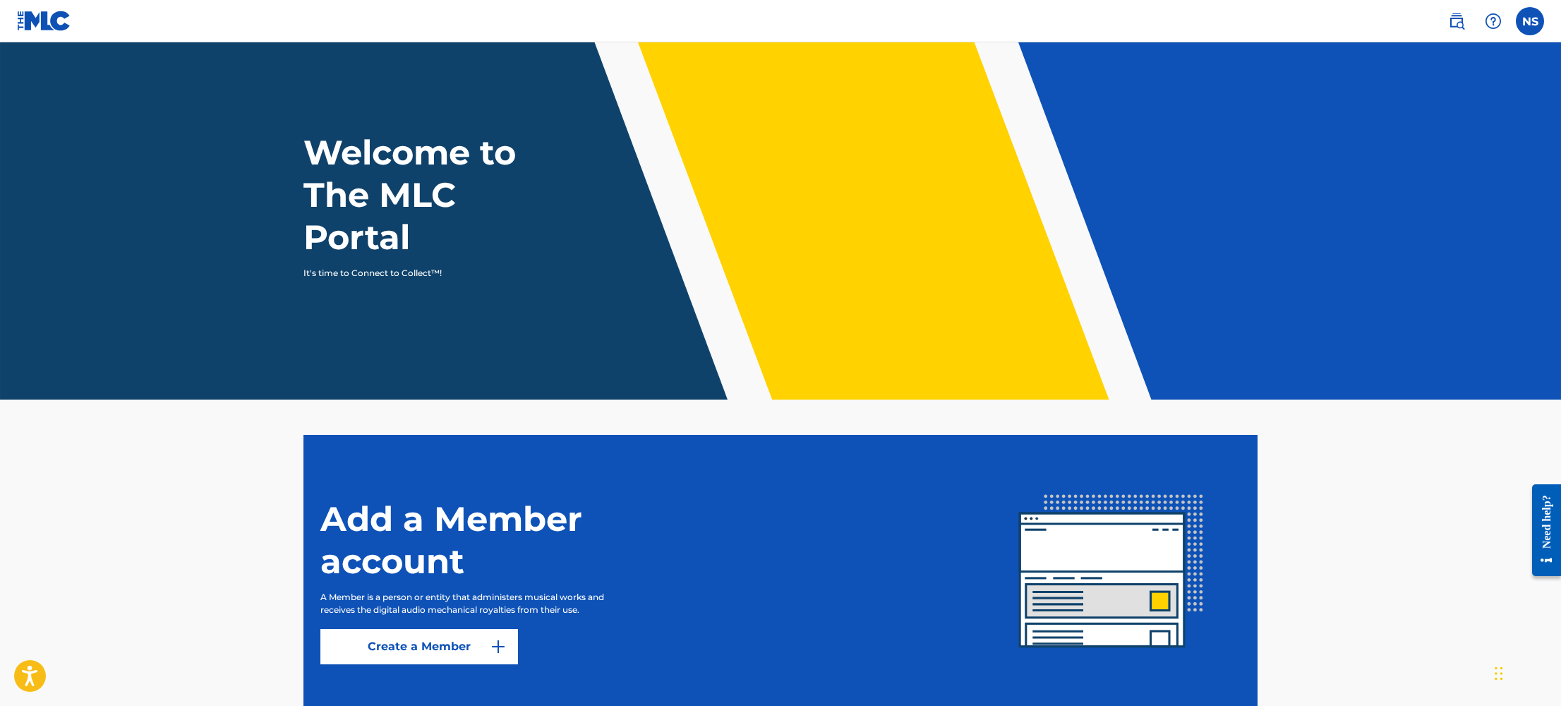
scroll to position [13, 0]
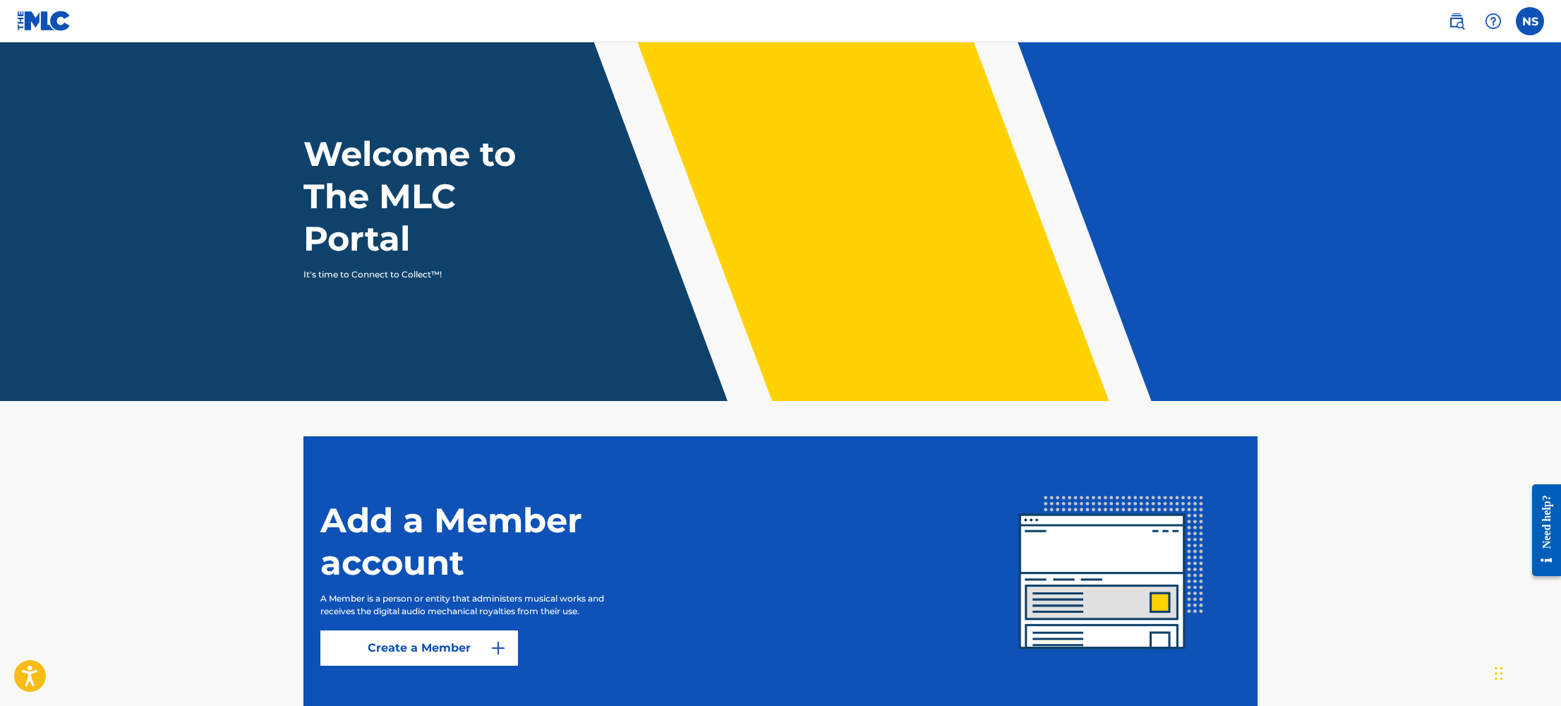
click at [1536, 16] on label at bounding box center [1530, 21] width 28 height 28
click at [1530, 21] on input "NS Natalie Semkiw nataliemajormusic@gmail.com Notification Preferences Profile …" at bounding box center [1530, 21] width 0 height 0
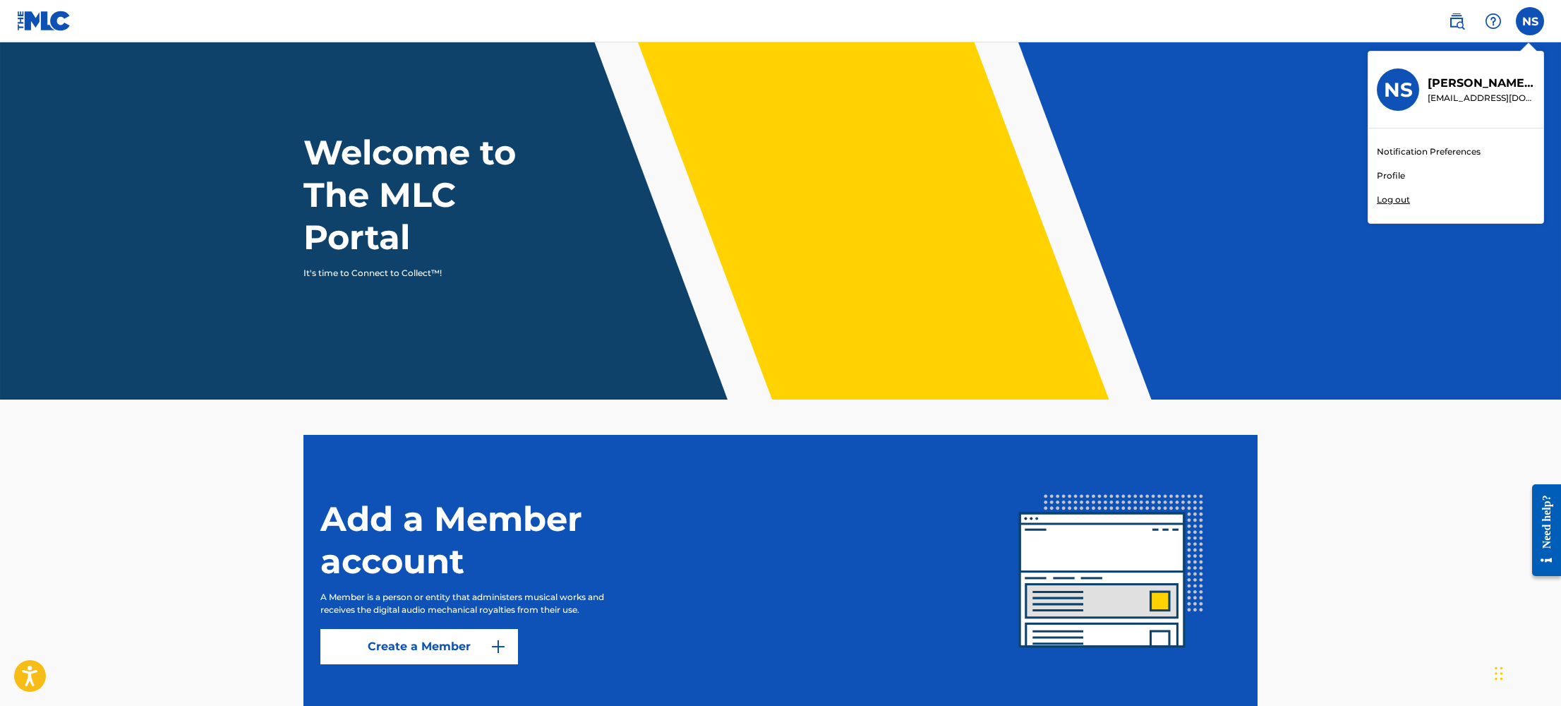
scroll to position [16, 0]
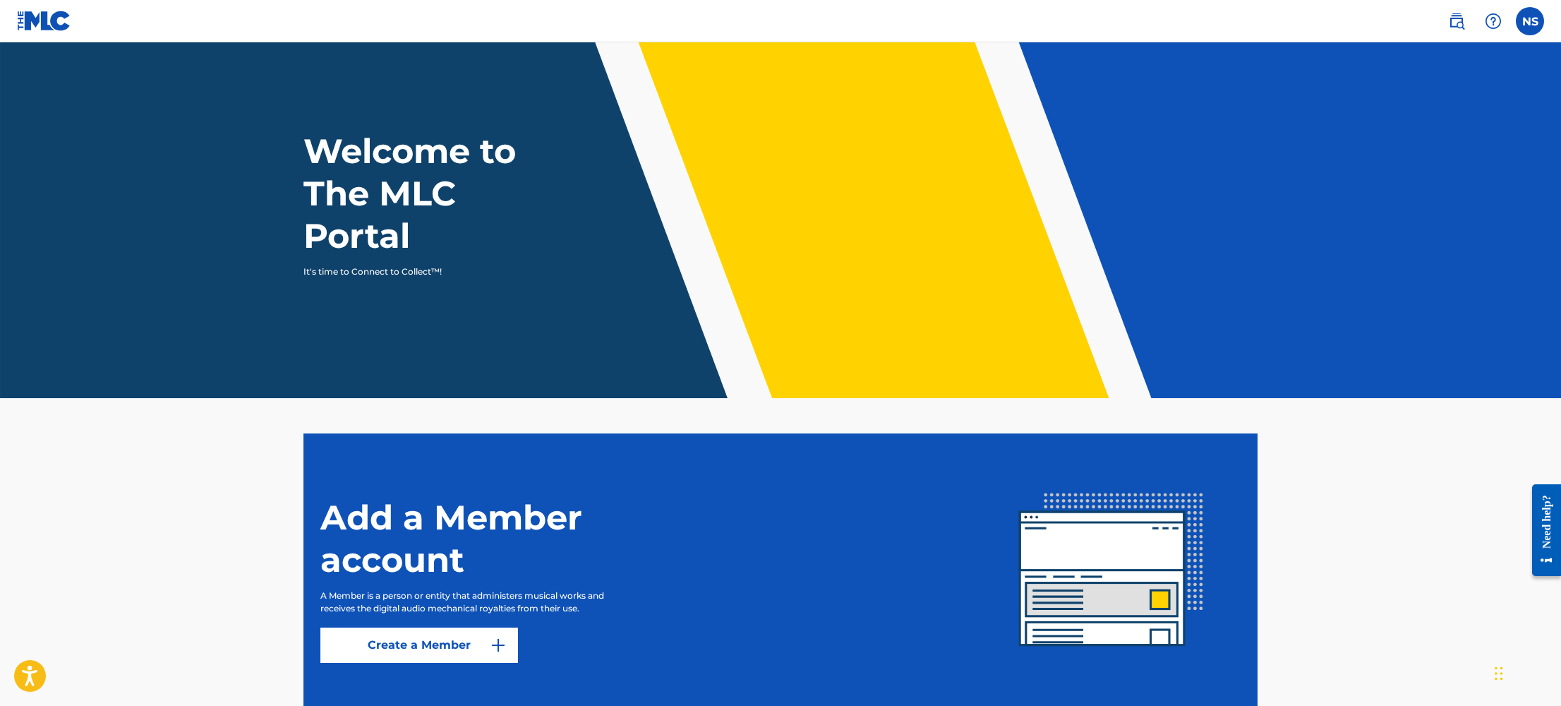
click at [1462, 21] on img at bounding box center [1456, 21] width 17 height 17
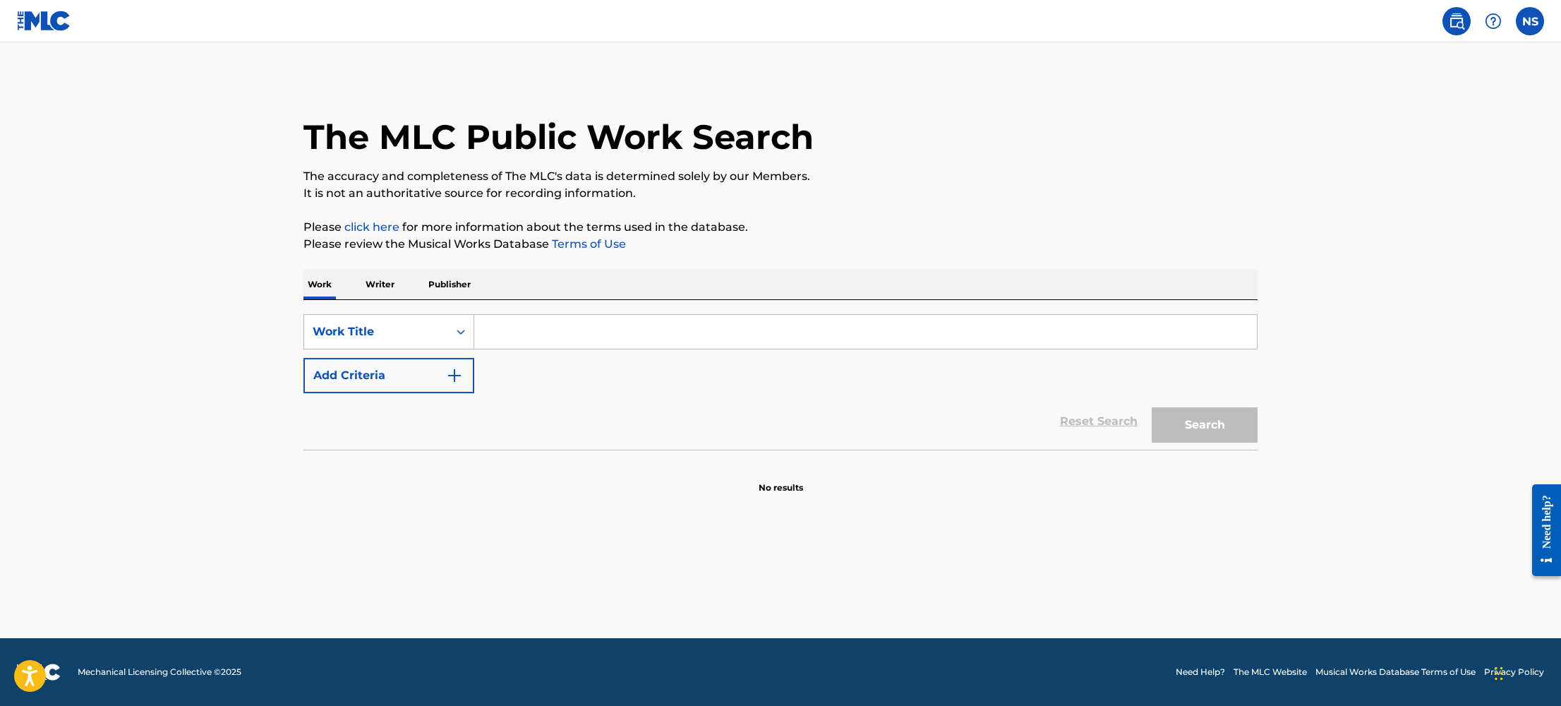
click at [447, 287] on p "Publisher" at bounding box center [449, 285] width 51 height 30
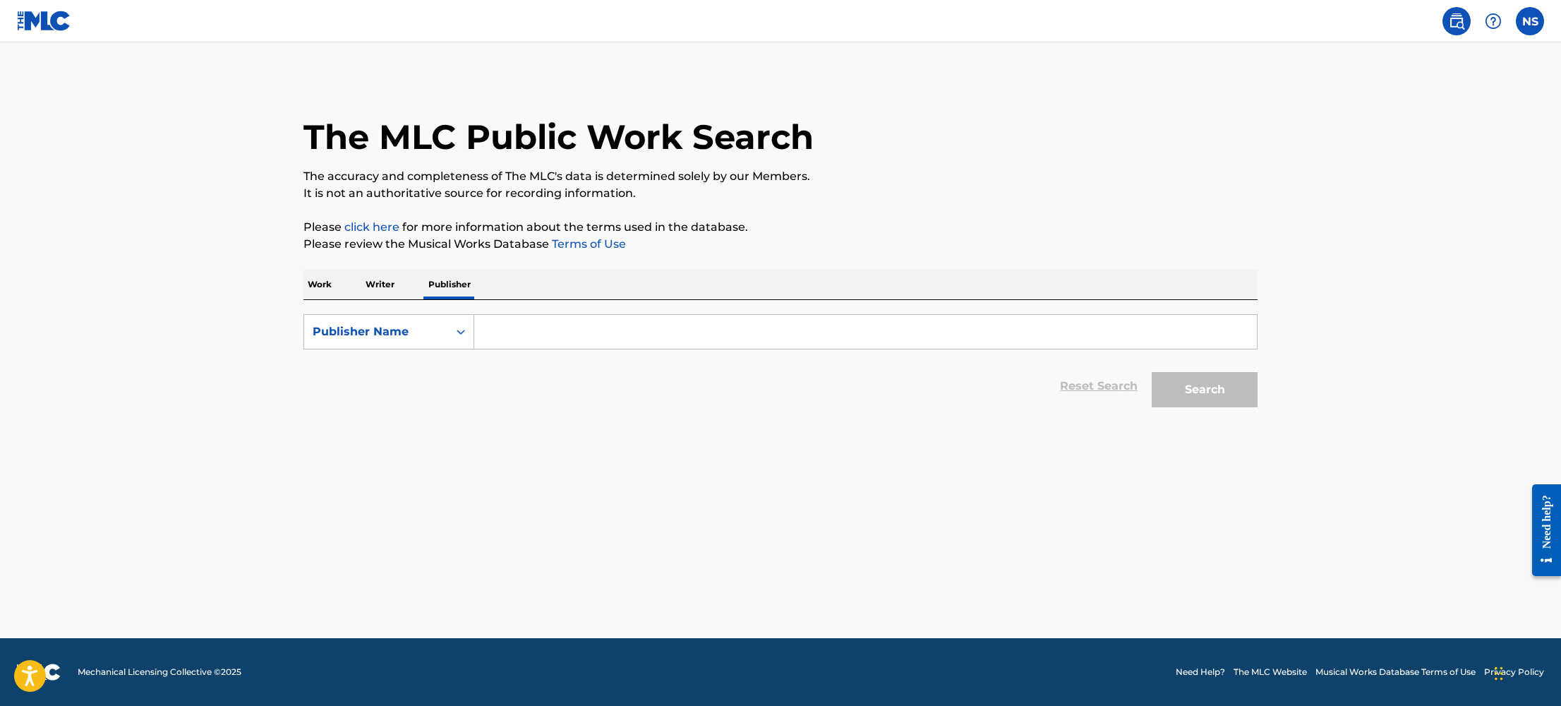
click at [567, 330] on input "Search Form" at bounding box center [865, 332] width 783 height 34
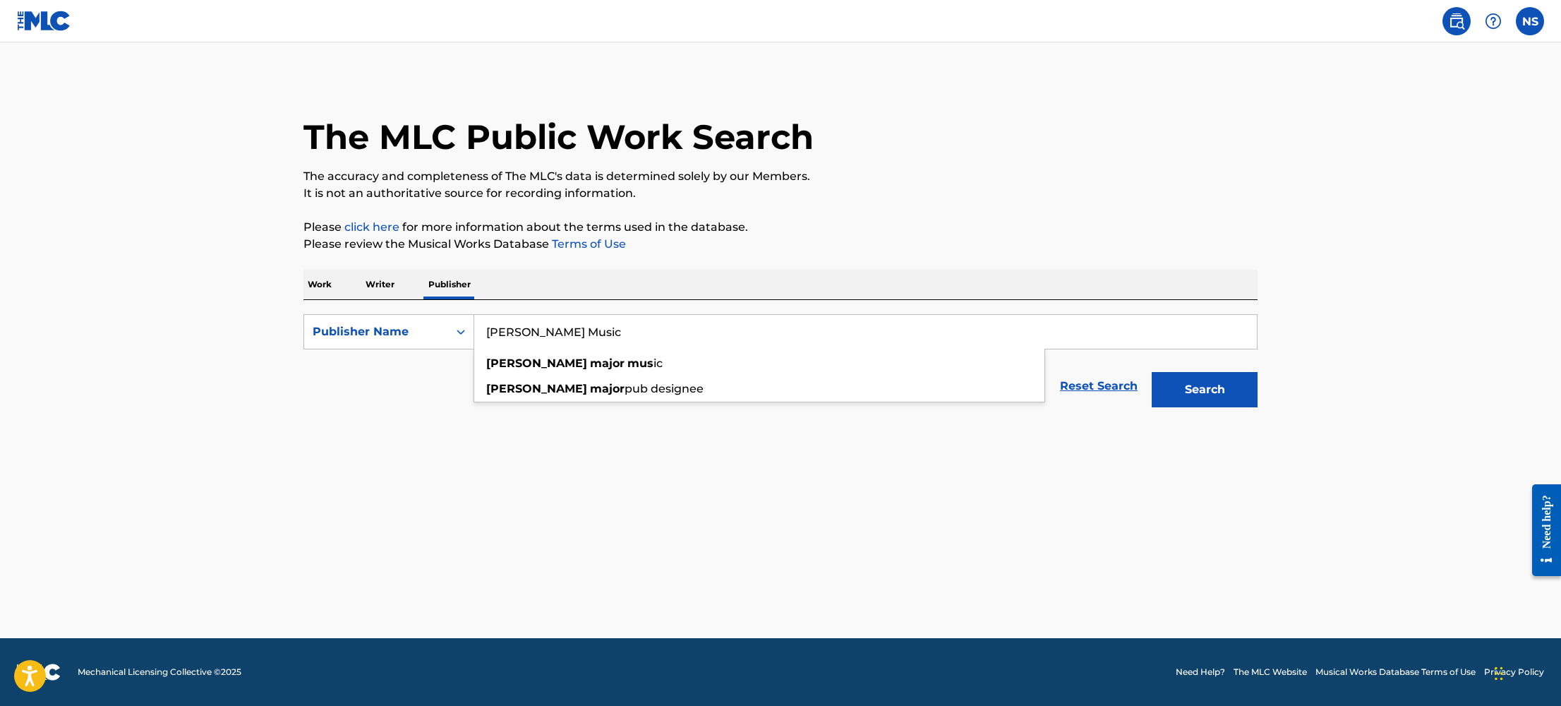
type input "Natalie Major Music"
click at [1152, 372] on button "Search" at bounding box center [1205, 389] width 106 height 35
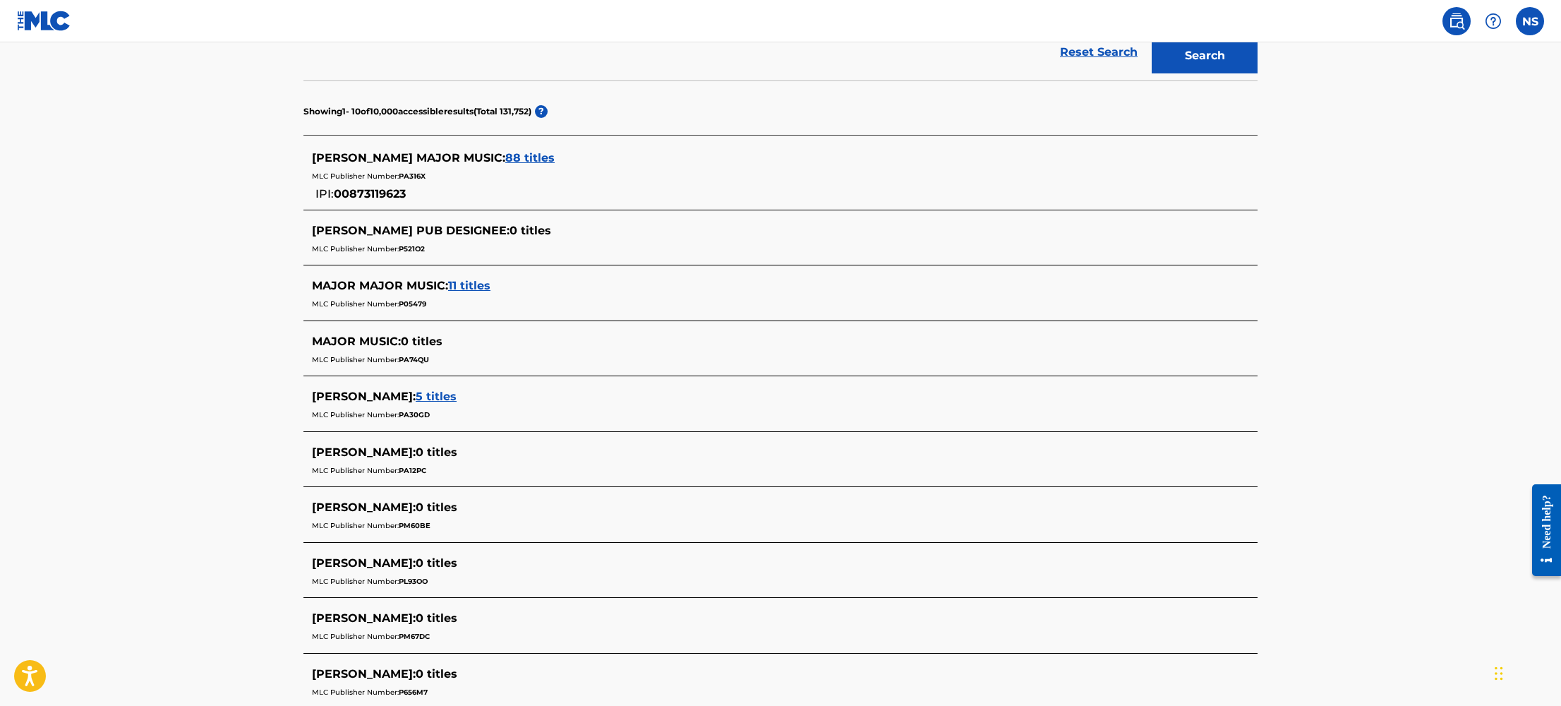
scroll to position [348, 0]
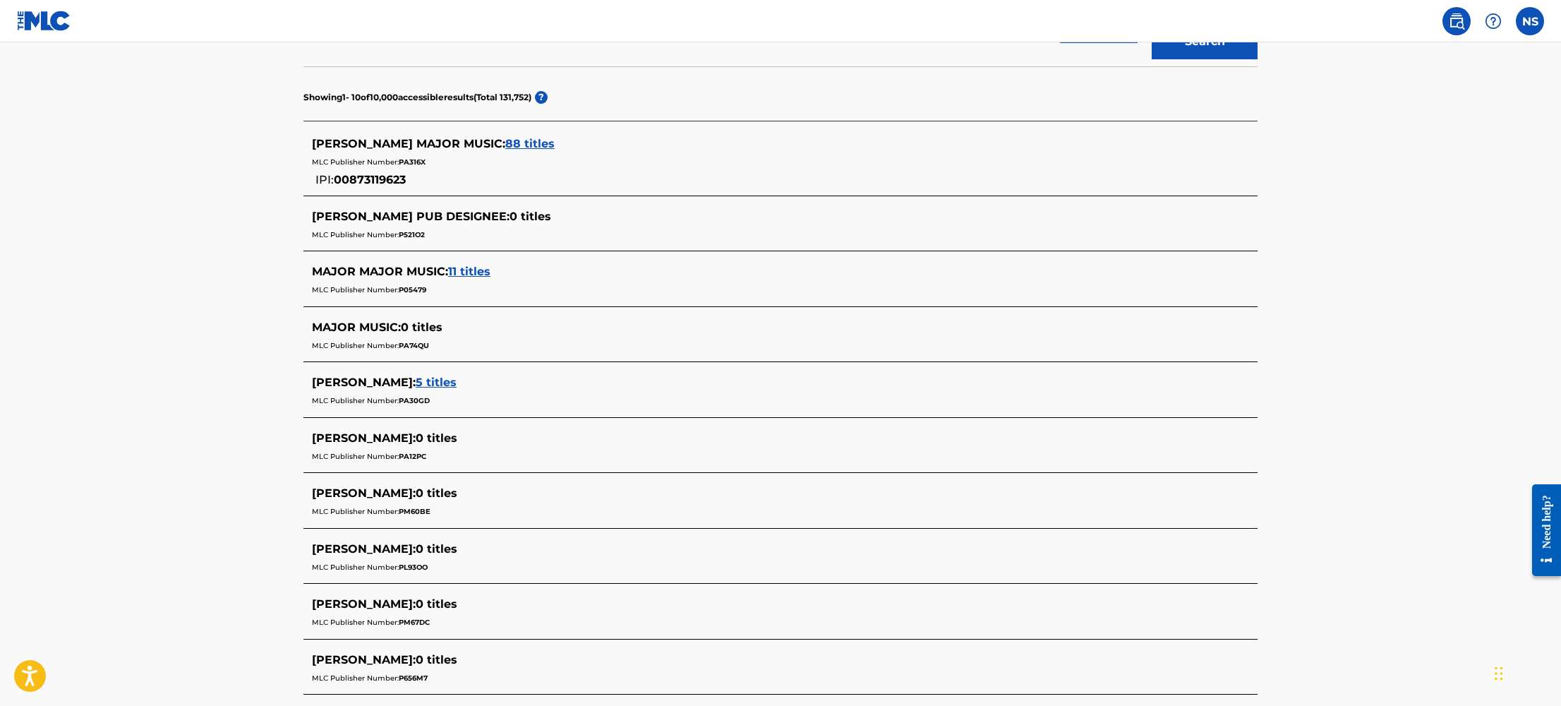
click at [485, 135] on div "NATALIE MAJOR MUSIC : 88 titles" at bounding box center [762, 143] width 900 height 17
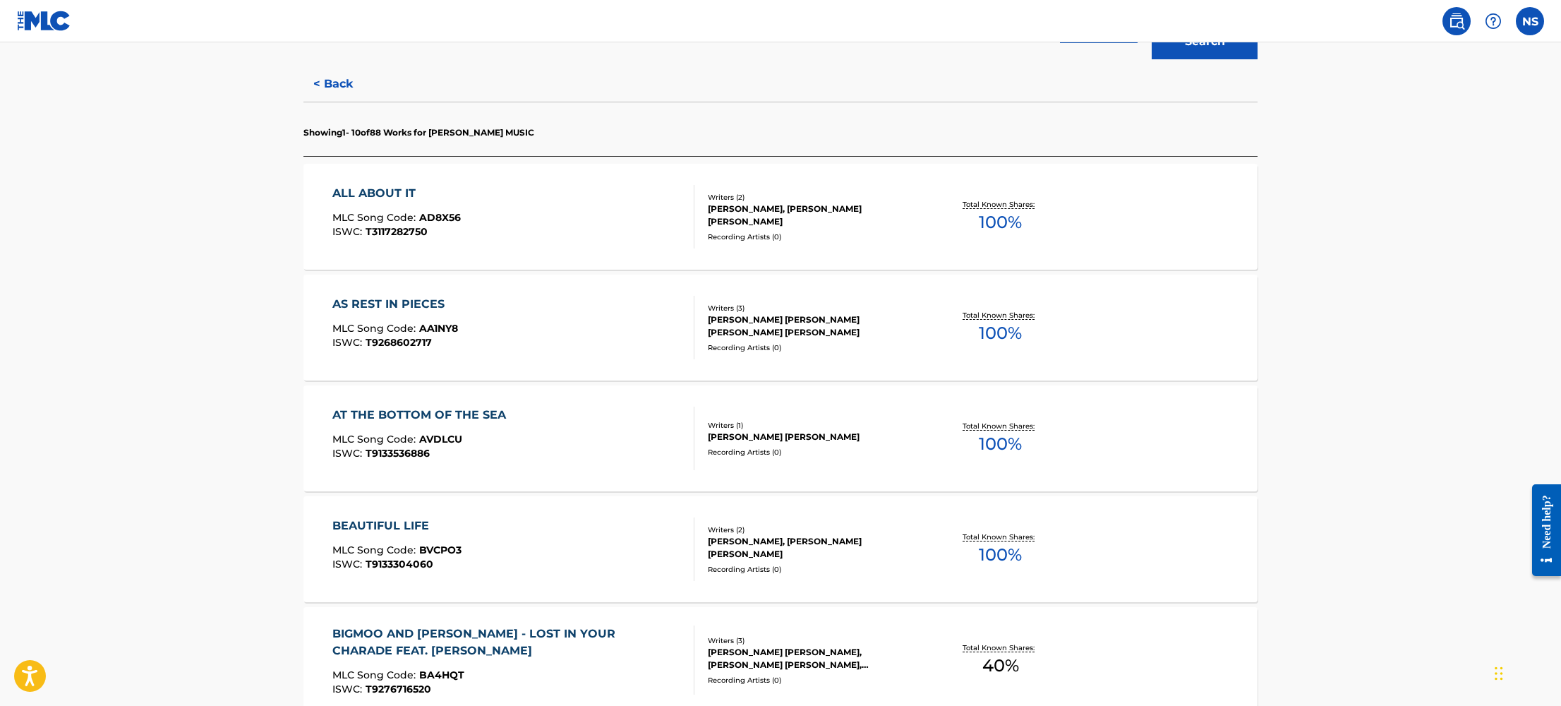
scroll to position [349, 0]
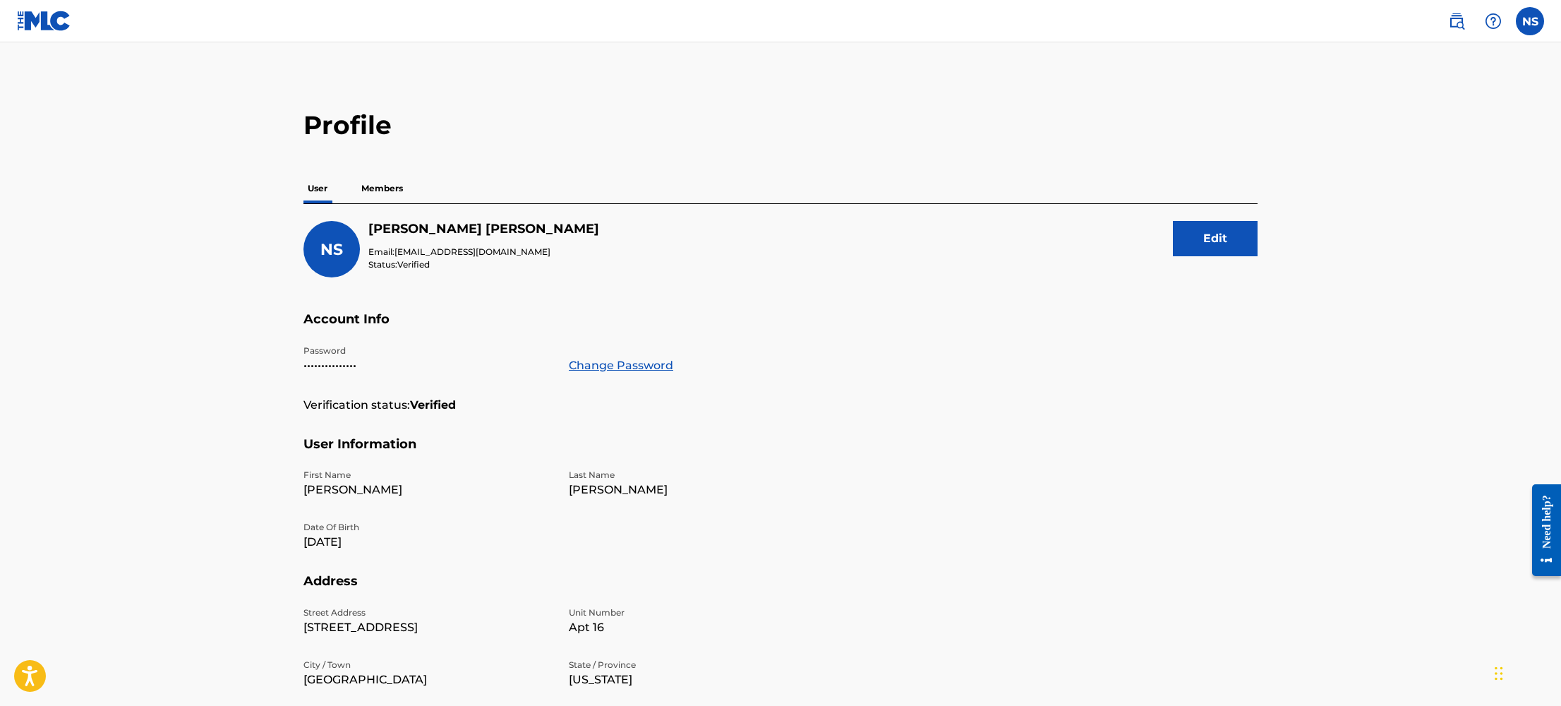
scroll to position [4, 0]
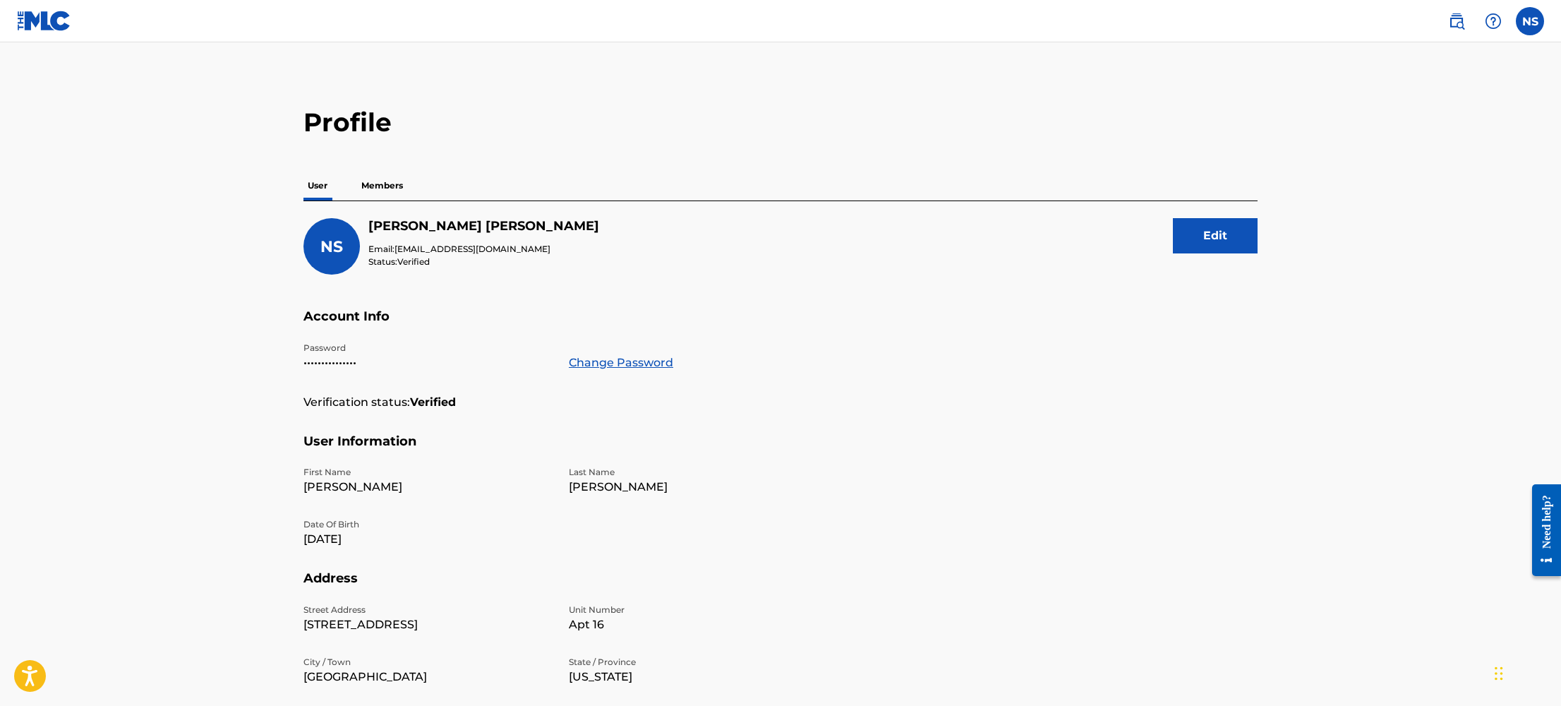
click at [385, 181] on p "Members" at bounding box center [382, 186] width 50 height 30
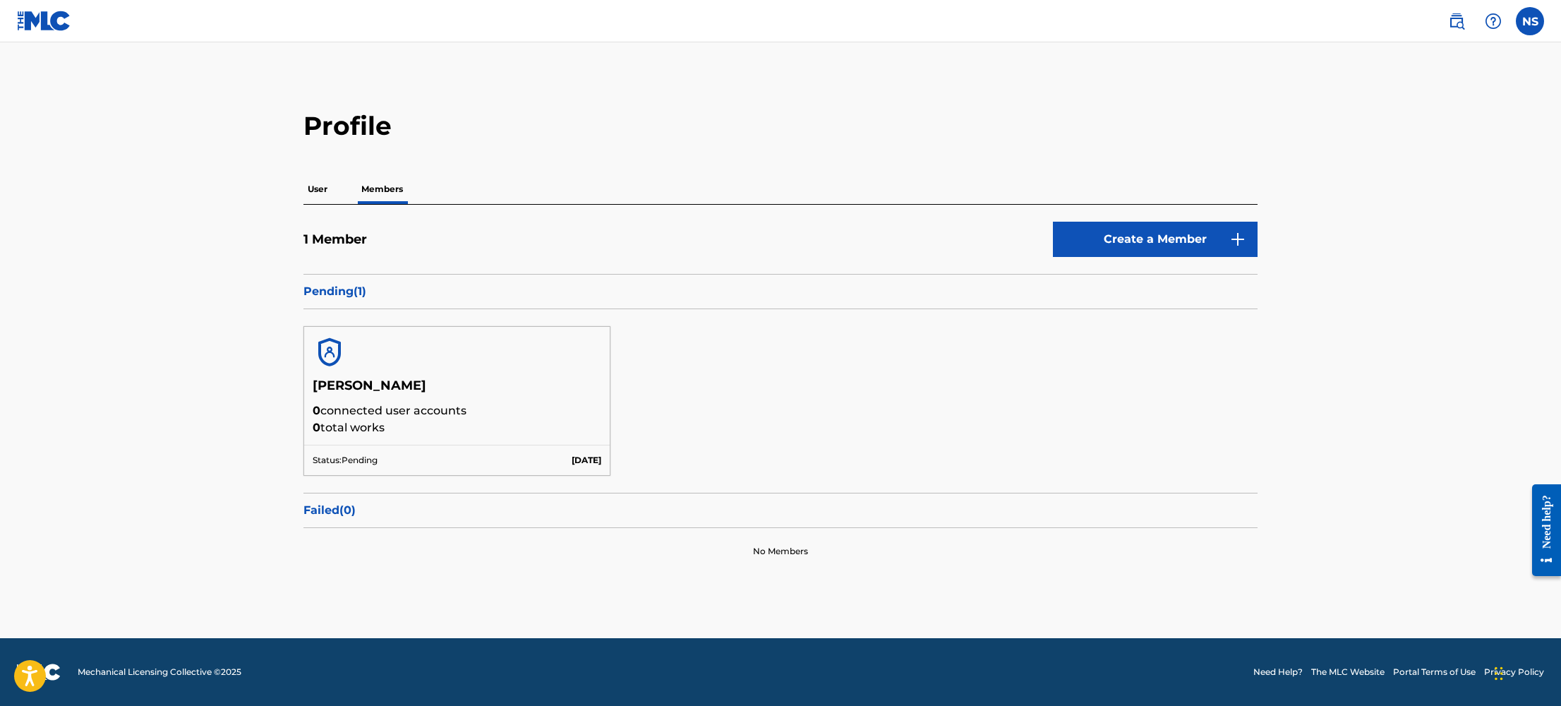
drag, startPoint x: 656, startPoint y: 201, endPoint x: 533, endPoint y: 181, distance: 124.5
click at [574, 188] on div "User Members" at bounding box center [780, 189] width 954 height 30
click at [48, 23] on img at bounding box center [44, 21] width 54 height 20
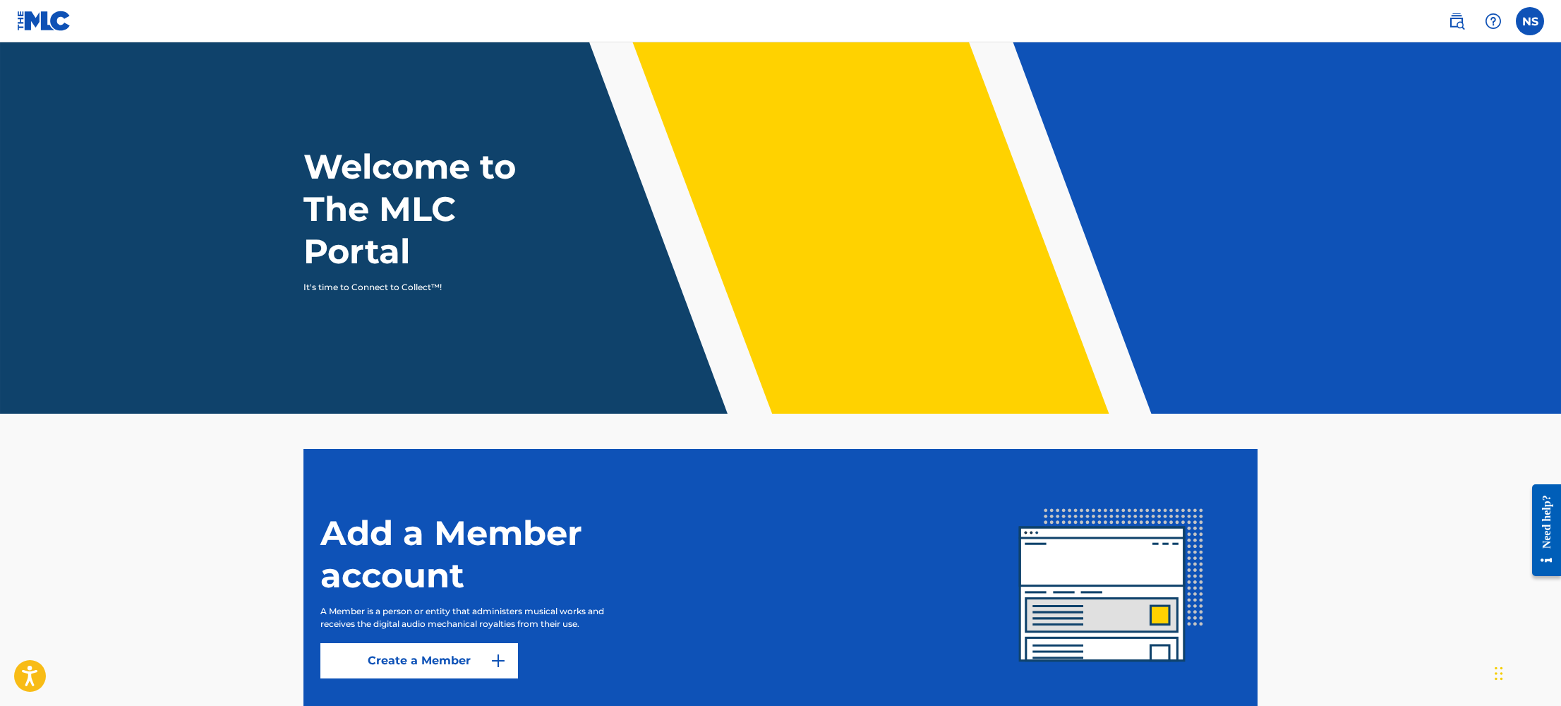
click at [1526, 17] on label at bounding box center [1530, 21] width 28 height 28
click at [1530, 21] on input "NS Natalie Semkiw nataliemajormusic@gmail.com Notification Preferences Profile …" at bounding box center [1530, 21] width 0 height 0
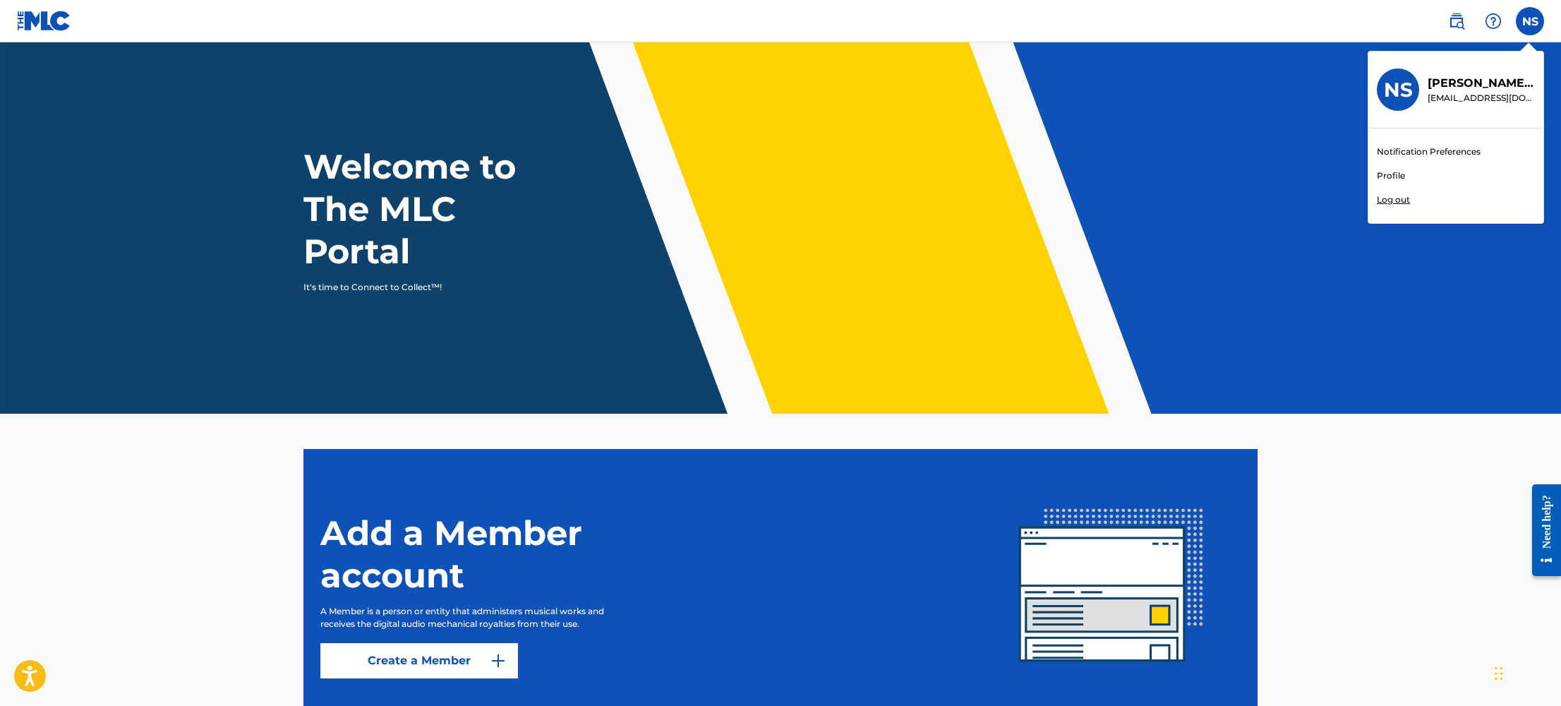
drag, startPoint x: 1526, startPoint y: 17, endPoint x: 648, endPoint y: 77, distance: 879.9
click at [1525, 18] on div "NS NS Natalie Semkiw nataliemajormusic@gmail.com Notification Preferences Profi…" at bounding box center [1530, 21] width 28 height 28
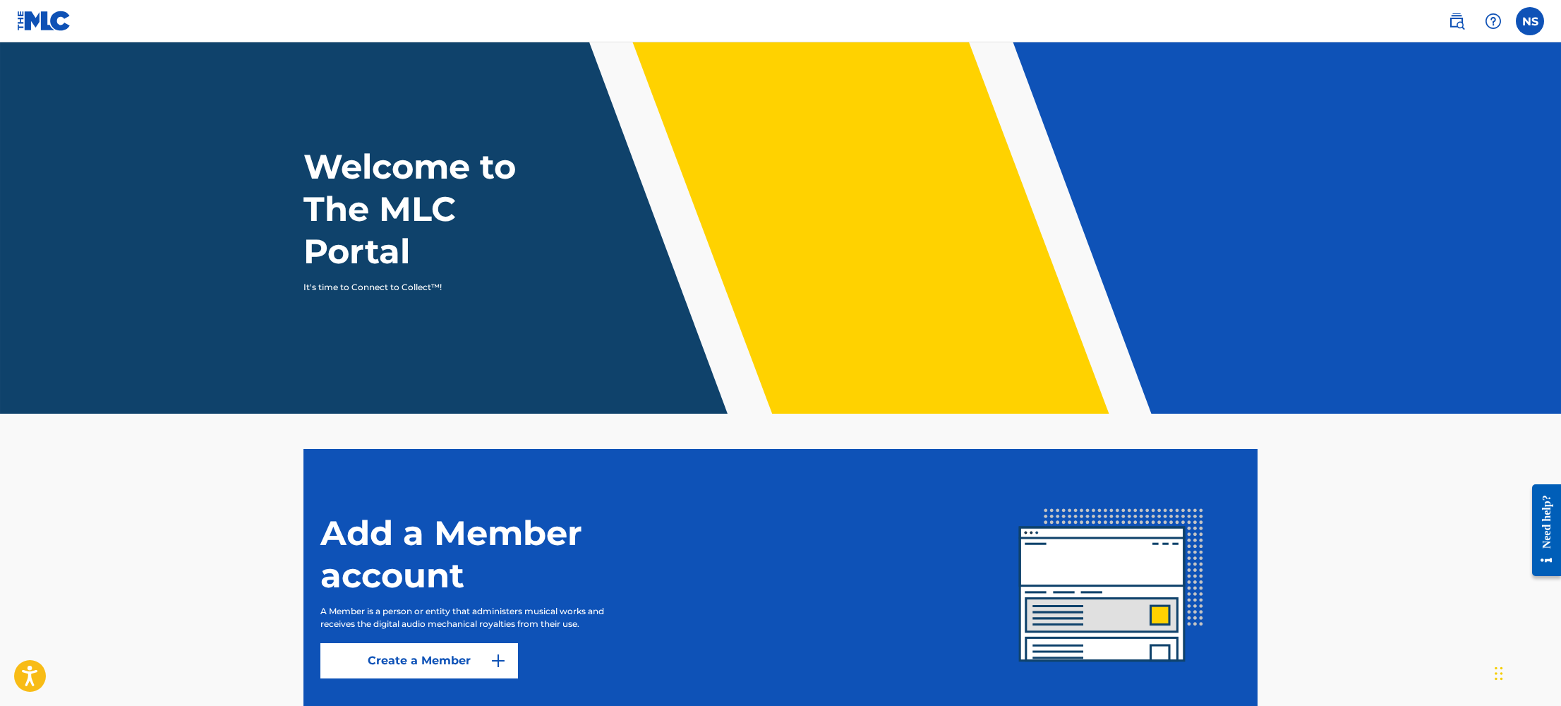
click at [1517, 26] on label at bounding box center [1530, 21] width 28 height 28
click at [1530, 21] on input "NS Natalie Semkiw nataliemajormusic@gmail.com Notification Preferences Profile …" at bounding box center [1530, 21] width 0 height 0
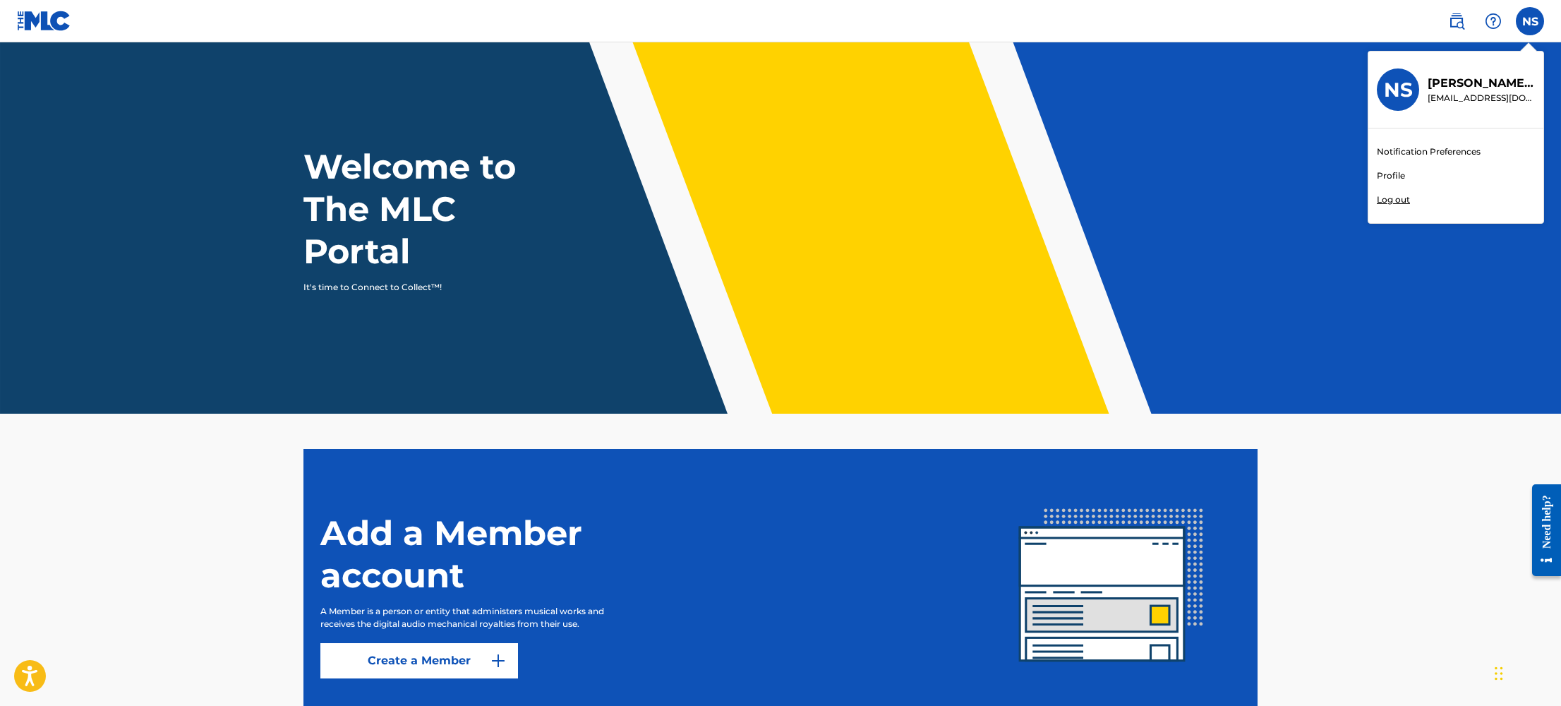
click at [1464, 100] on p "nataliemajormusic@gmail.com" at bounding box center [1481, 98] width 107 height 13
click at [1530, 21] on input "NS Natalie Semkiw nataliemajormusic@gmail.com Notification Preferences Profile …" at bounding box center [1530, 21] width 0 height 0
drag, startPoint x: 1451, startPoint y: 79, endPoint x: 1469, endPoint y: 25, distance: 57.1
click at [1451, 79] on p "Natalie Semkiw" at bounding box center [1481, 83] width 107 height 17
click at [1530, 21] on input "NS Natalie Semkiw nataliemajormusic@gmail.com Notification Preferences Profile …" at bounding box center [1530, 21] width 0 height 0
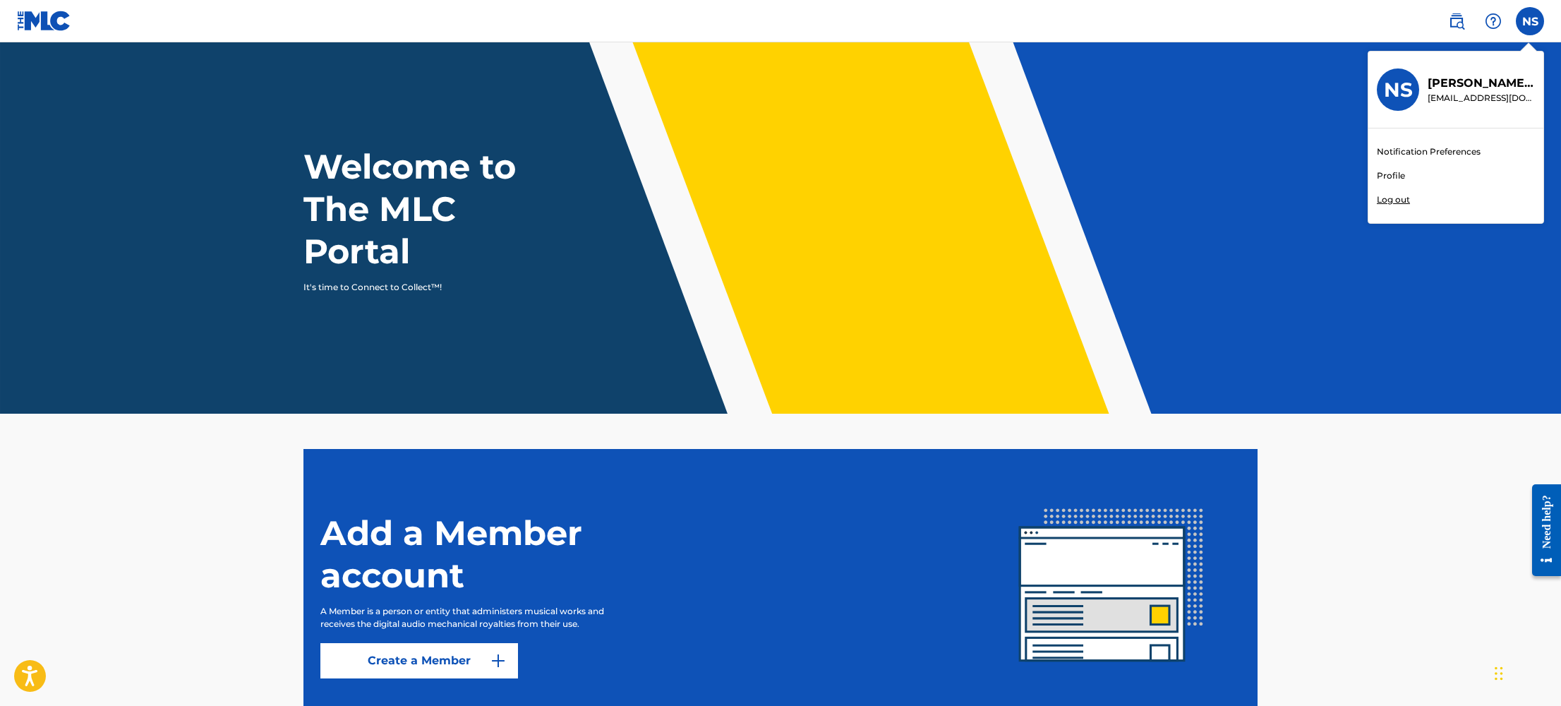
click at [1461, 16] on img at bounding box center [1456, 21] width 17 height 17
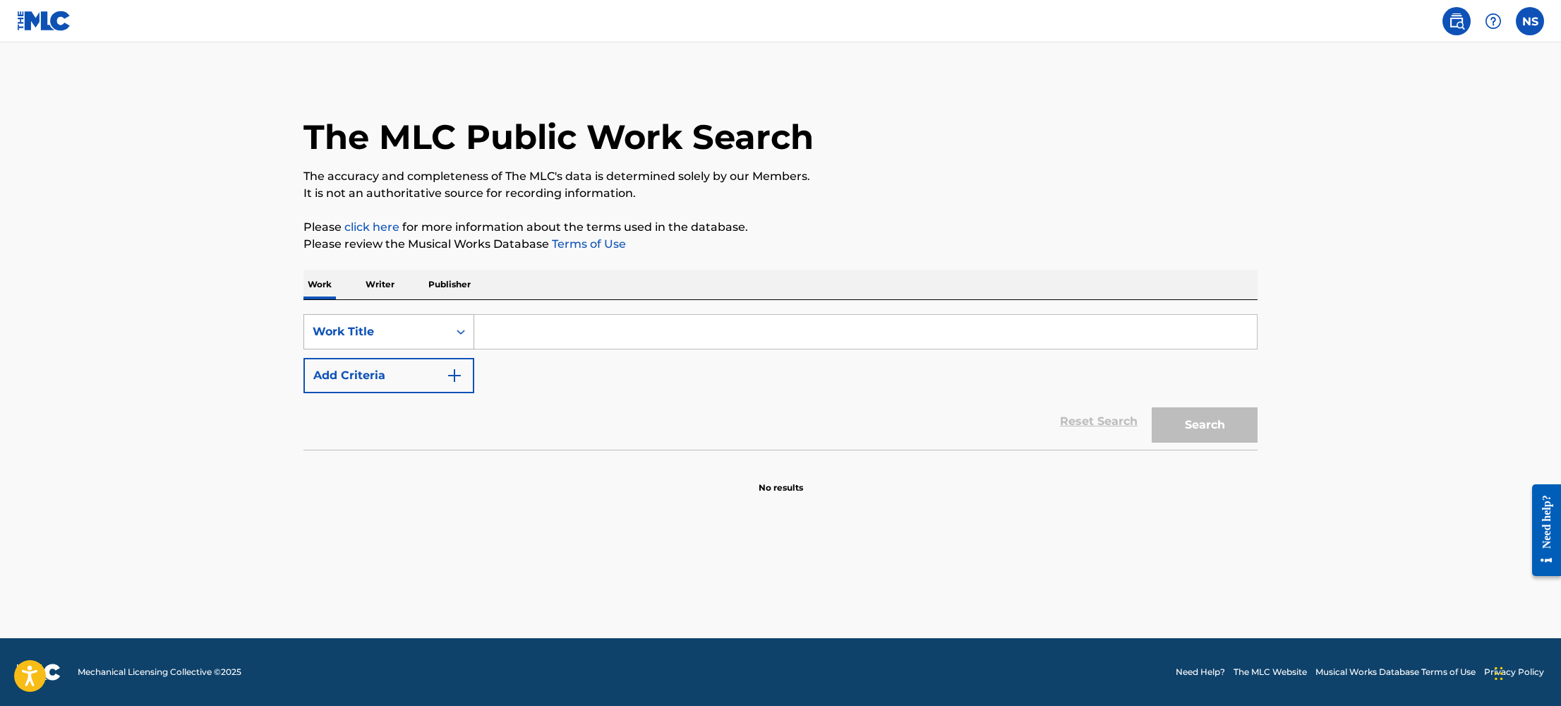
click at [438, 332] on div "Work Title" at bounding box center [376, 331] width 127 height 17
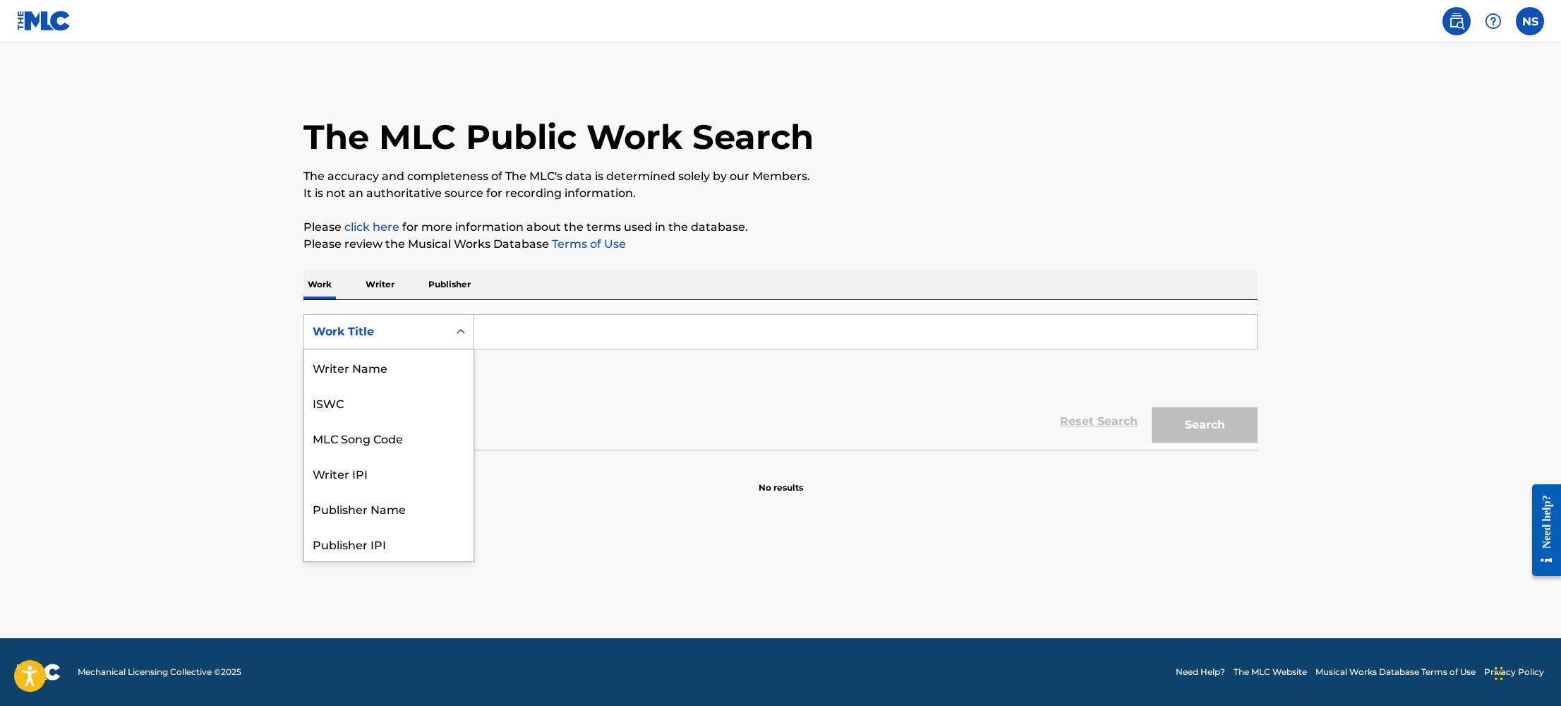
scroll to position [71, 0]
click at [442, 287] on p "Publisher" at bounding box center [449, 285] width 51 height 30
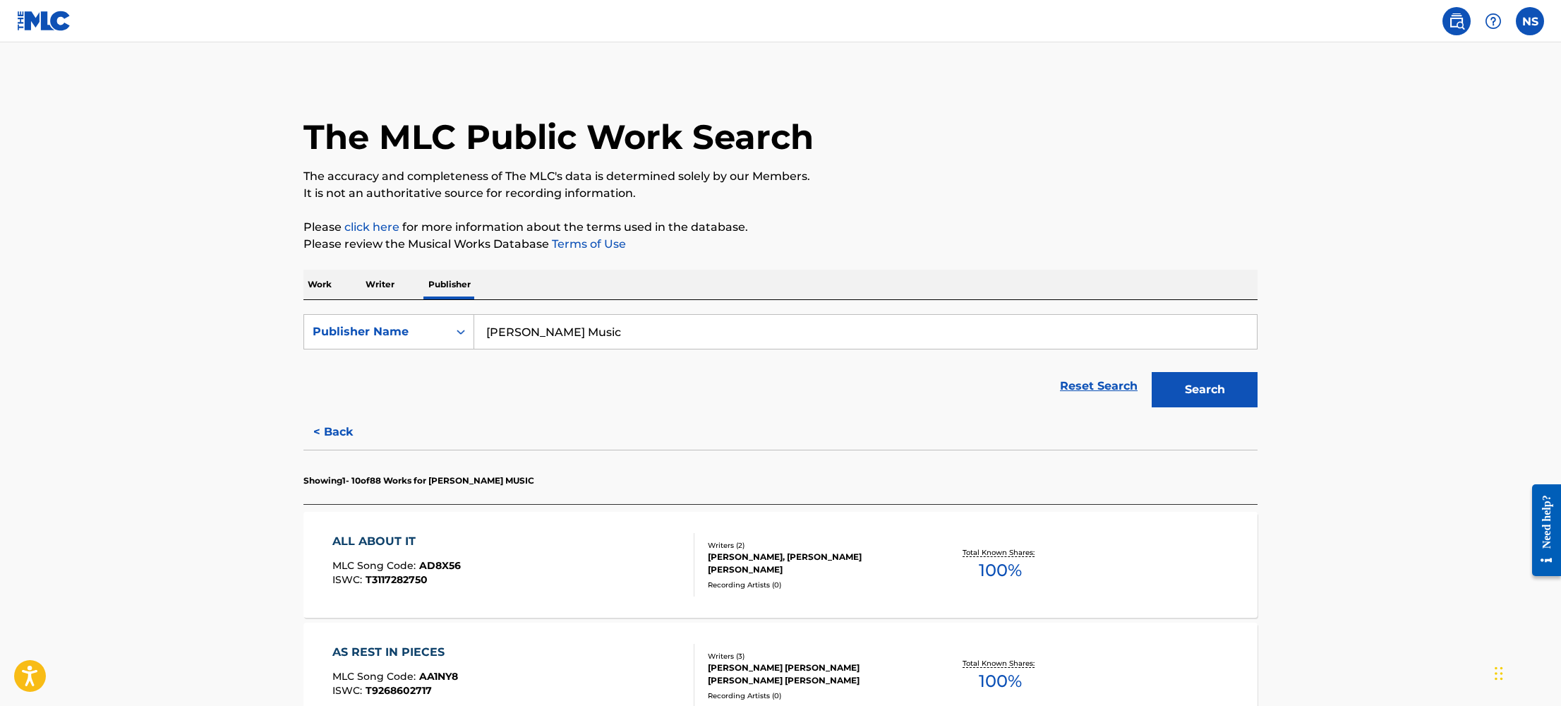
click at [563, 350] on form "SearchWithCriteriadeb78fd0-bc75-405c-ab5d-74656f6d62bd Publisher Name Natalie M…" at bounding box center [780, 364] width 954 height 100
click at [1208, 379] on button "Search" at bounding box center [1205, 389] width 106 height 35
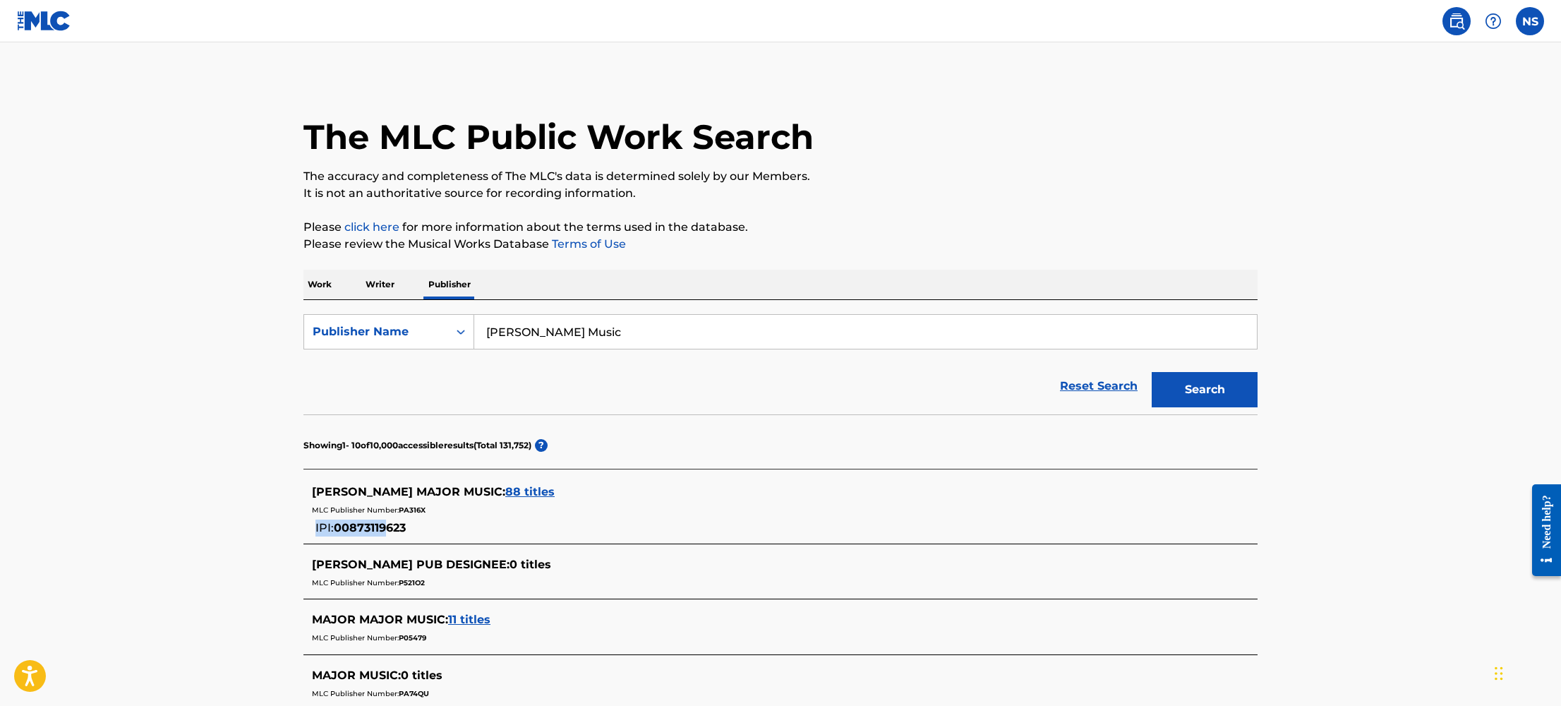
drag, startPoint x: 414, startPoint y: 527, endPoint x: 391, endPoint y: 530, distance: 23.5
click at [391, 530] on div "NATALIE MAJOR MUSIC : 88 titles MLC Publisher Number: PA316X IPI: 00873119623" at bounding box center [762, 509] width 900 height 53
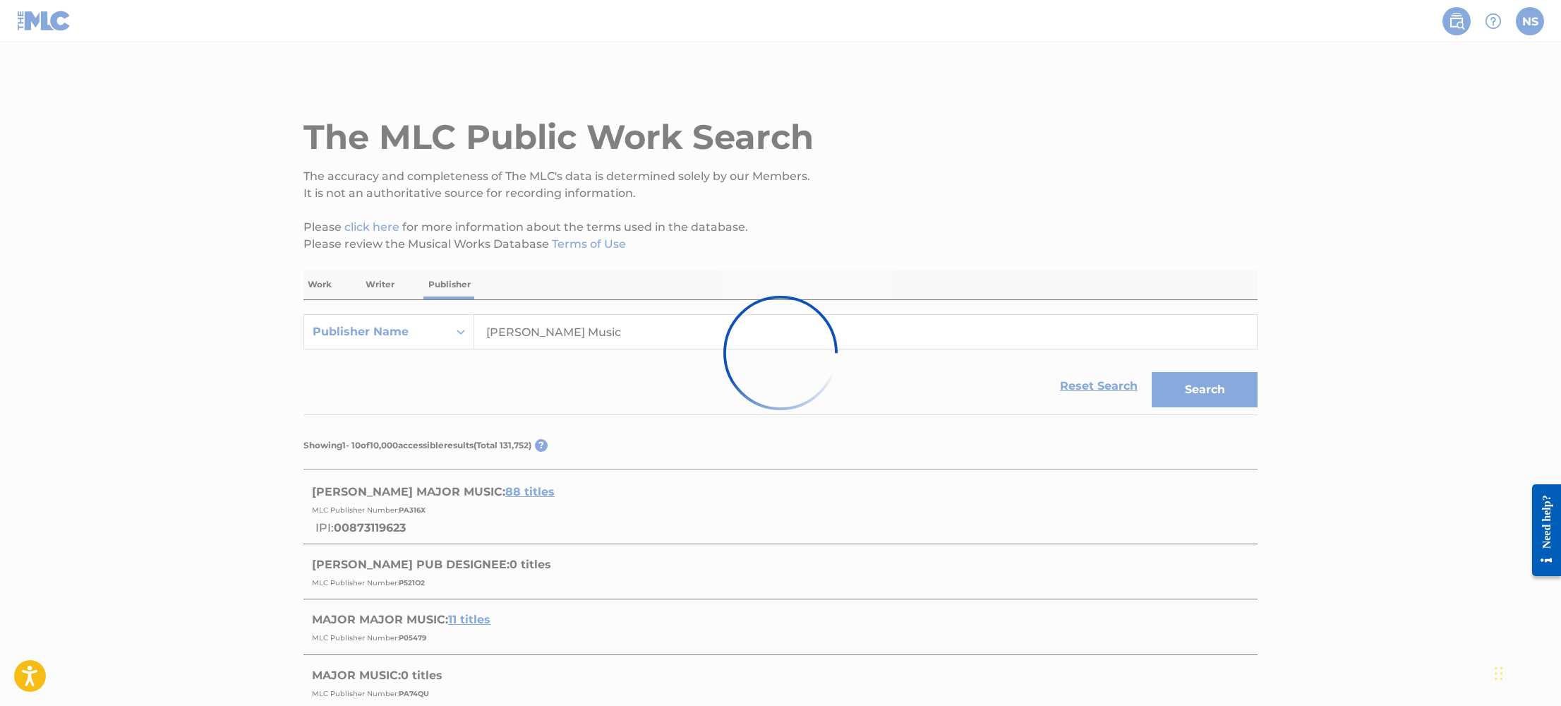
click at [426, 529] on div at bounding box center [780, 353] width 1561 height 706
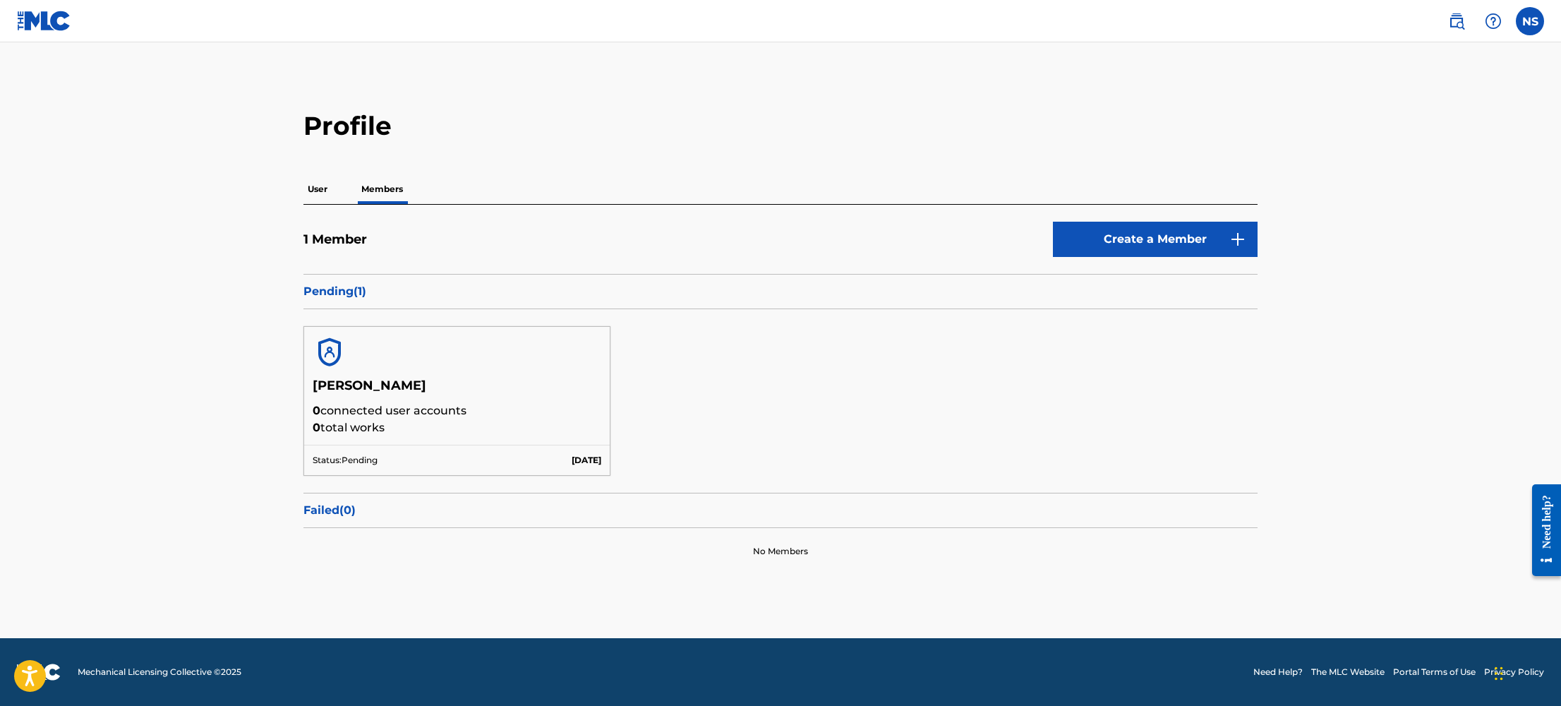
click at [1459, 23] on img at bounding box center [1456, 21] width 17 height 17
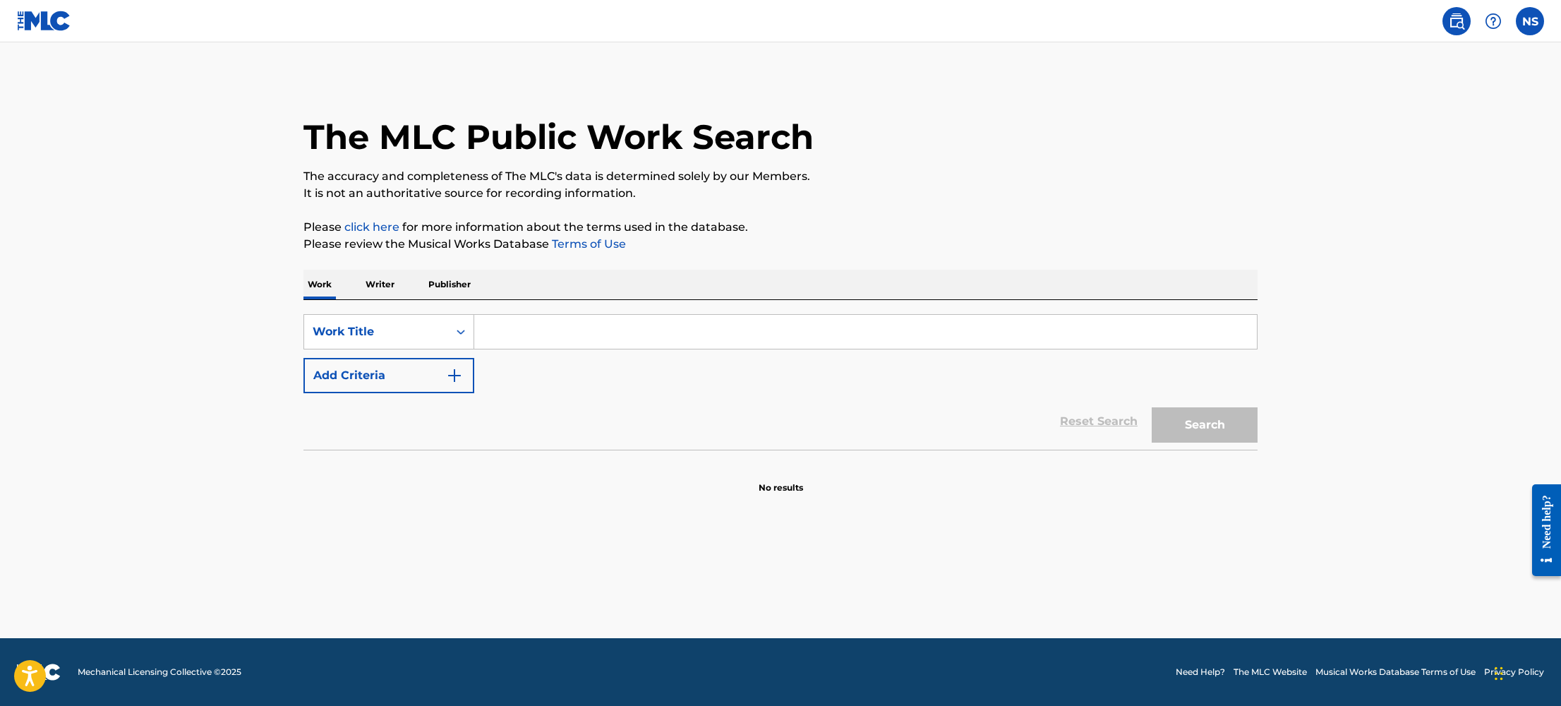
click at [432, 282] on p "Publisher" at bounding box center [449, 285] width 51 height 30
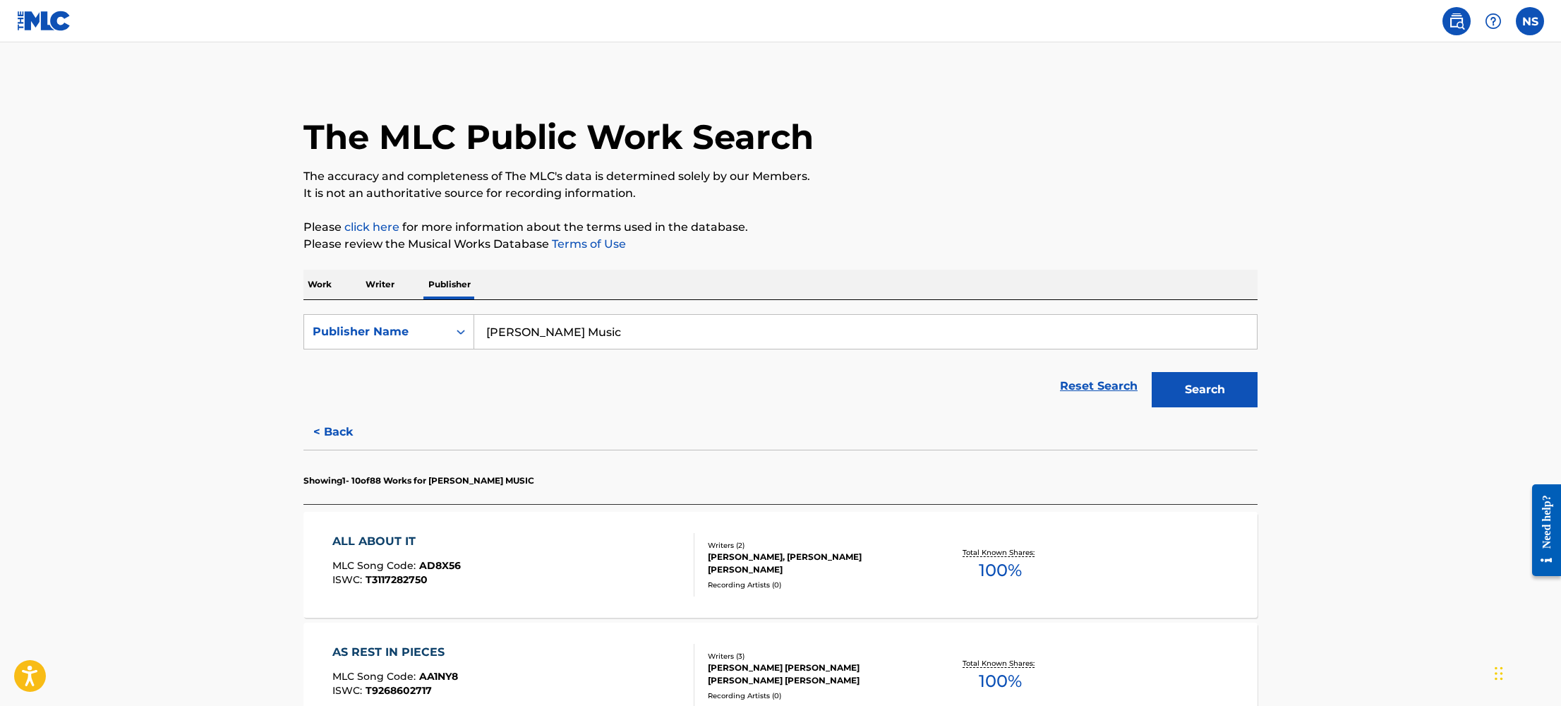
click at [1234, 394] on button "Search" at bounding box center [1205, 389] width 106 height 35
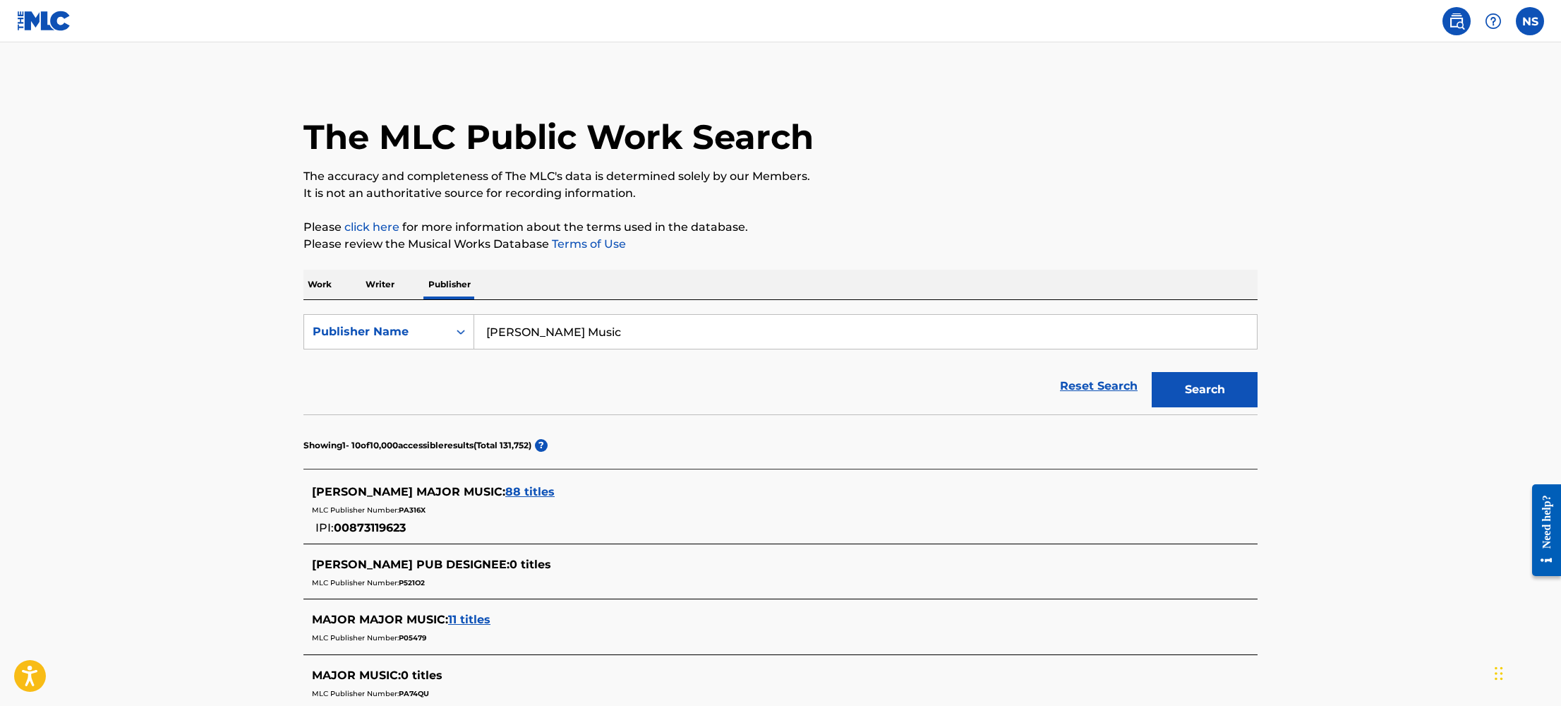
click at [1526, 15] on label at bounding box center [1530, 21] width 28 height 28
click at [1530, 21] on input "NS Natalie Semkiw nataliemajormusic@gmail.com Notification Preferences Profile …" at bounding box center [1530, 21] width 0 height 0
click at [1461, 16] on img at bounding box center [1456, 21] width 17 height 17
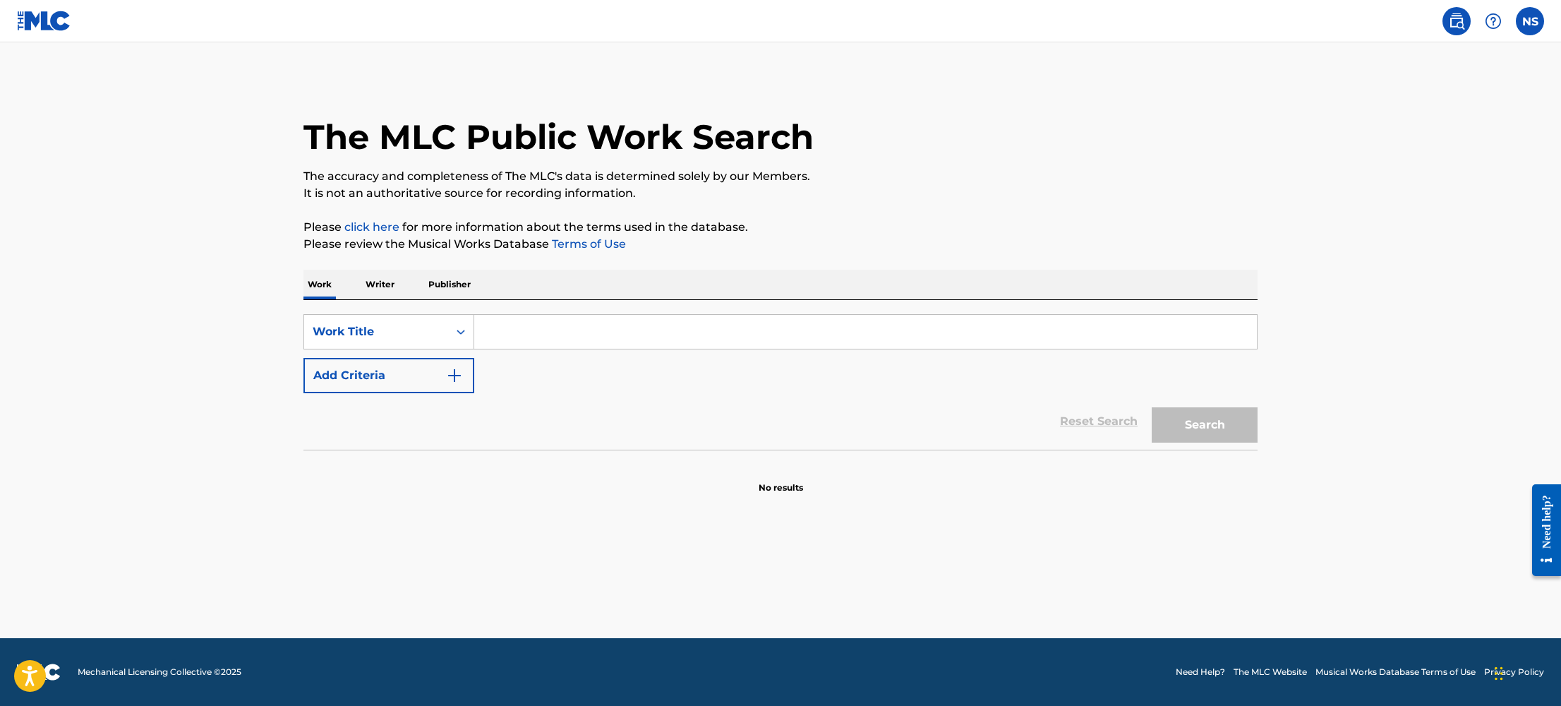
click at [49, 25] on img at bounding box center [44, 21] width 54 height 20
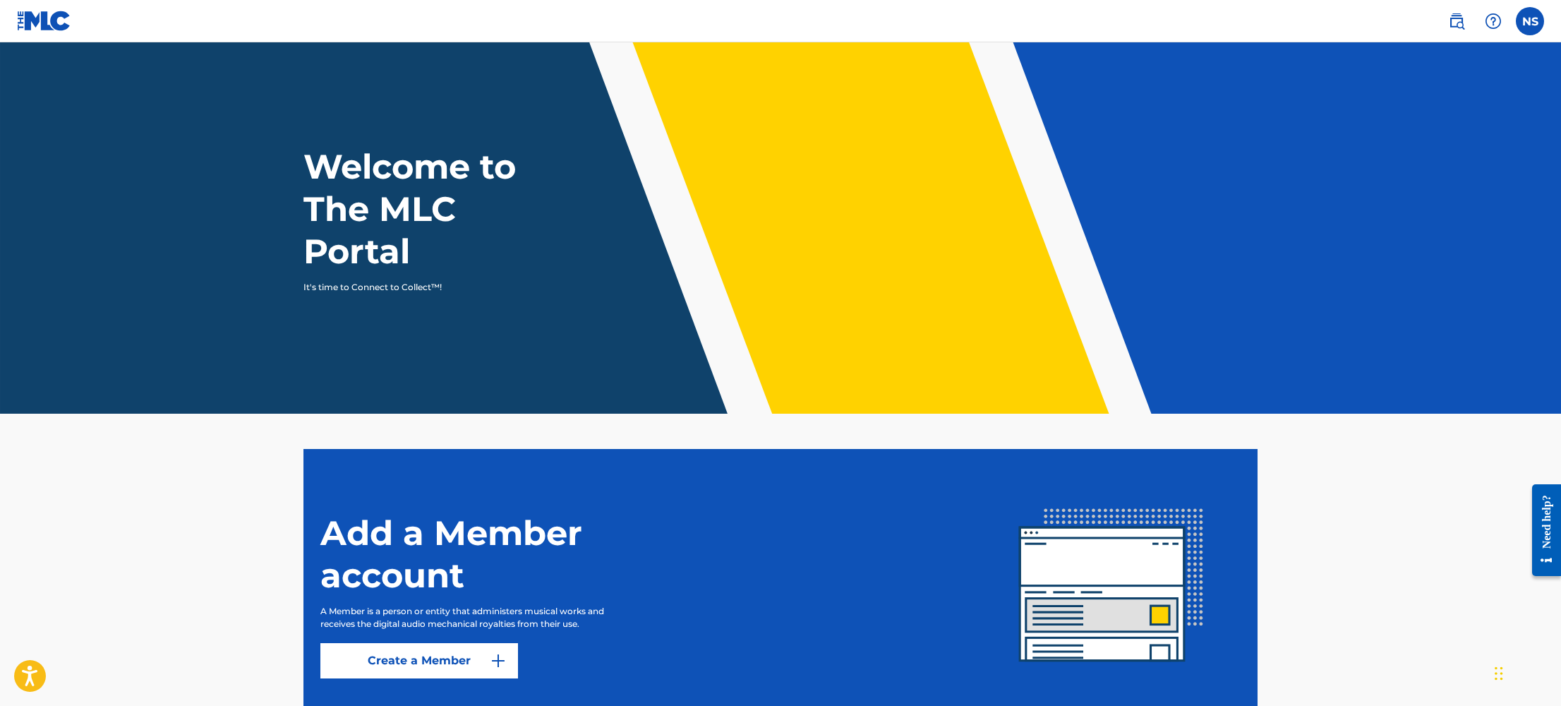
scroll to position [103, 0]
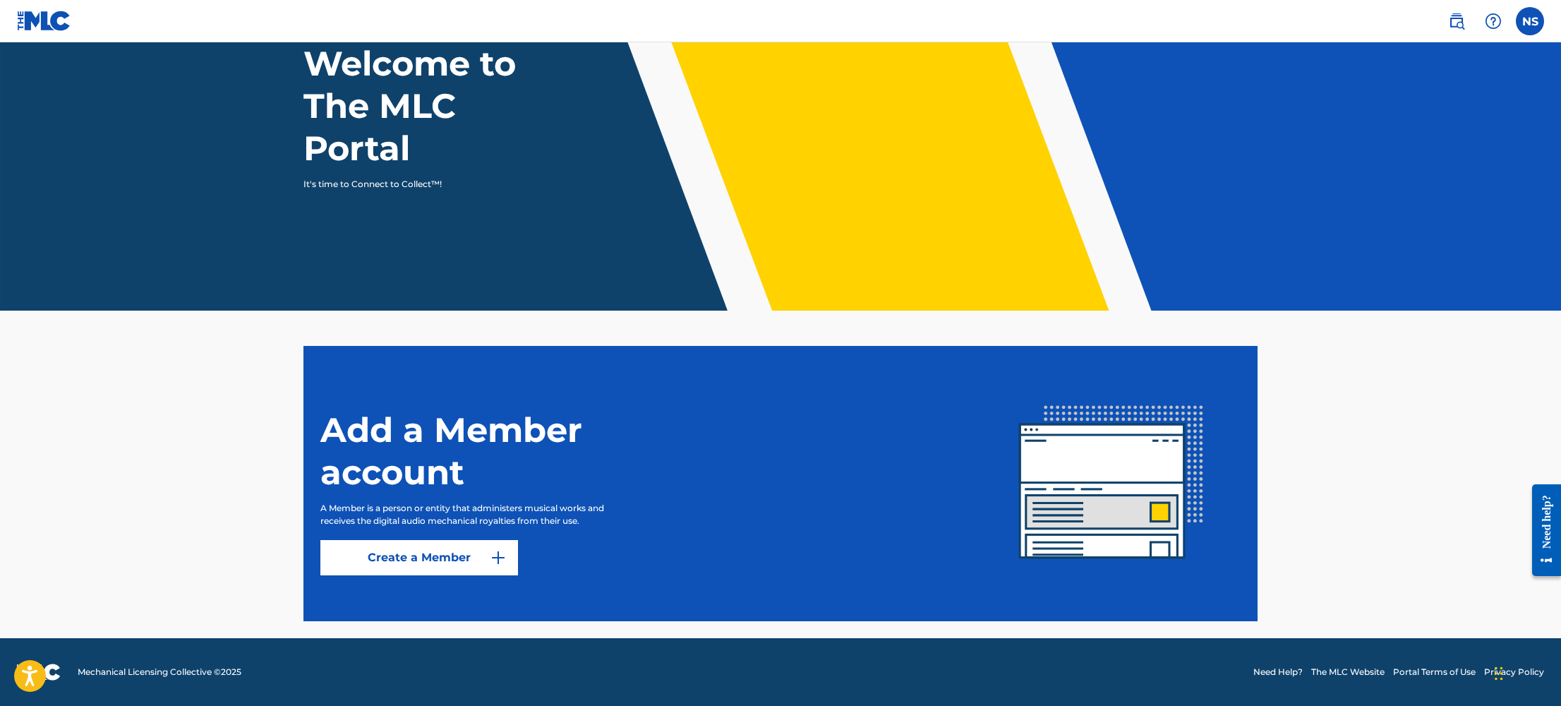
click at [453, 565] on link "Create a Member" at bounding box center [419, 557] width 198 height 35
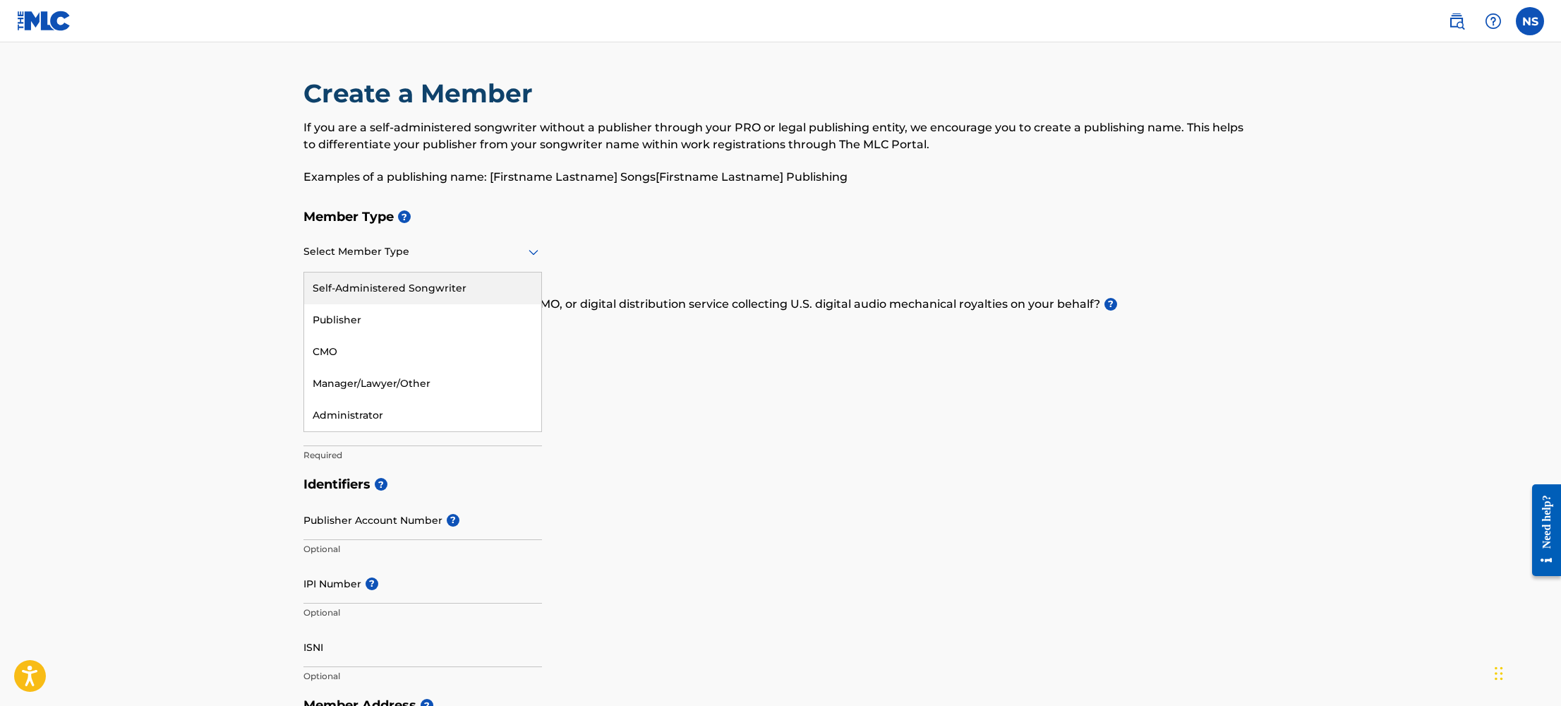
click at [388, 253] on div at bounding box center [422, 252] width 239 height 18
click at [392, 318] on div "Publisher" at bounding box center [422, 320] width 237 height 32
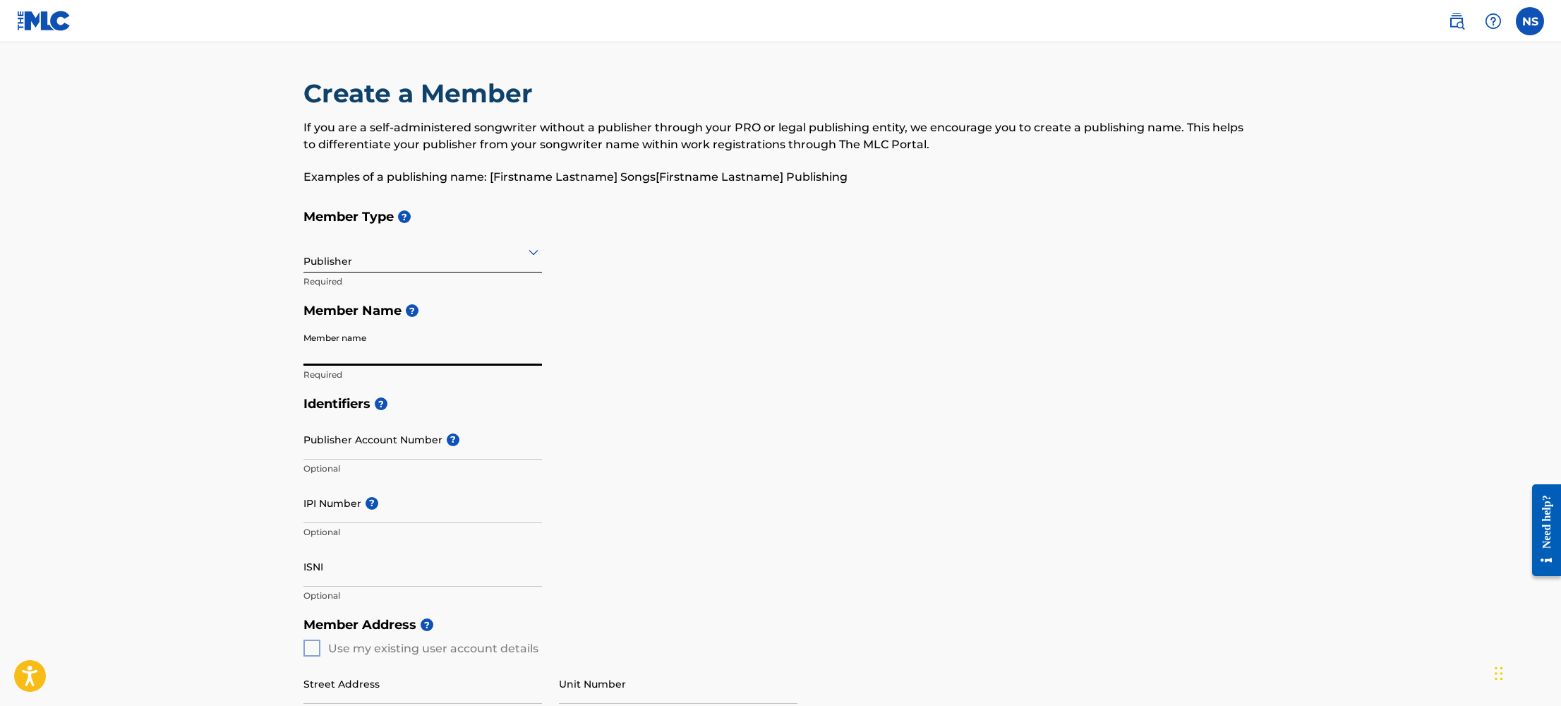
click at [403, 354] on input "Member name" at bounding box center [422, 345] width 239 height 40
click at [389, 258] on div at bounding box center [422, 252] width 239 height 18
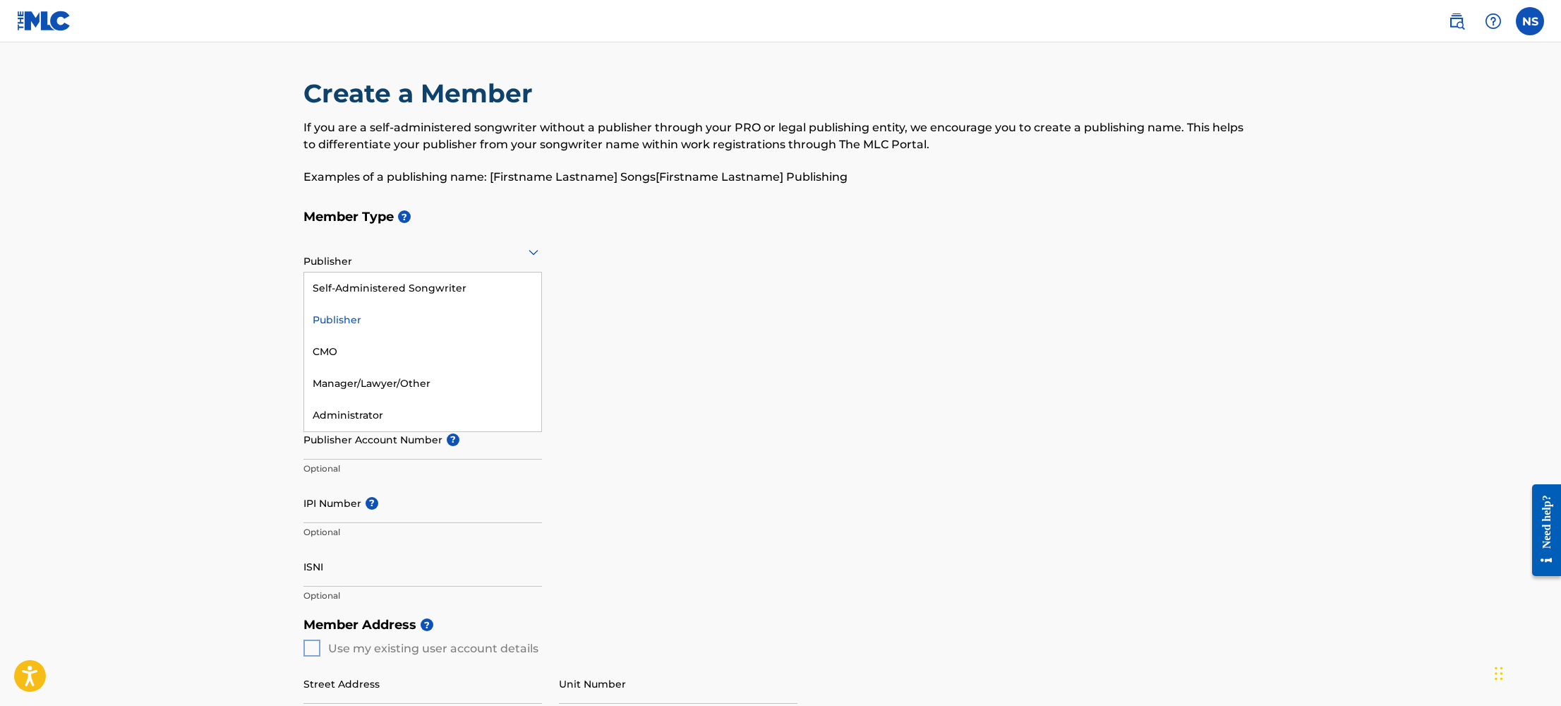
click at [703, 313] on h5 "Member Name ?" at bounding box center [780, 311] width 954 height 30
click at [442, 354] on input "Member name" at bounding box center [422, 345] width 239 height 40
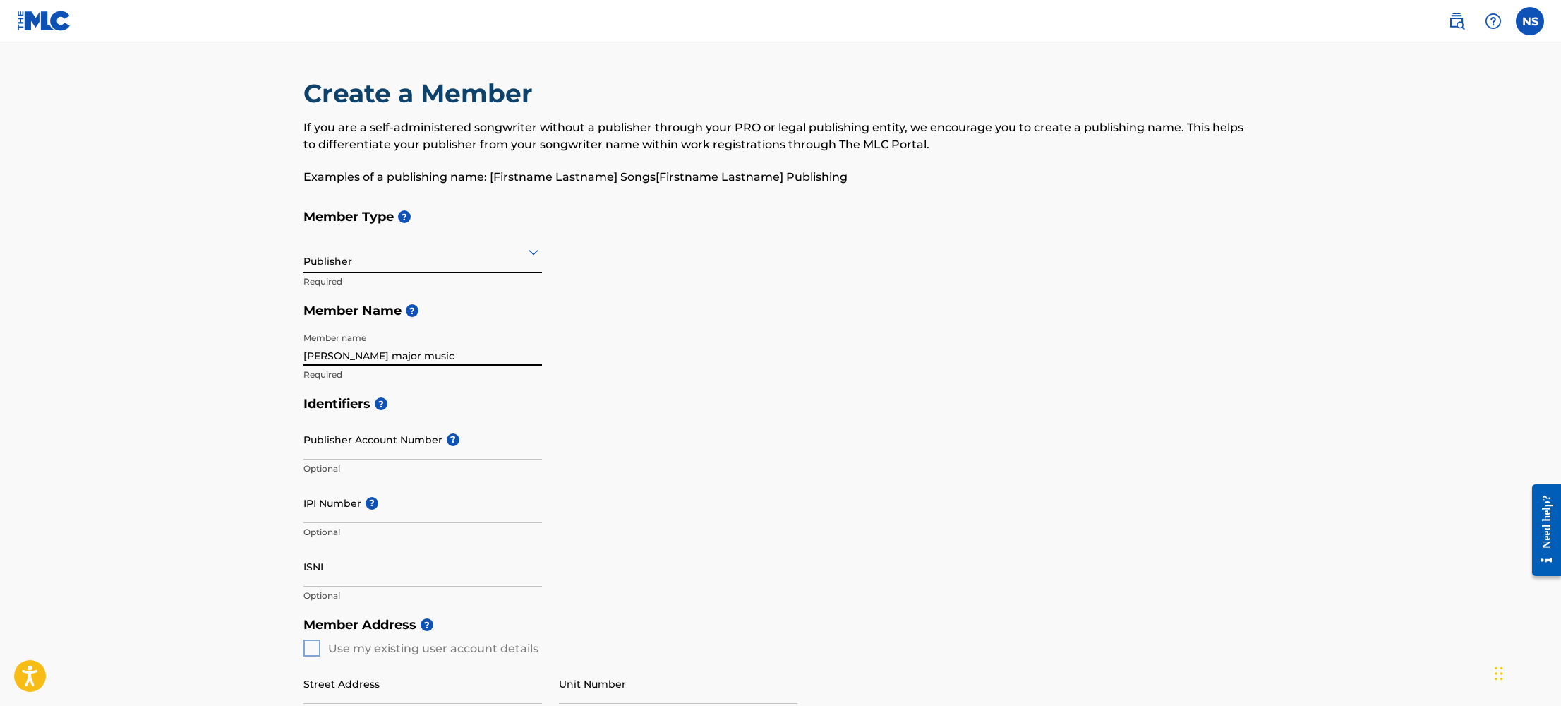
type input "natalie major music"
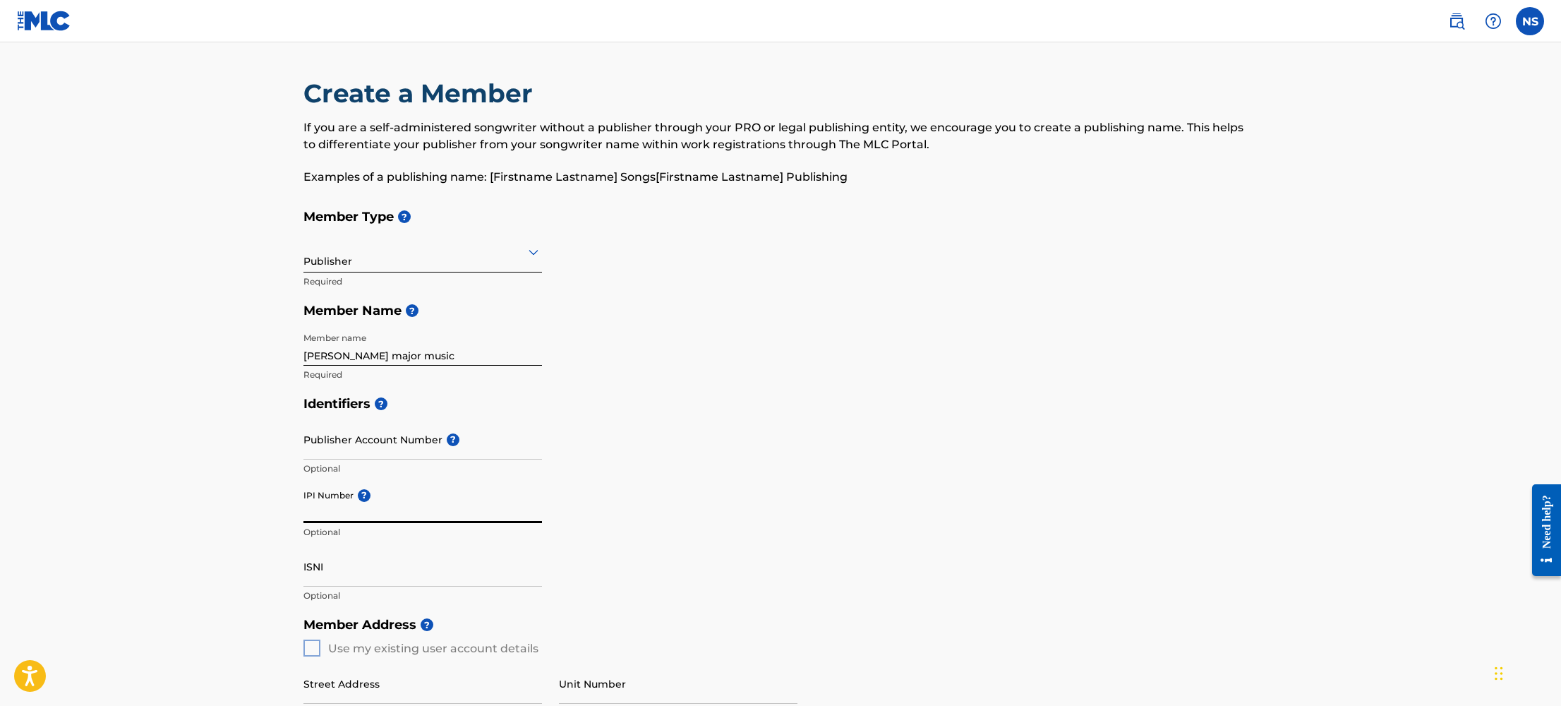
click at [413, 518] on input "IPI Number ?" at bounding box center [422, 503] width 239 height 40
paste input "00873119623"
drag, startPoint x: 308, startPoint y: 514, endPoint x: 471, endPoint y: 519, distance: 163.1
click at [308, 514] on input "00873119623" at bounding box center [422, 503] width 239 height 40
type input "00873119623"
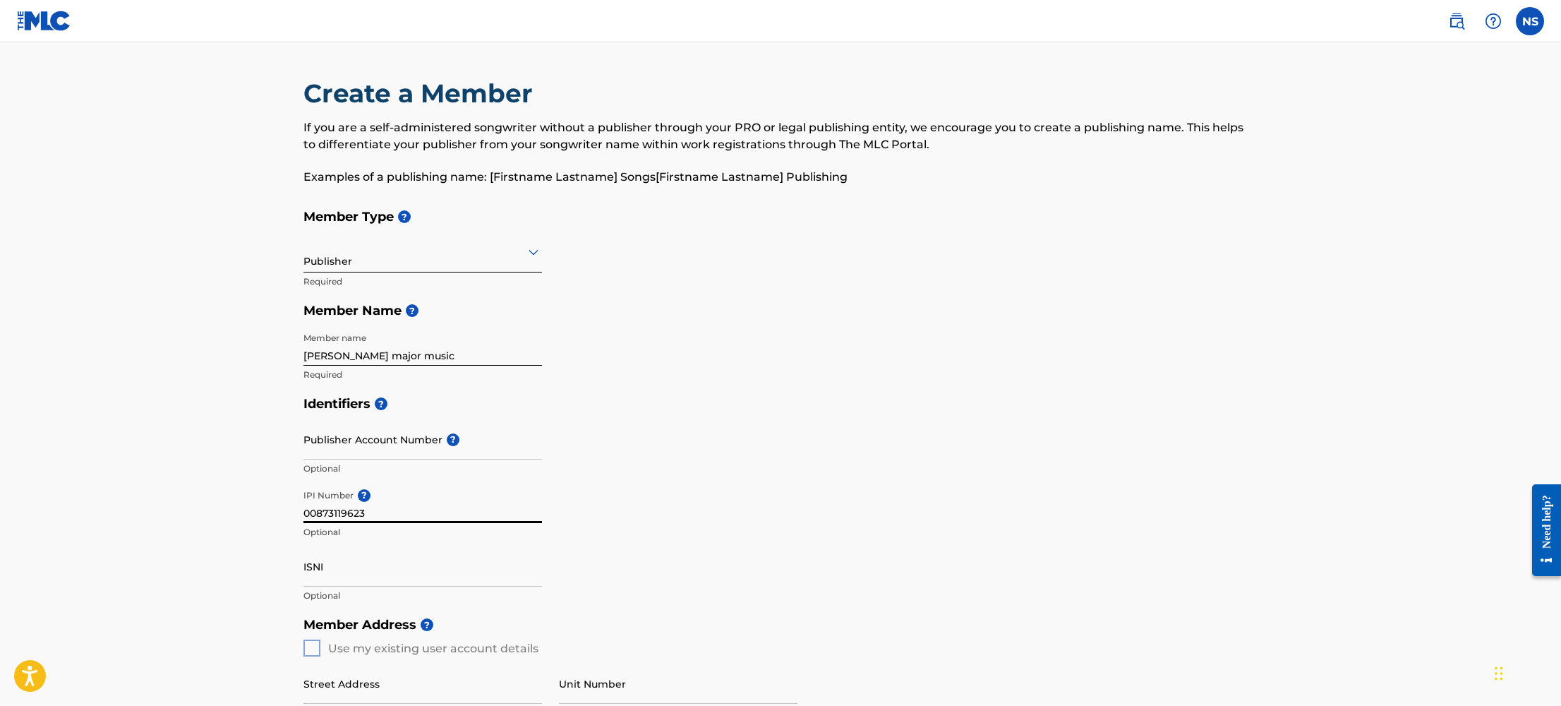
click at [530, 543] on div "IPI Number ? 00873119623 Optional" at bounding box center [422, 515] width 239 height 64
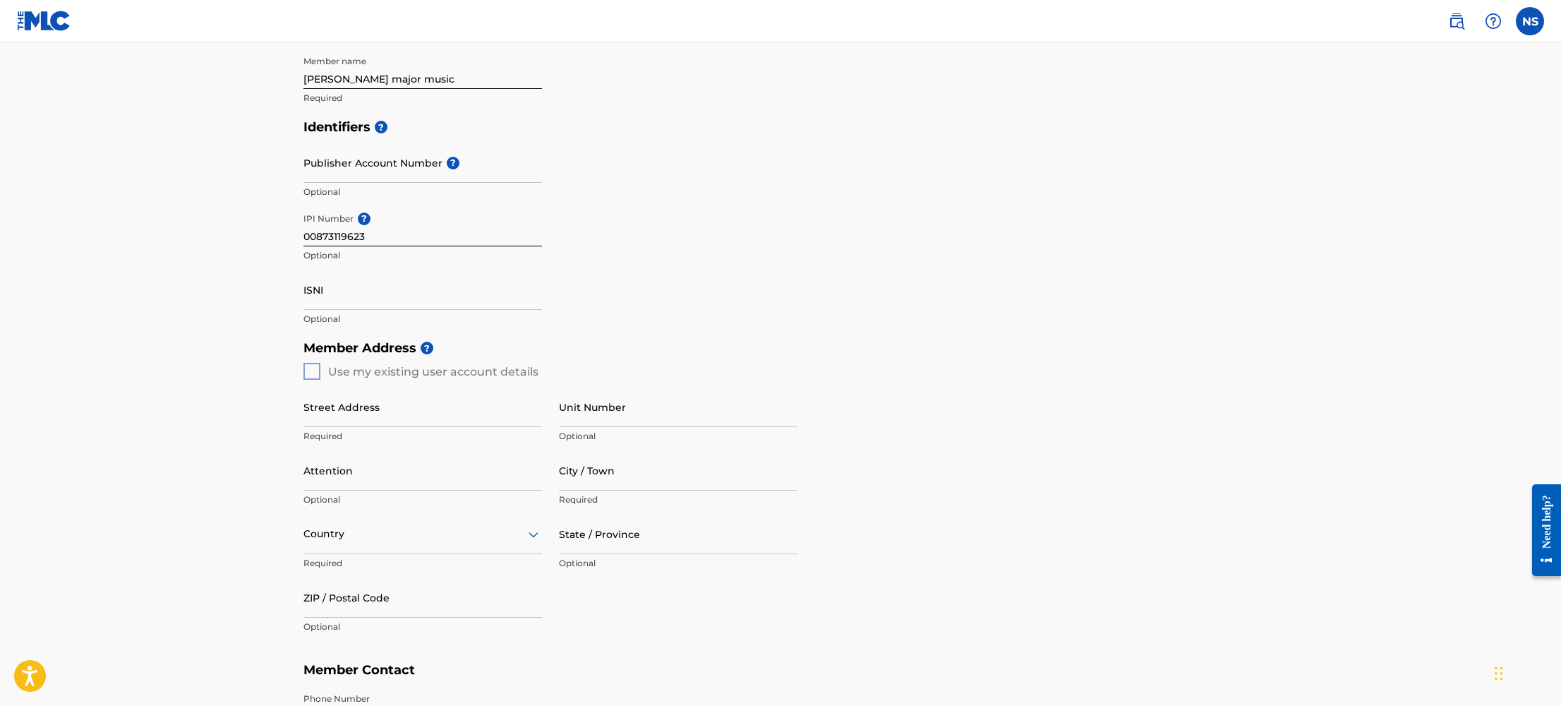
scroll to position [288, 0]
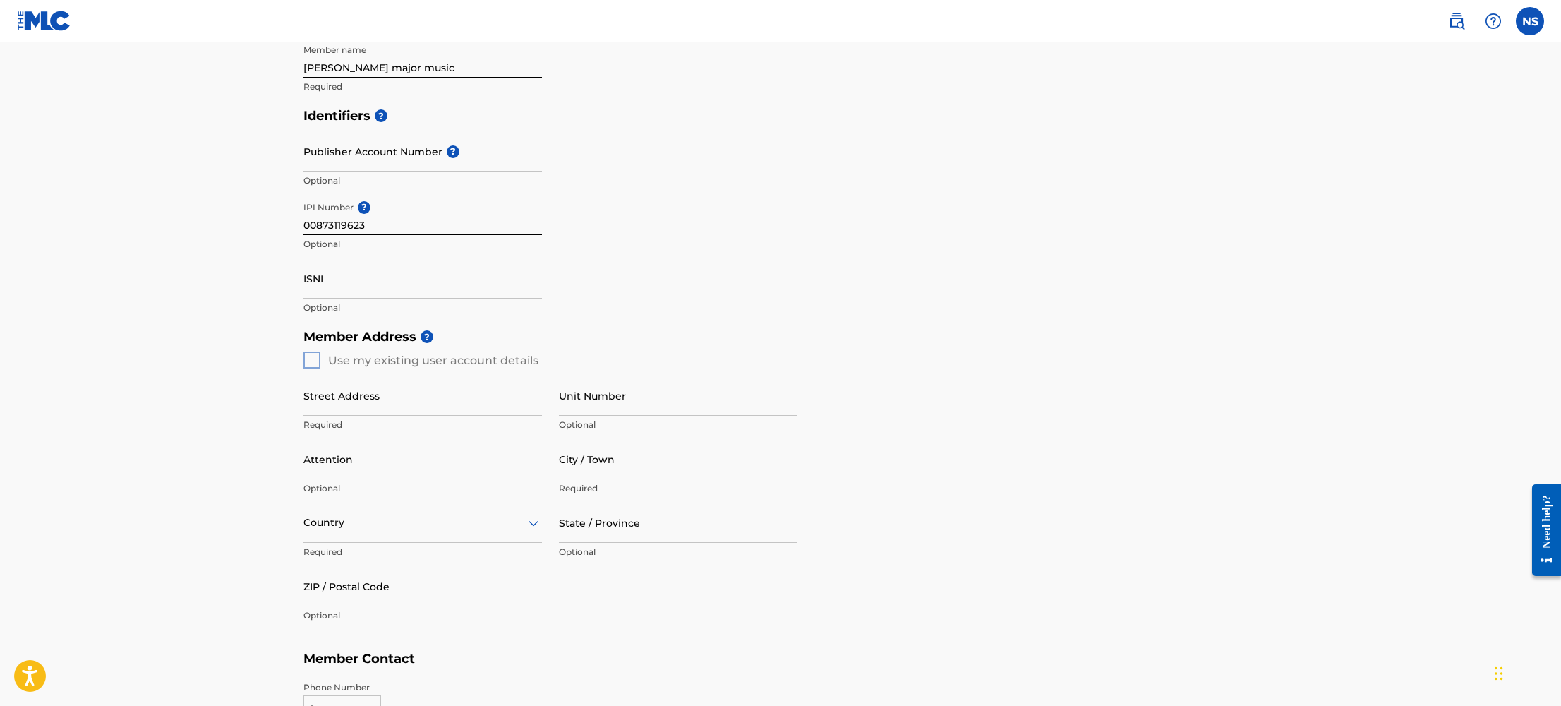
click at [321, 363] on div "Member Address ? Use my existing user account details Street Address Required U…" at bounding box center [780, 483] width 954 height 323
click at [313, 361] on div "Member Address ? Use my existing user account details Street Address Required U…" at bounding box center [780, 483] width 954 height 323
drag, startPoint x: 305, startPoint y: 359, endPoint x: 354, endPoint y: 358, distance: 48.7
click at [305, 359] on div "Member Address ? Use my existing user account details Street Address Required U…" at bounding box center [780, 483] width 954 height 323
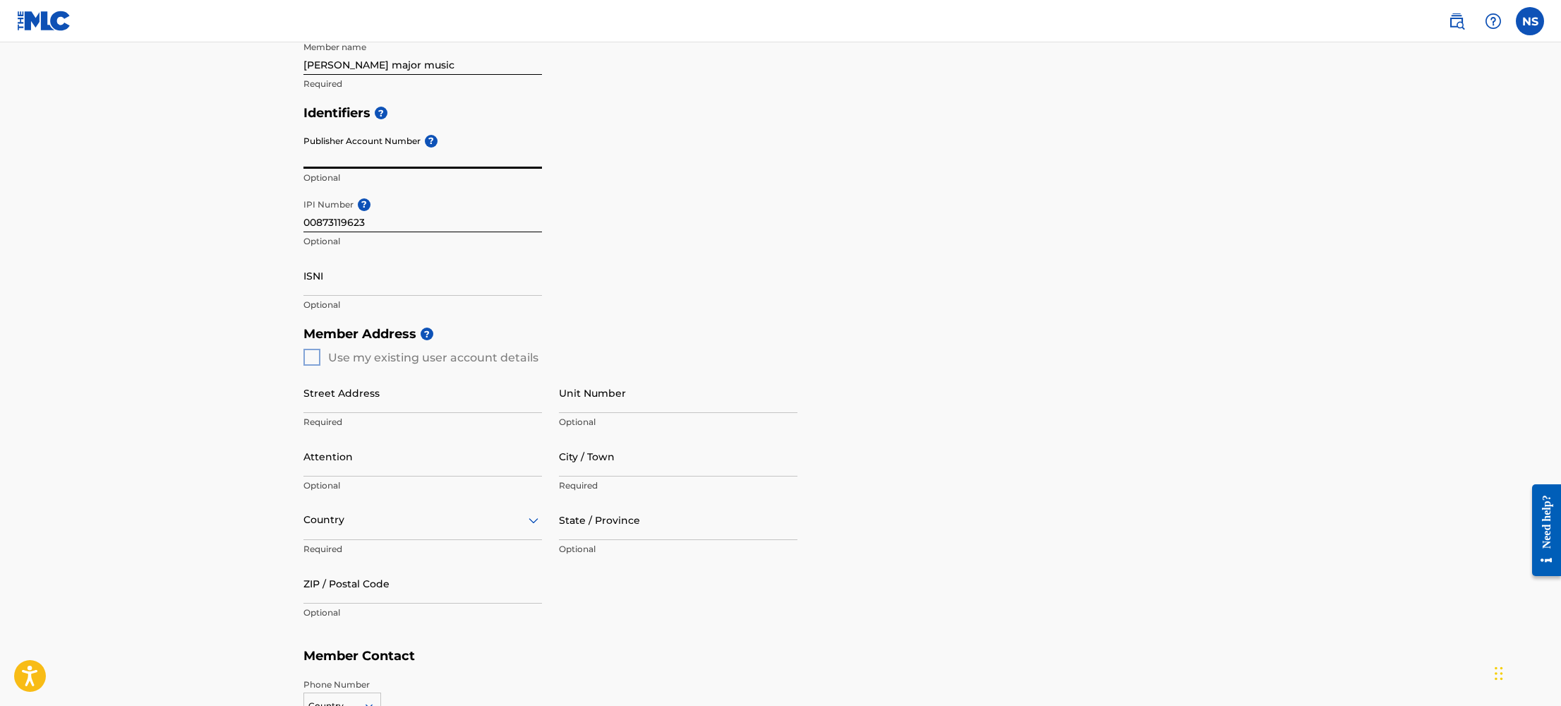
click at [400, 144] on input "Publisher Account Number ?" at bounding box center [422, 148] width 239 height 40
click at [716, 195] on div "Identifiers ? Publisher Account Number ? Optional IPI Number ? 00873119623 Opti…" at bounding box center [780, 208] width 954 height 221
click at [313, 351] on div "Member Address ? Use my existing user account details Street Address Required U…" at bounding box center [780, 481] width 954 height 323
click at [309, 361] on div "Member Address ? Use my existing user account details Street Address Required U…" at bounding box center [780, 482] width 954 height 323
click at [385, 402] on input "Street Address" at bounding box center [422, 394] width 239 height 40
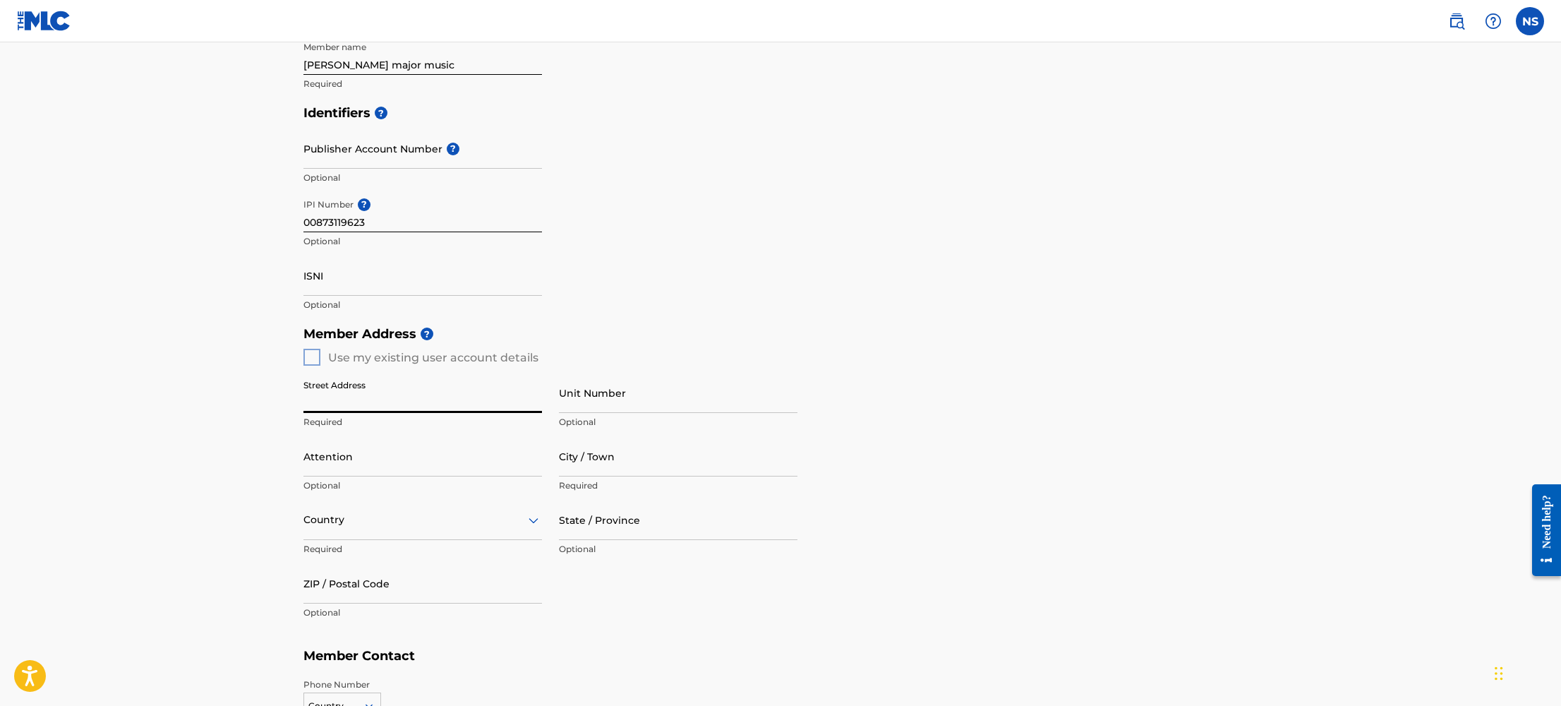
scroll to position [291, 0]
type input "2"
type input "11460 Riverside Drive"
type input "Apt 16"
click at [426, 465] on input "Attention" at bounding box center [422, 455] width 239 height 40
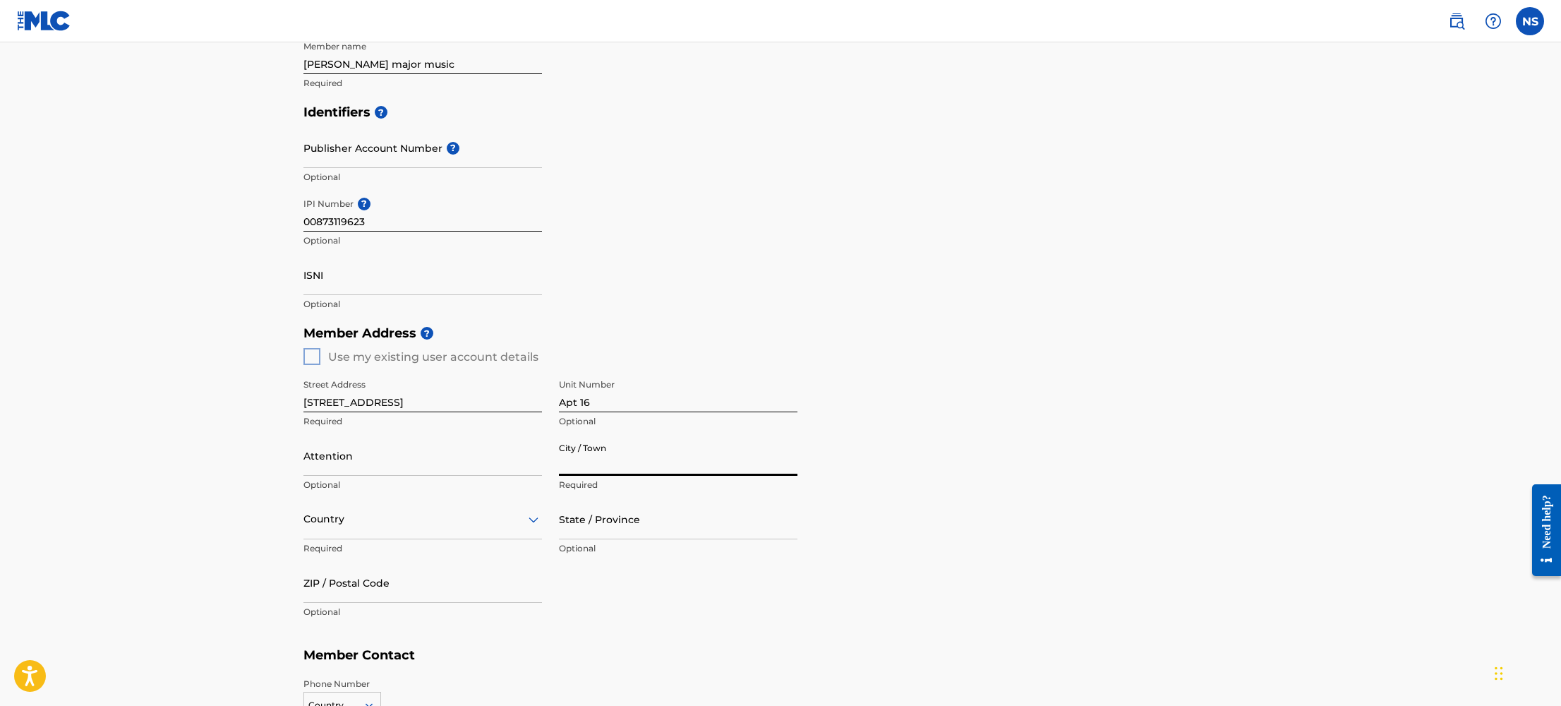
click at [702, 469] on input "City / Town" at bounding box center [678, 455] width 239 height 40
type input "North Hollywood"
type input "[PERSON_NAME]"
type input "United States"
type input "CA"
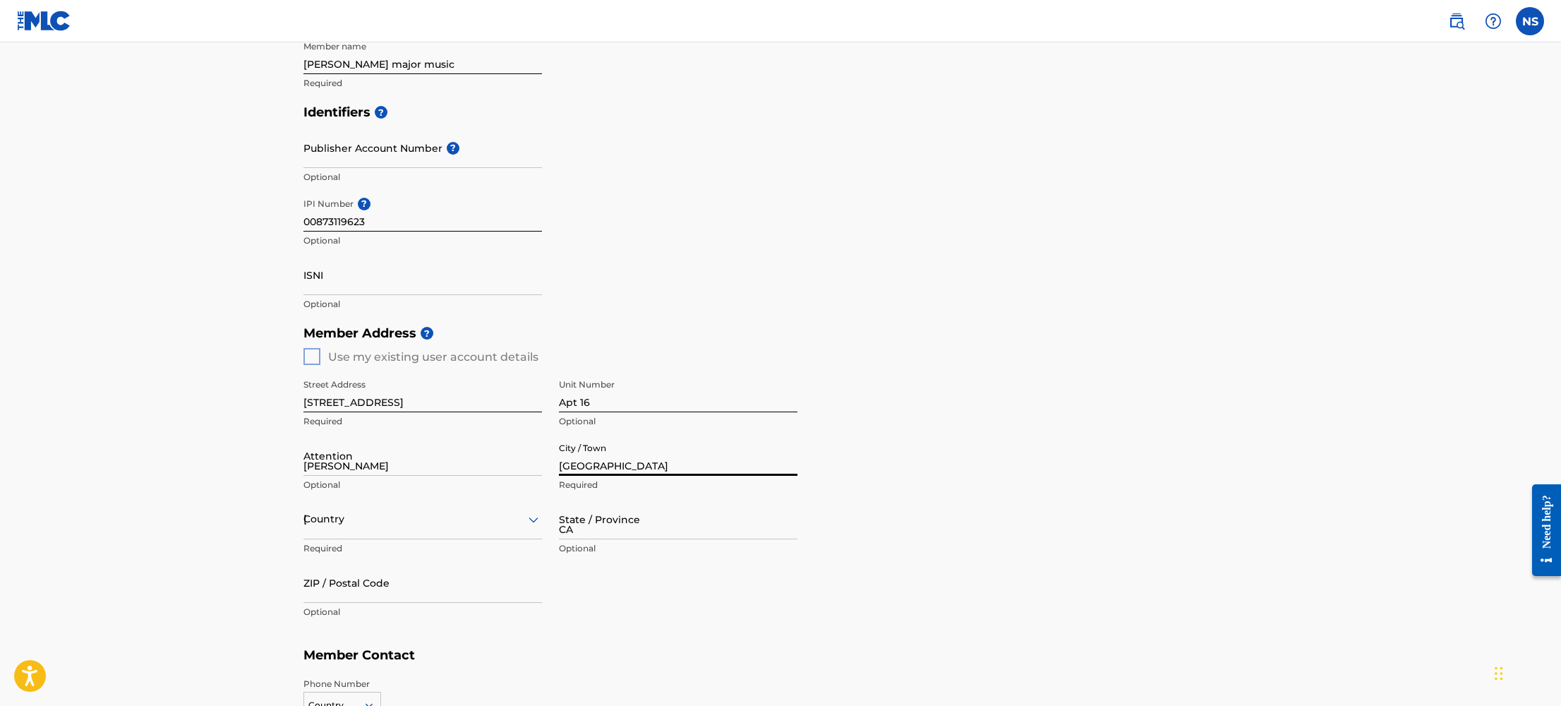
type input "91602"
type input "1"
type input "847"
type input "2223775"
type input "nataliemajormusic@gmail.com"
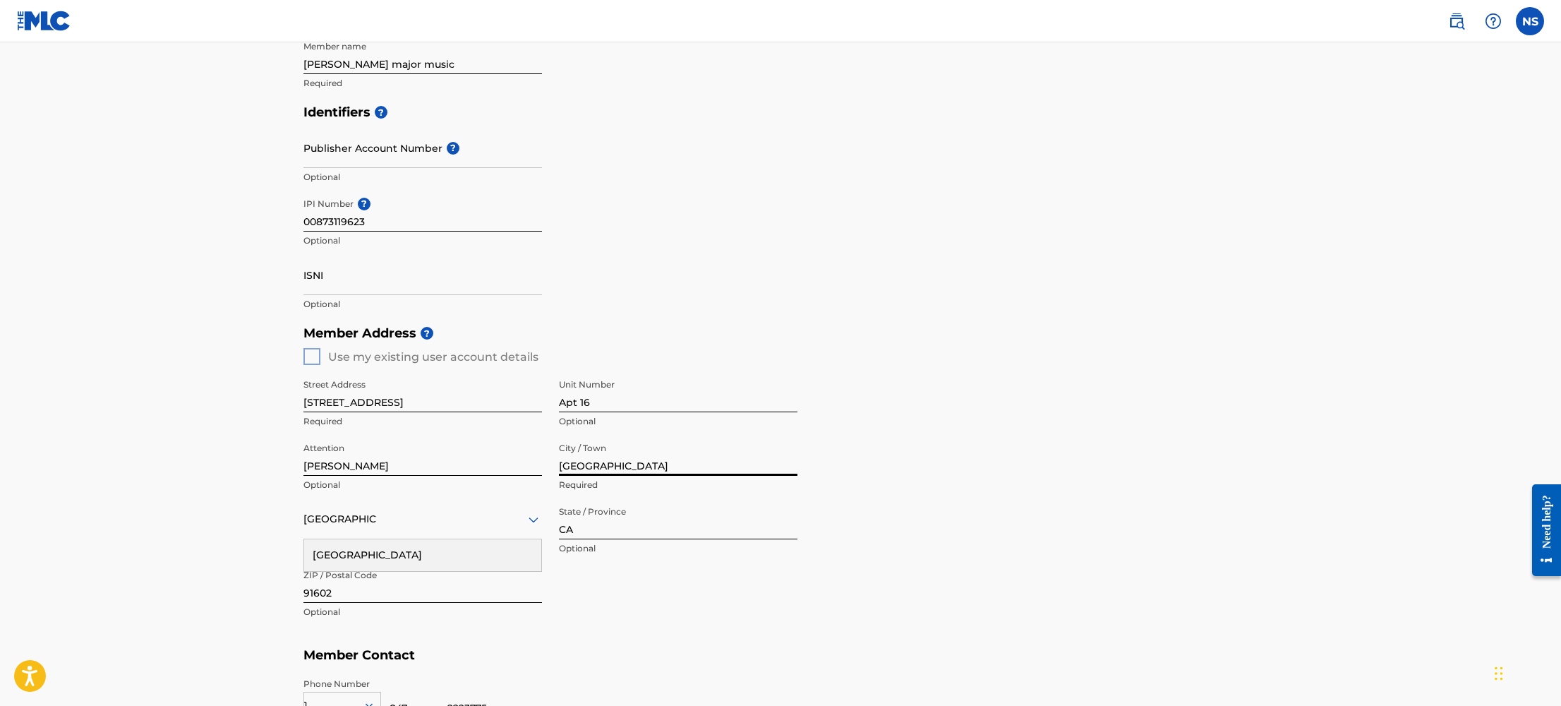
scroll to position [510, 0]
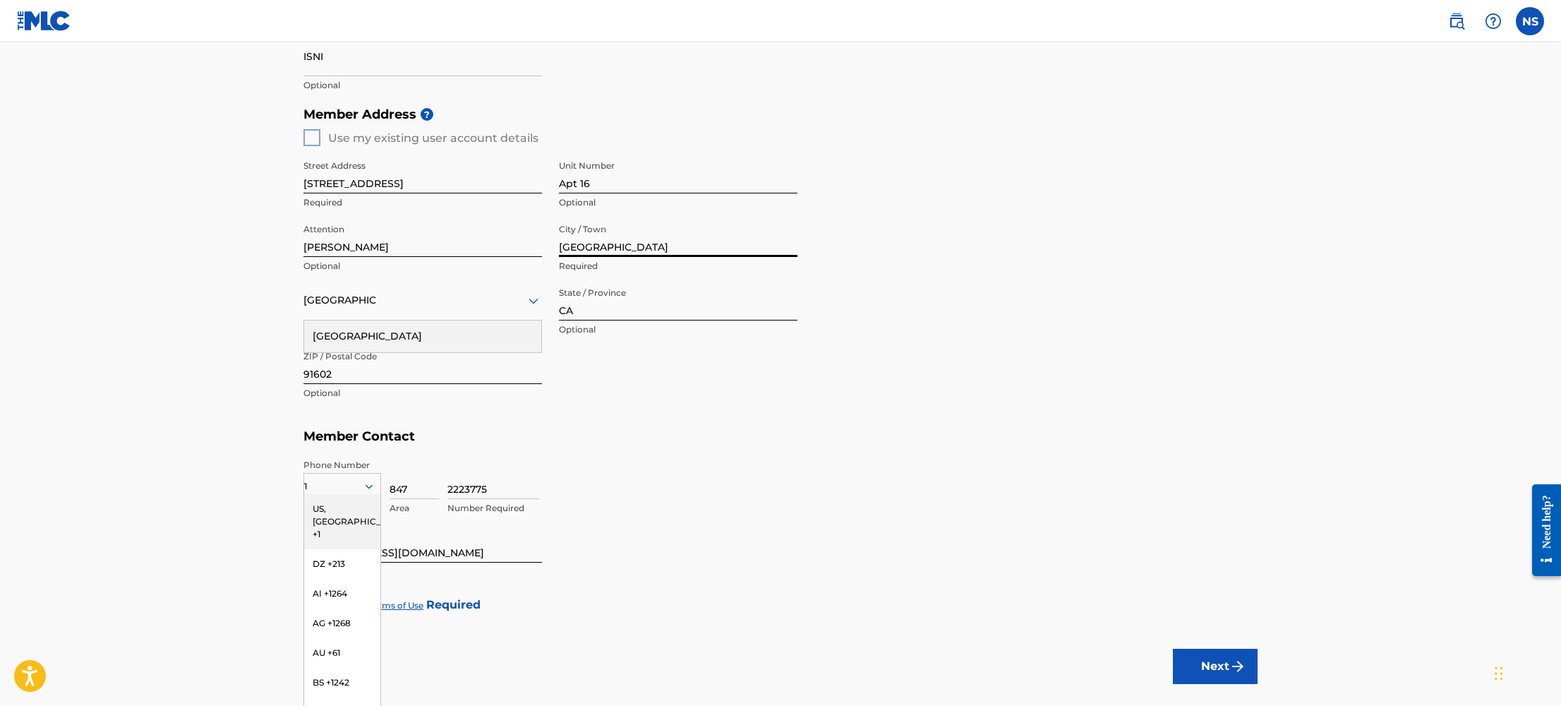
click at [342, 514] on div "US, CA +1" at bounding box center [342, 521] width 76 height 55
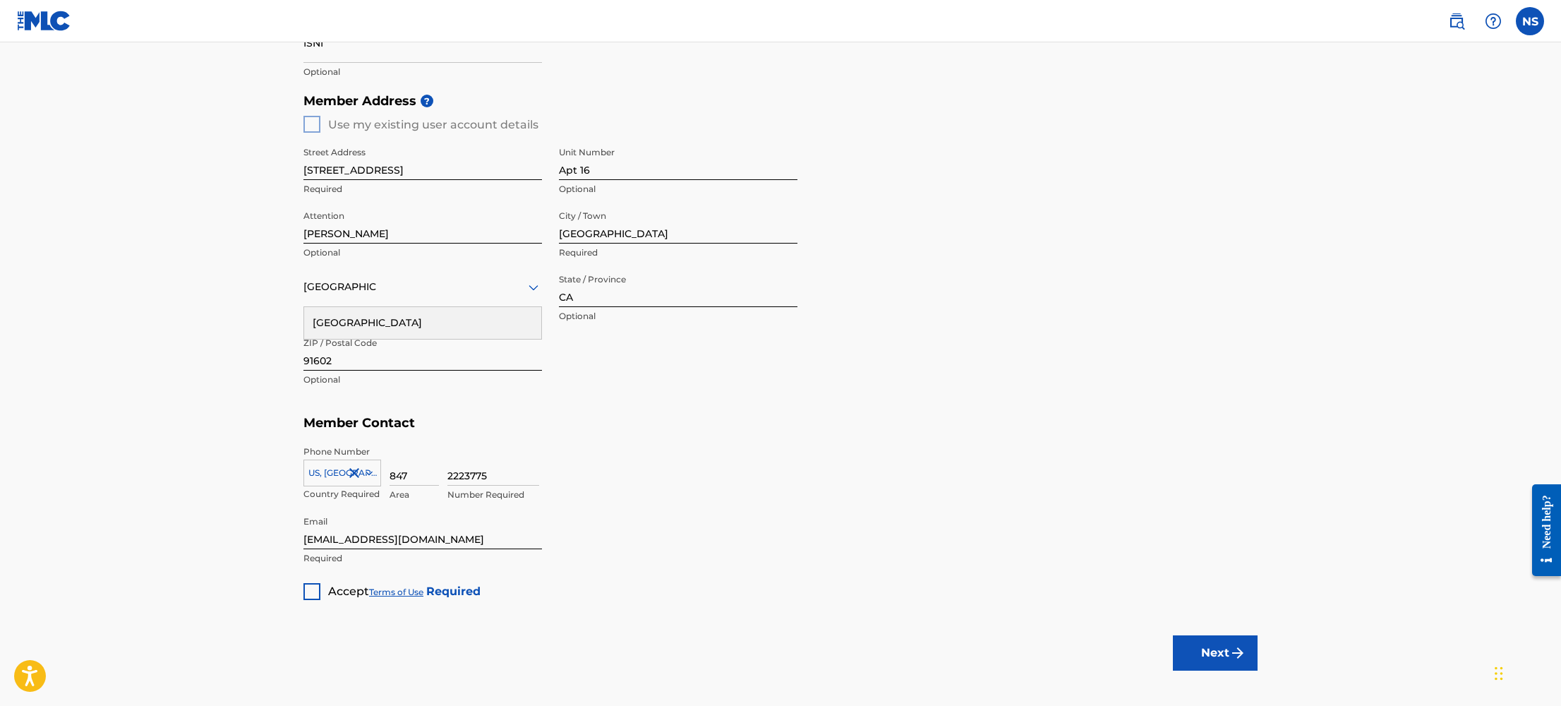
click at [457, 428] on h5 "Member Contact" at bounding box center [780, 423] width 954 height 30
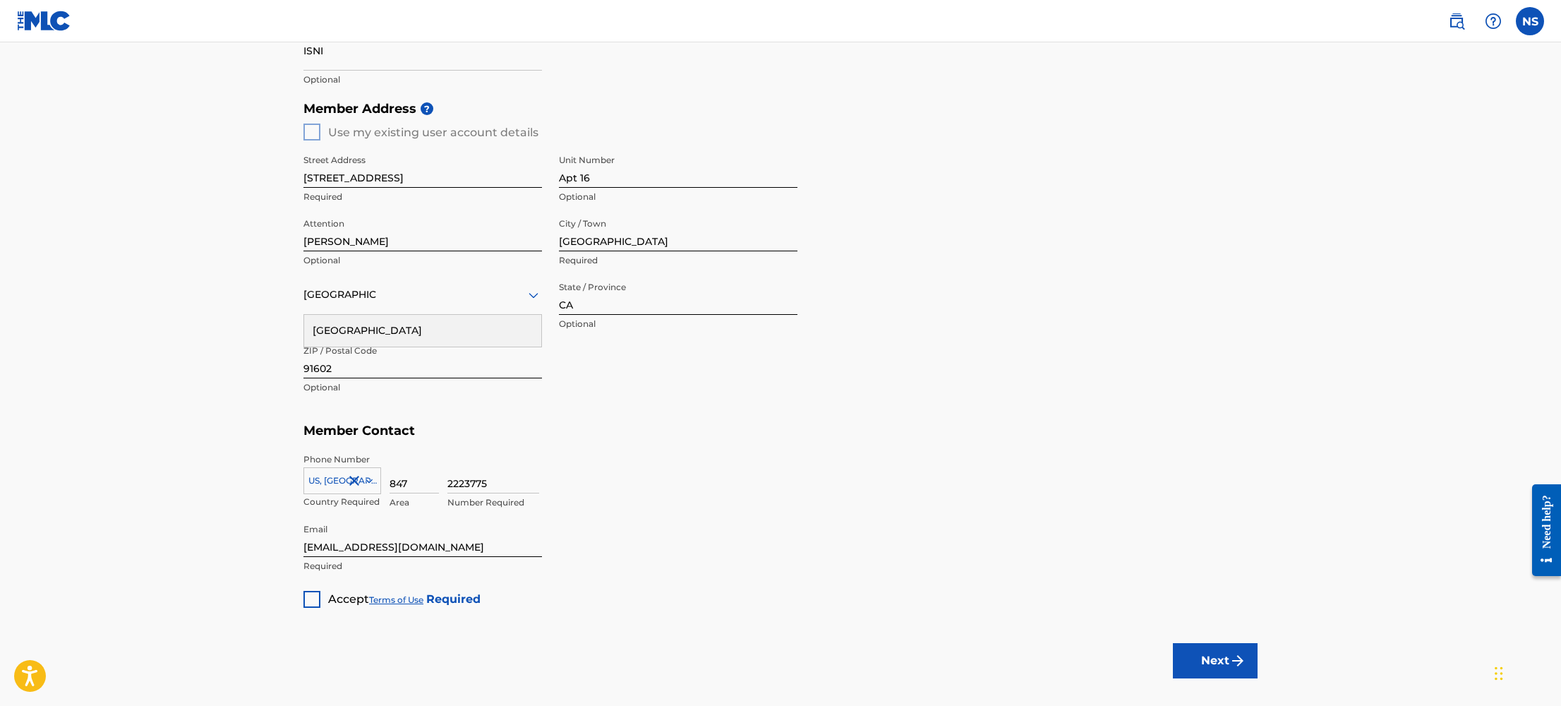
click at [666, 409] on div "Member Address ? Use my existing user account details Street Address 11460 Rive…" at bounding box center [780, 255] width 954 height 323
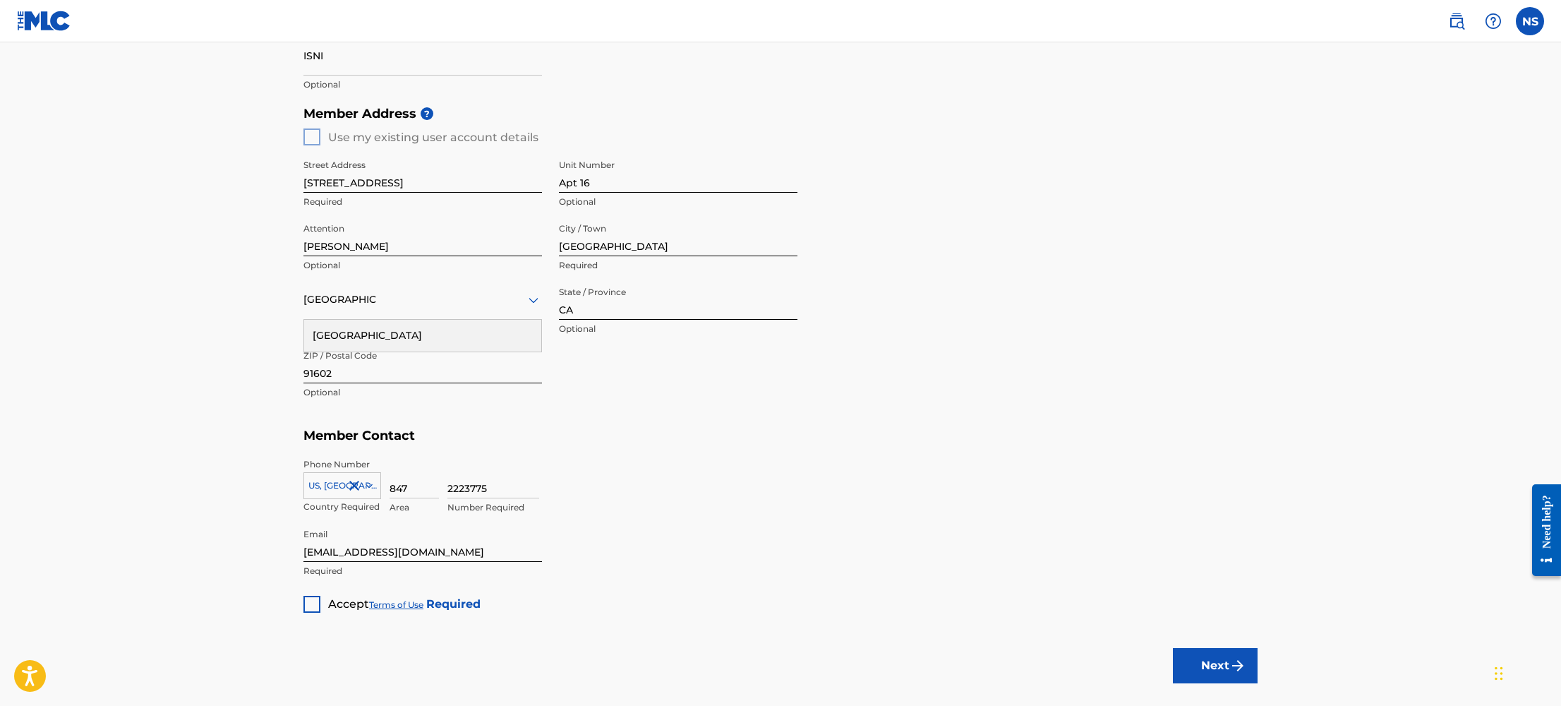
click at [417, 344] on div "United States" at bounding box center [422, 336] width 237 height 32
click at [656, 299] on div at bounding box center [678, 297] width 239 height 18
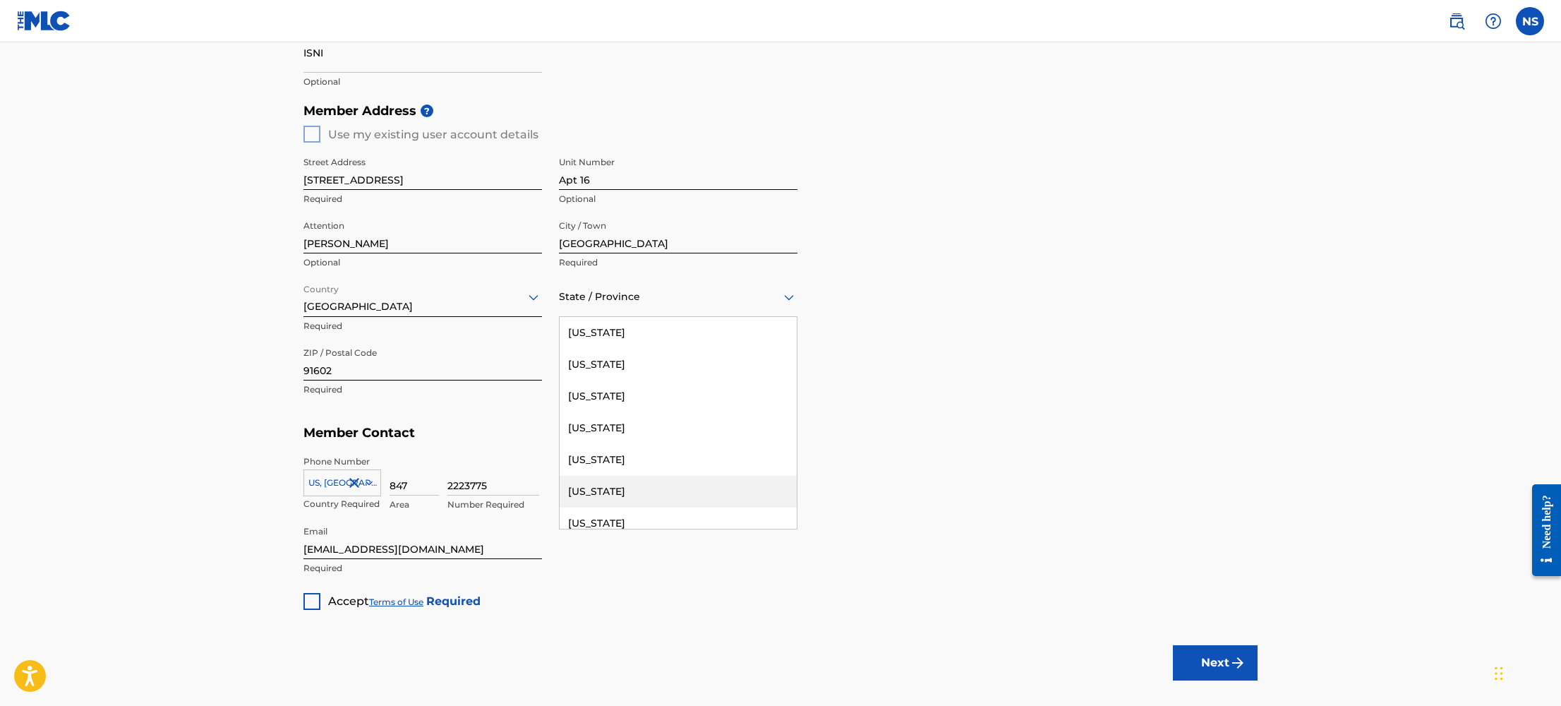
click at [664, 488] on div "California" at bounding box center [678, 492] width 237 height 32
click at [313, 598] on div at bounding box center [311, 601] width 17 height 17
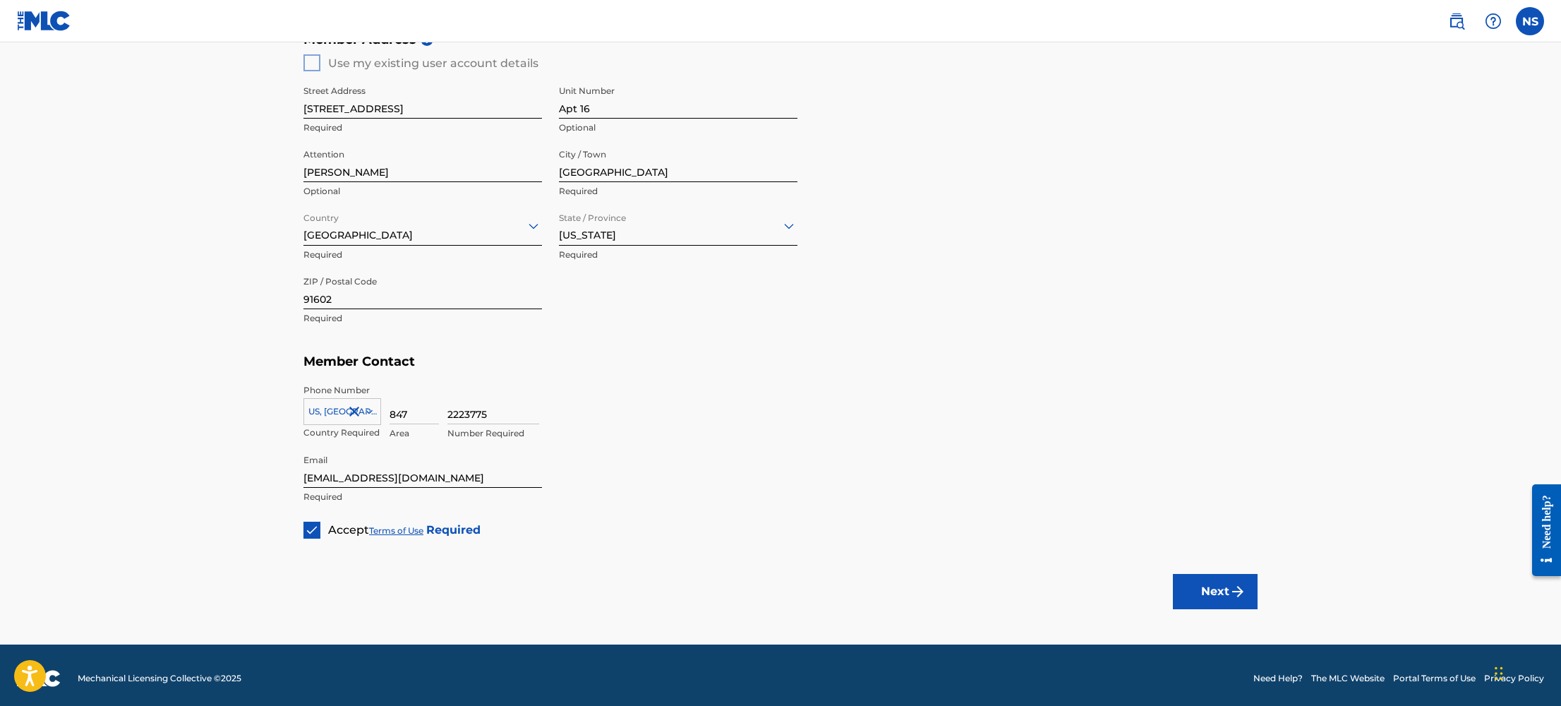
scroll to position [591, 0]
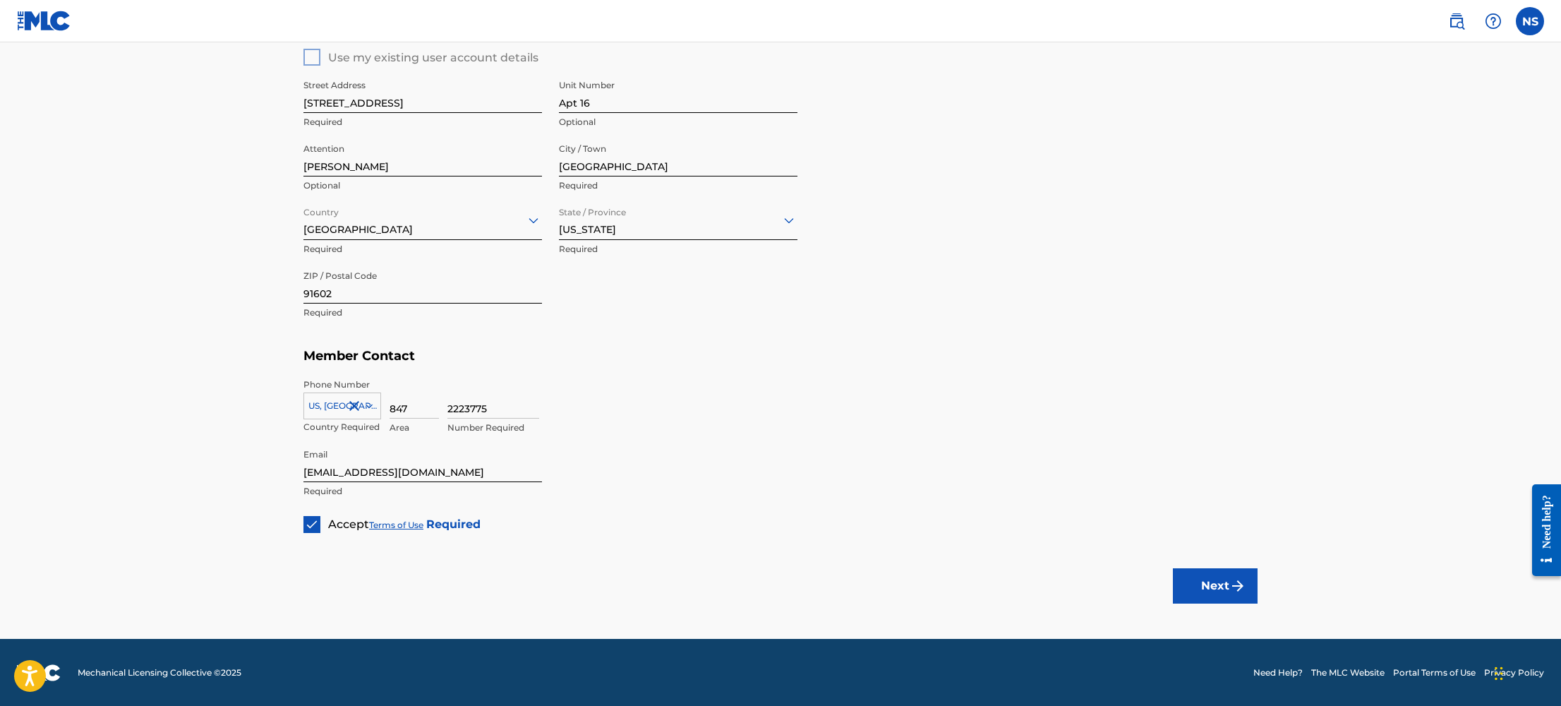
click at [1227, 579] on button "Next" at bounding box center [1215, 585] width 85 height 35
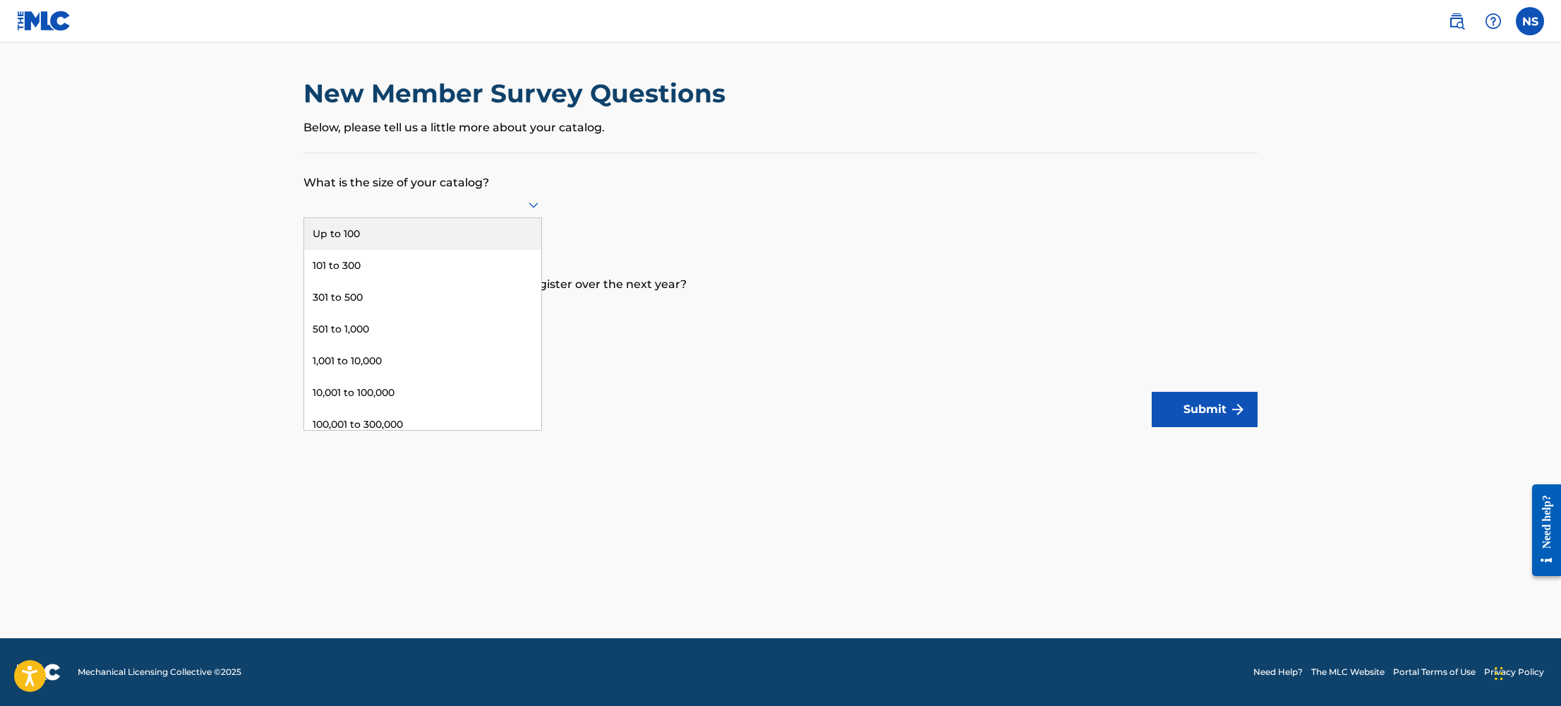
click at [392, 215] on div at bounding box center [422, 204] width 239 height 27
click at [390, 270] on div "101 to 300" at bounding box center [422, 266] width 237 height 32
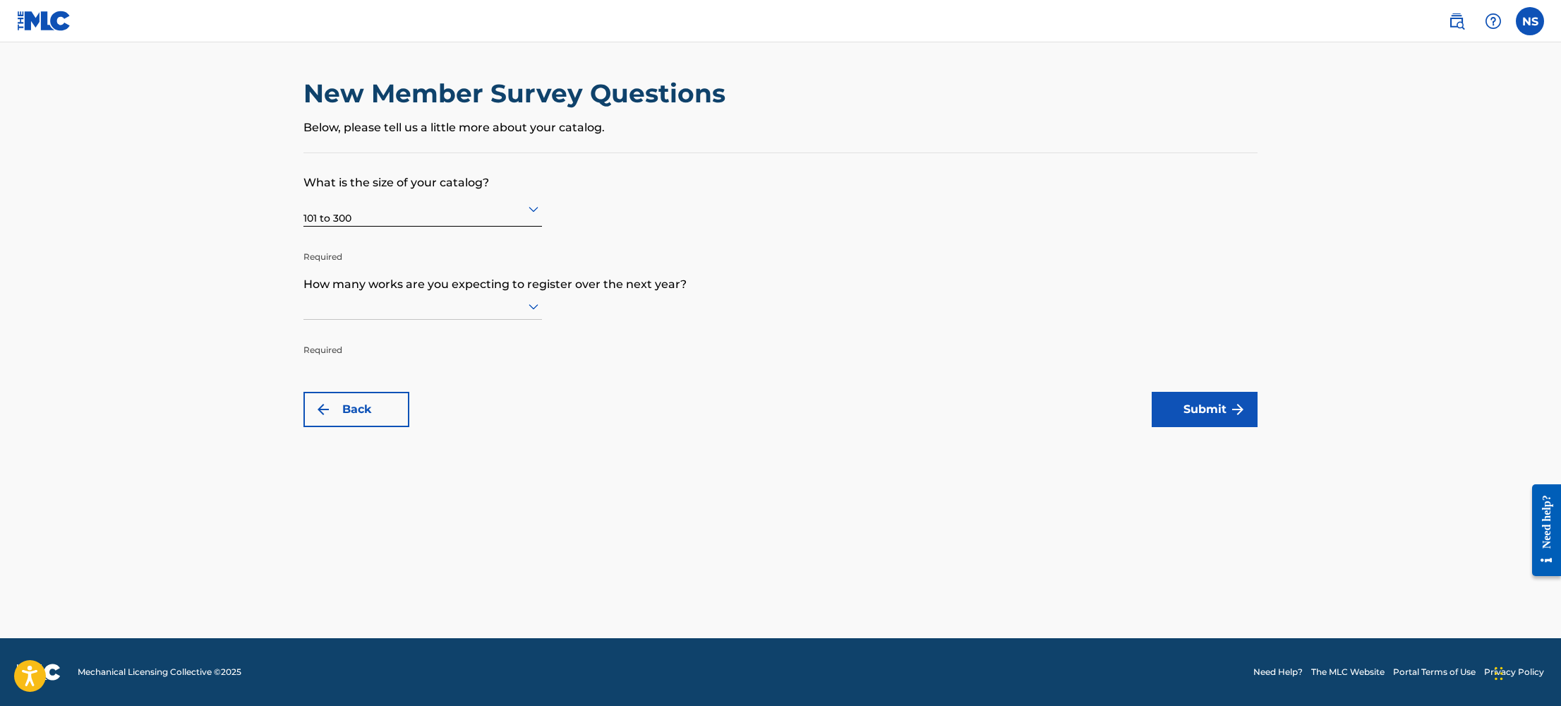
click at [399, 220] on div "101 to 300" at bounding box center [422, 208] width 239 height 35
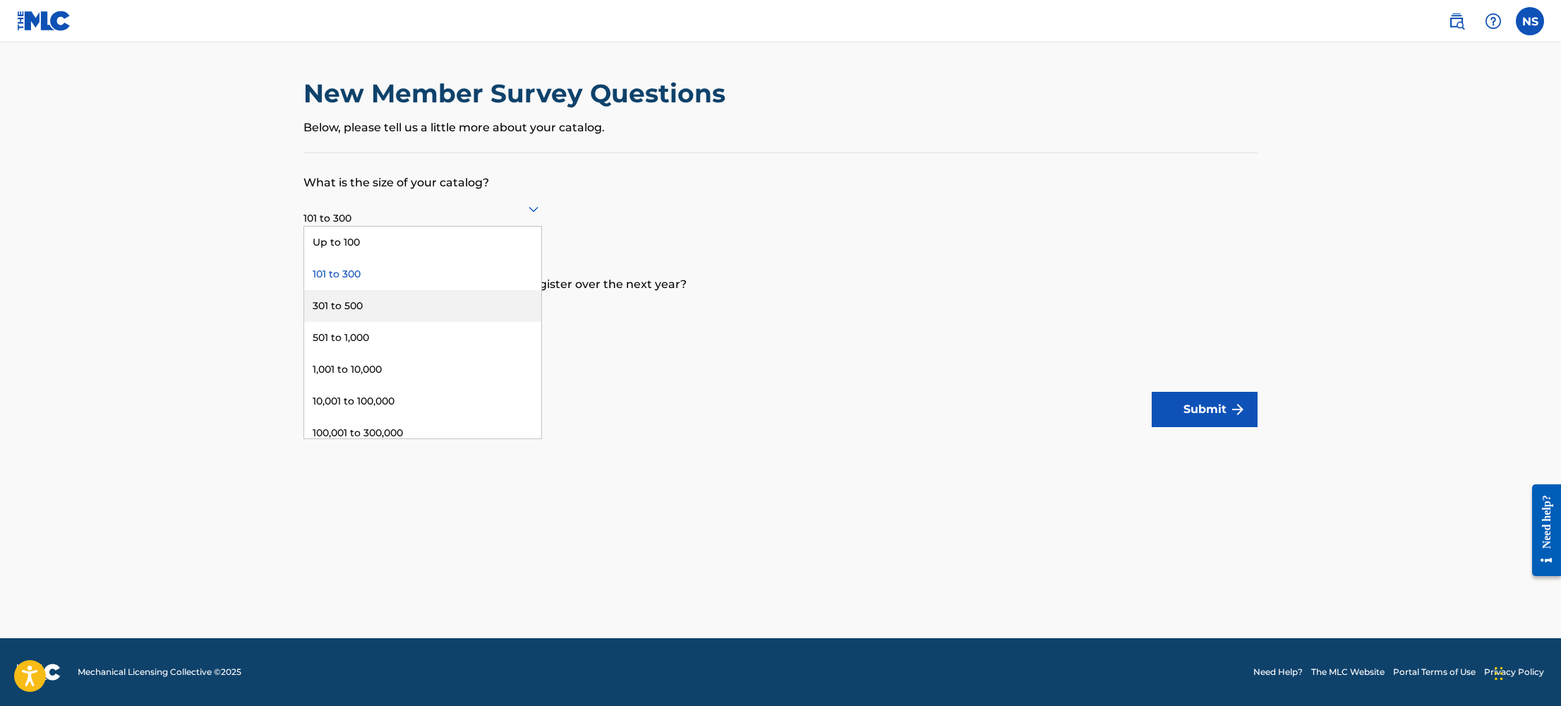
drag, startPoint x: 396, startPoint y: 270, endPoint x: 396, endPoint y: 299, distance: 28.2
click at [395, 298] on div "Up to 100 101 to 300 301 to 500 501 to 1,000 1,001 to 10,000 10,001 to 100,000 …" at bounding box center [422, 333] width 237 height 212
click at [398, 303] on div "301 to 500" at bounding box center [422, 306] width 237 height 32
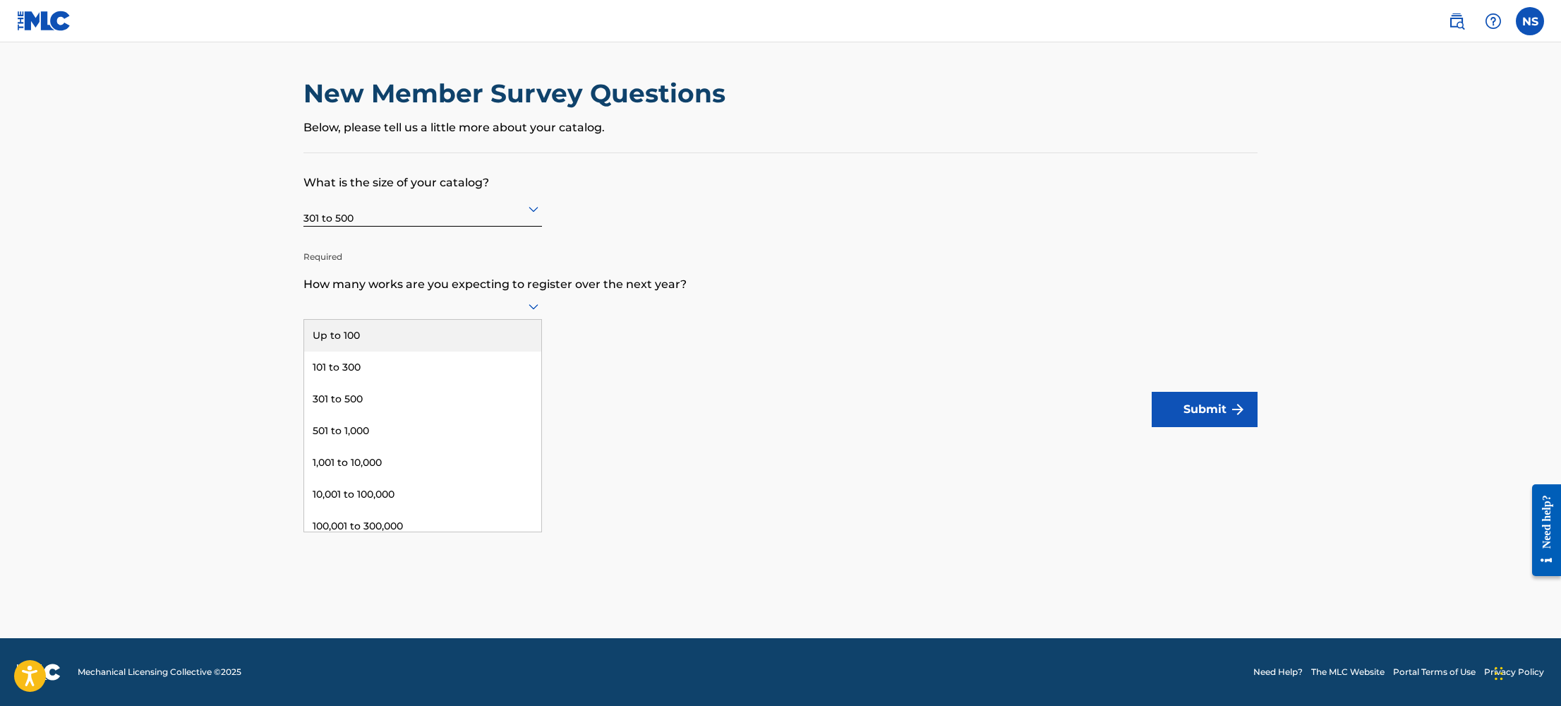
click at [476, 311] on div at bounding box center [422, 306] width 239 height 18
drag, startPoint x: 466, startPoint y: 356, endPoint x: 691, endPoint y: 361, distance: 225.2
click at [469, 356] on div "101 to 300" at bounding box center [422, 367] width 237 height 32
click at [1179, 406] on button "Submit" at bounding box center [1205, 409] width 106 height 35
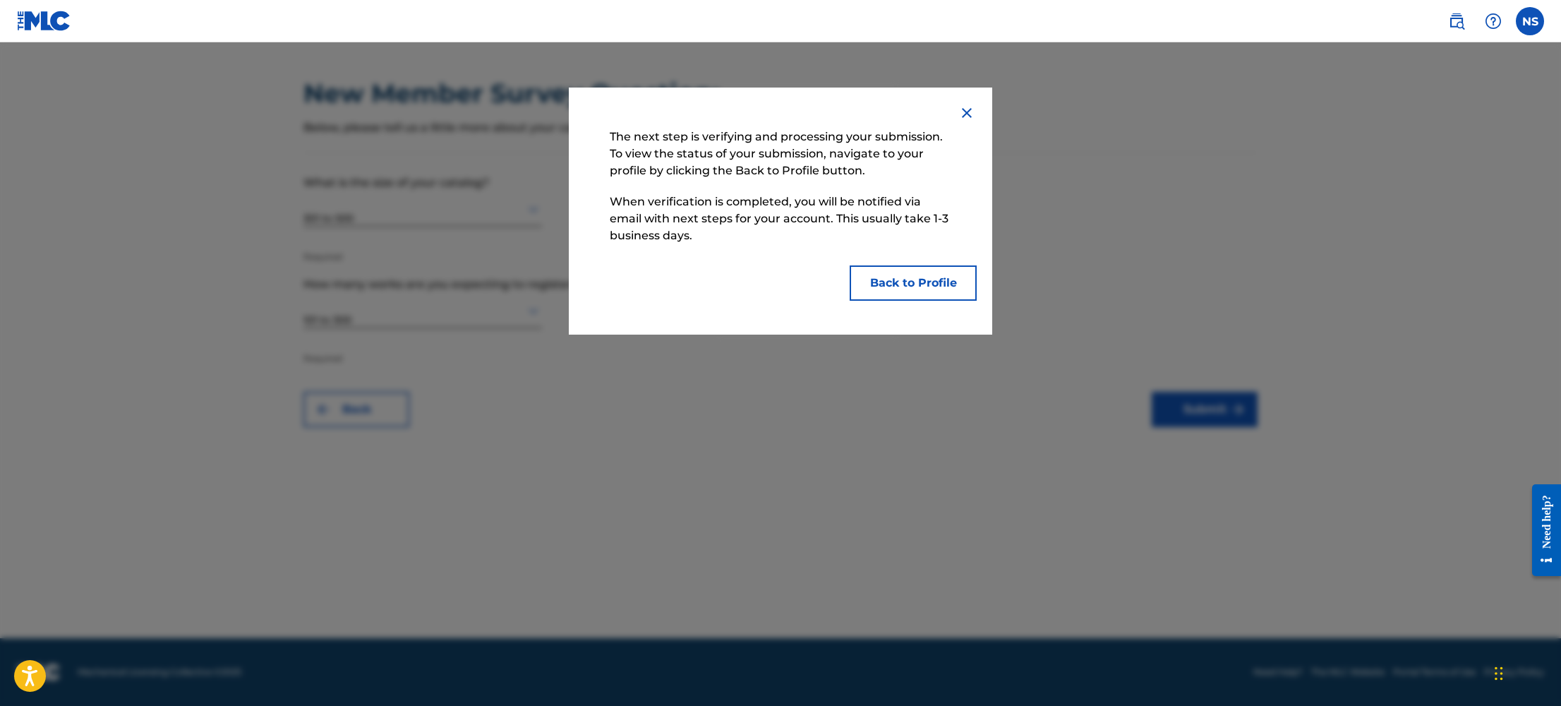
click at [945, 285] on button "Back to Profile" at bounding box center [913, 282] width 127 height 35
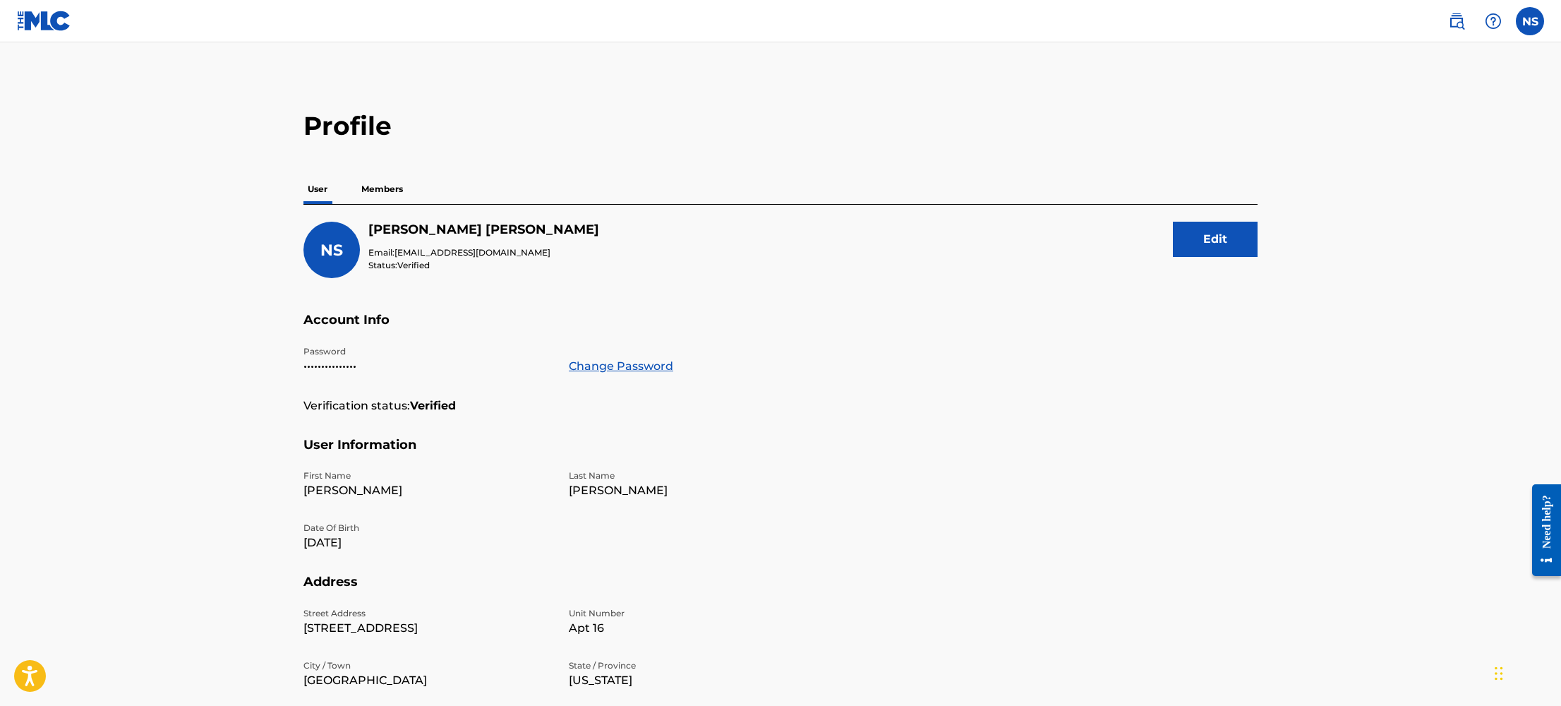
click at [393, 190] on p "Members" at bounding box center [382, 189] width 50 height 30
